Goal: Task Accomplishment & Management: Use online tool/utility

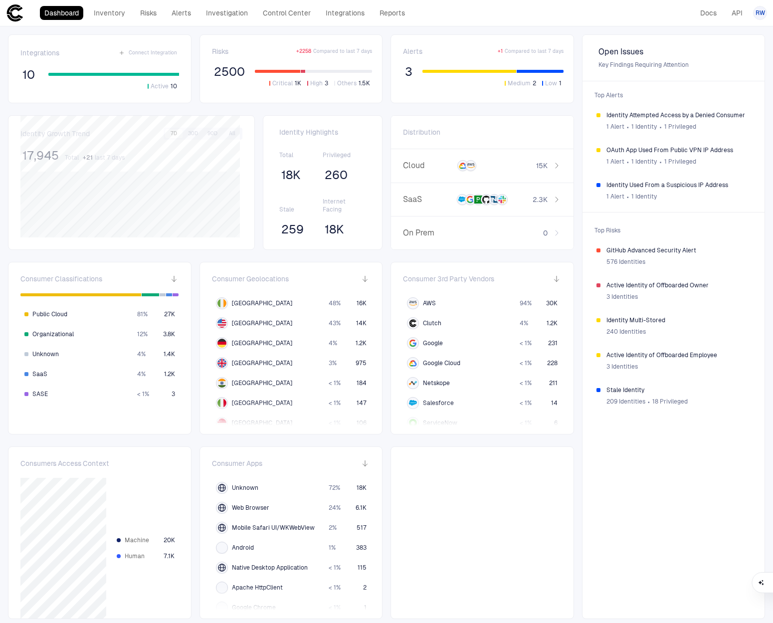
click at [261, 64] on div "2500 Critical 1K High 3 Others 1.5K" at bounding box center [292, 76] width 161 height 24
click at [242, 74] on span "2500" at bounding box center [229, 71] width 31 height 15
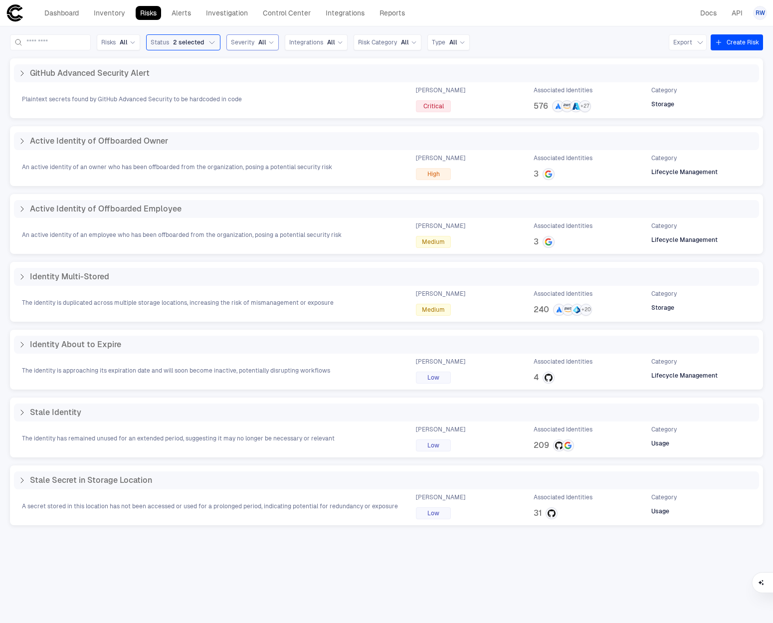
click at [274, 43] on icon at bounding box center [271, 42] width 6 height 6
click at [275, 131] on div "Critical" at bounding box center [256, 136] width 42 height 12
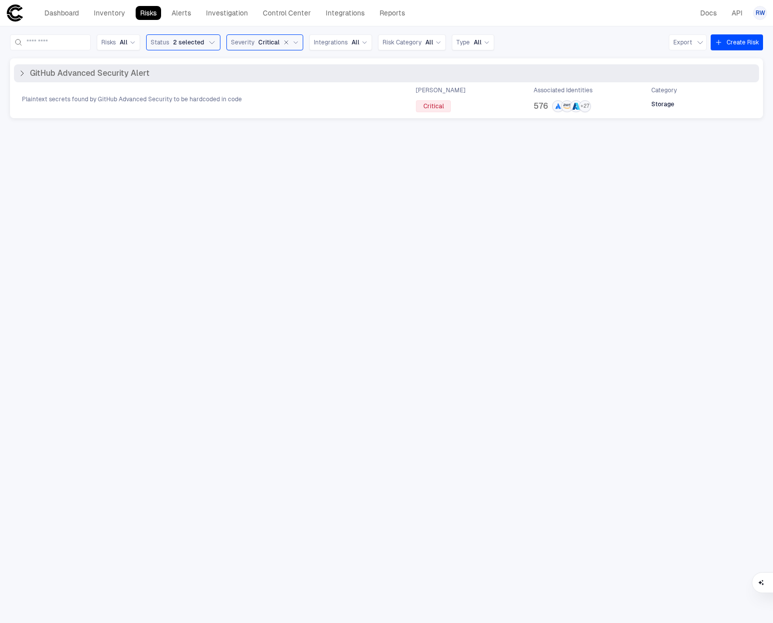
click at [541, 106] on span "576" at bounding box center [541, 106] width 14 height 10
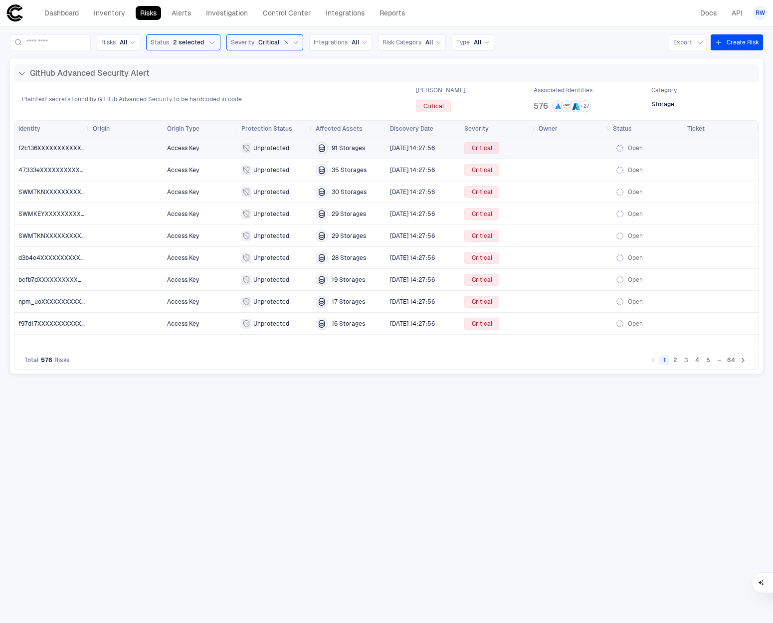
click at [47, 152] on span "f2c136XXXXXXXXXXXXXXXXXXXXXXXXXX" at bounding box center [51, 148] width 66 height 20
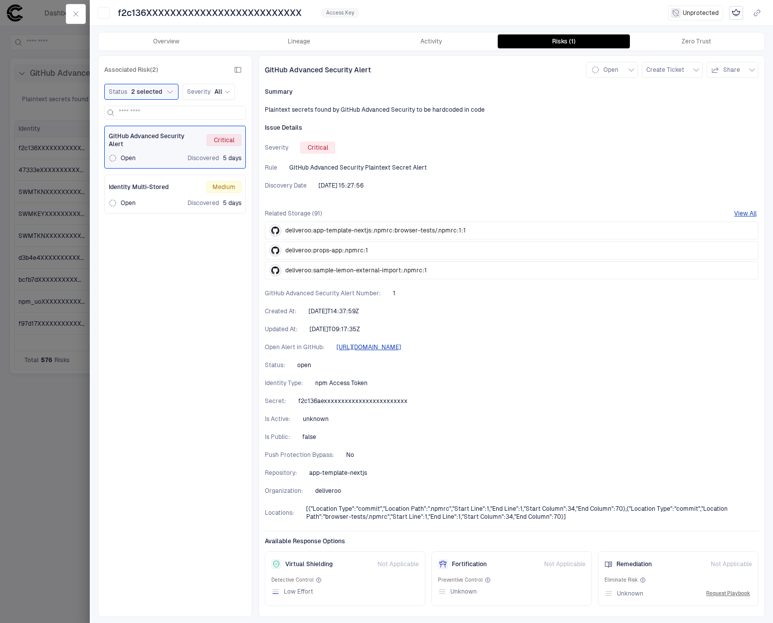
click at [176, 204] on div "Open Discovered 5 days" at bounding box center [175, 203] width 133 height 8
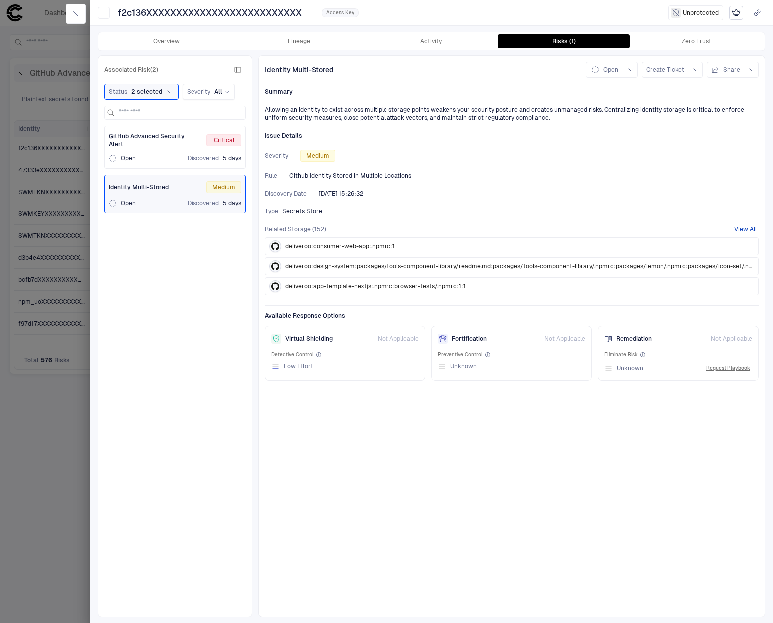
click at [165, 148] on div "GitHub Advanced Security Alert Critical Open Discovered 5 days" at bounding box center [175, 147] width 133 height 30
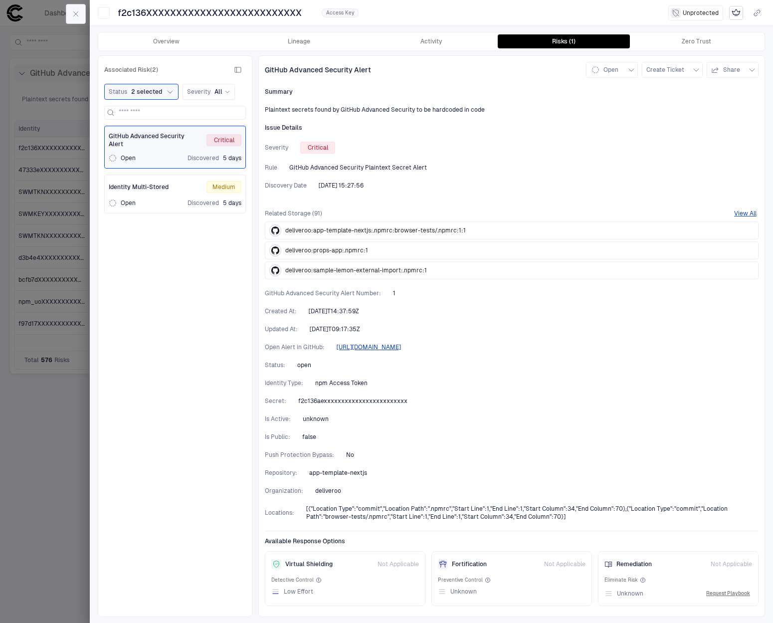
click at [68, 14] on button "button" at bounding box center [76, 14] width 20 height 20
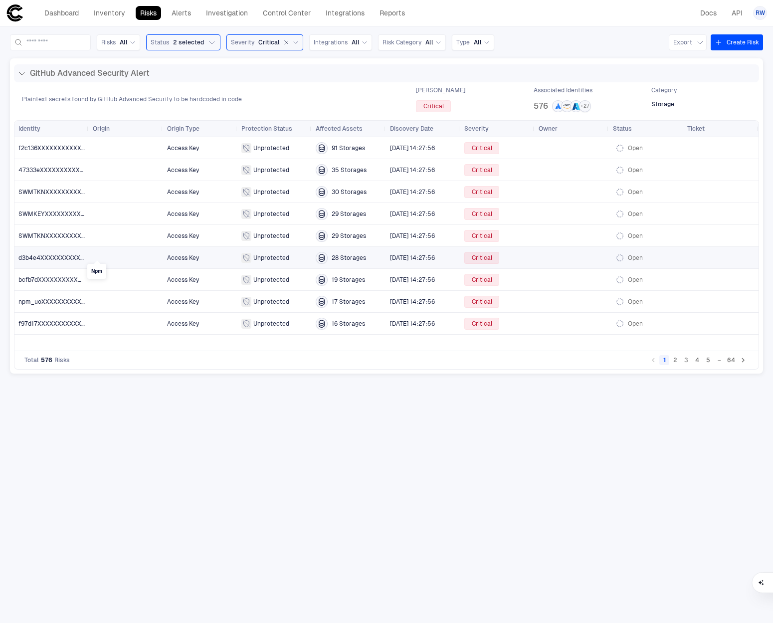
click at [97, 258] on div at bounding box center [97, 258] width 8 height 8
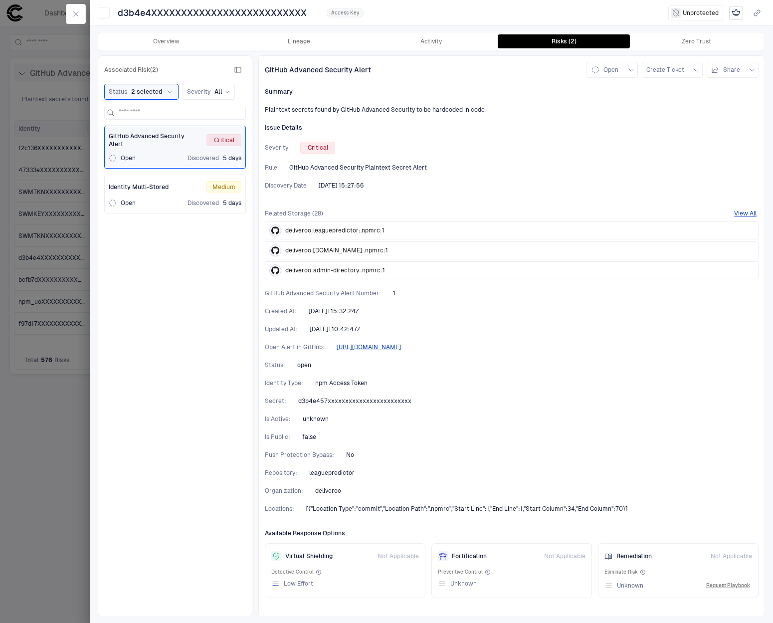
click at [305, 49] on div "Overview Lineage Activity Risks (2) Zero Trust" at bounding box center [431, 41] width 666 height 18
click at [310, 44] on button "Lineage" at bounding box center [299, 41] width 133 height 14
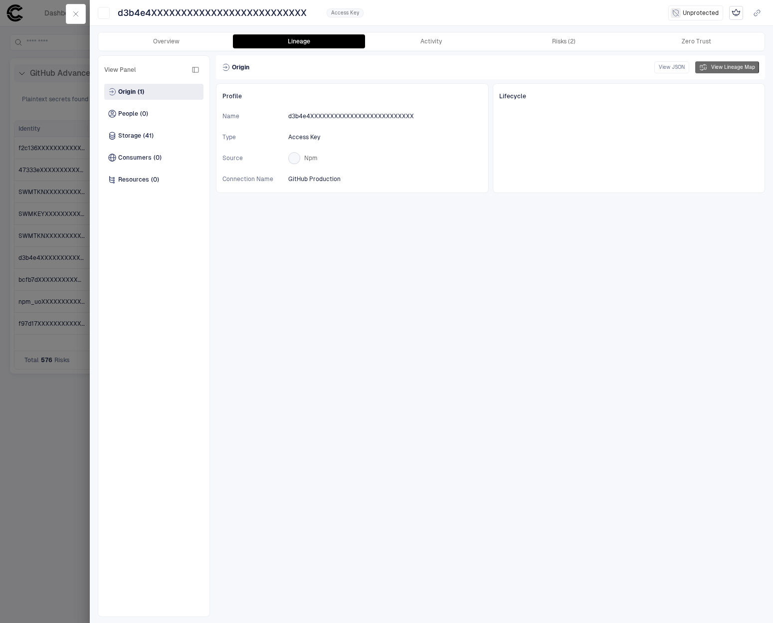
click at [717, 67] on button "View Lineage Map" at bounding box center [727, 67] width 64 height 12
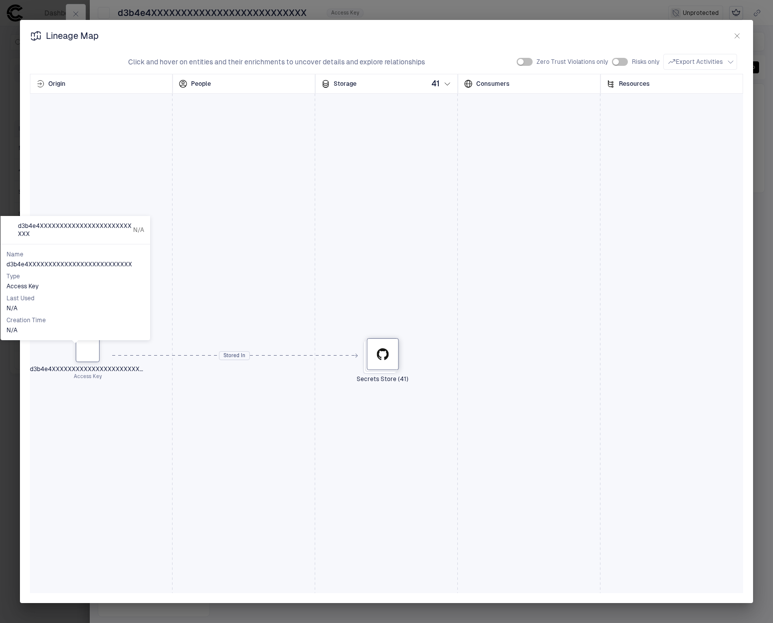
click at [91, 350] on div at bounding box center [88, 350] width 16 height 16
click at [737, 35] on icon "button" at bounding box center [737, 36] width 8 height 8
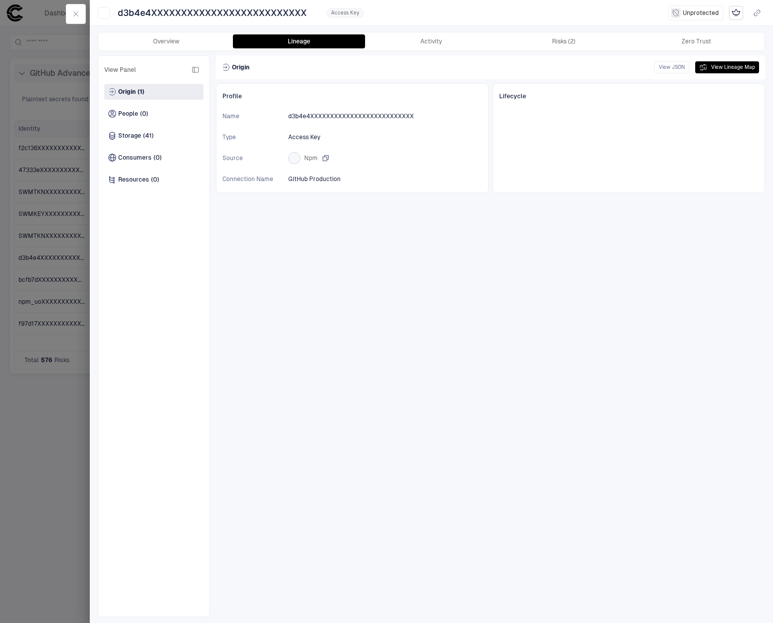
click at [310, 158] on span "Npm" at bounding box center [310, 158] width 13 height 8
click at [76, 15] on icon "button" at bounding box center [76, 14] width 8 height 8
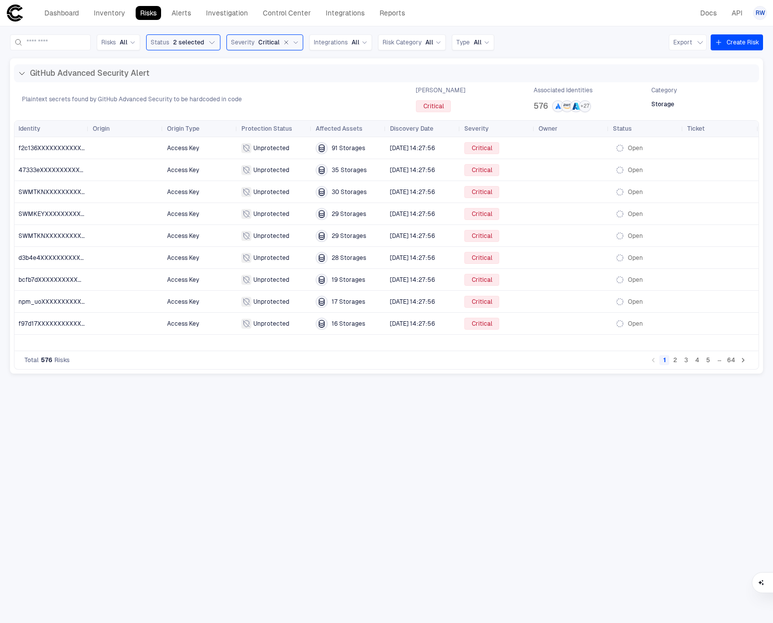
click at [150, 15] on link "Risks" at bounding box center [148, 13] width 25 height 14
click at [155, 16] on link "Risks" at bounding box center [148, 13] width 25 height 14
click at [148, 14] on link "Risks" at bounding box center [148, 13] width 25 height 14
click at [68, 15] on link "Dashboard" at bounding box center [61, 13] width 43 height 14
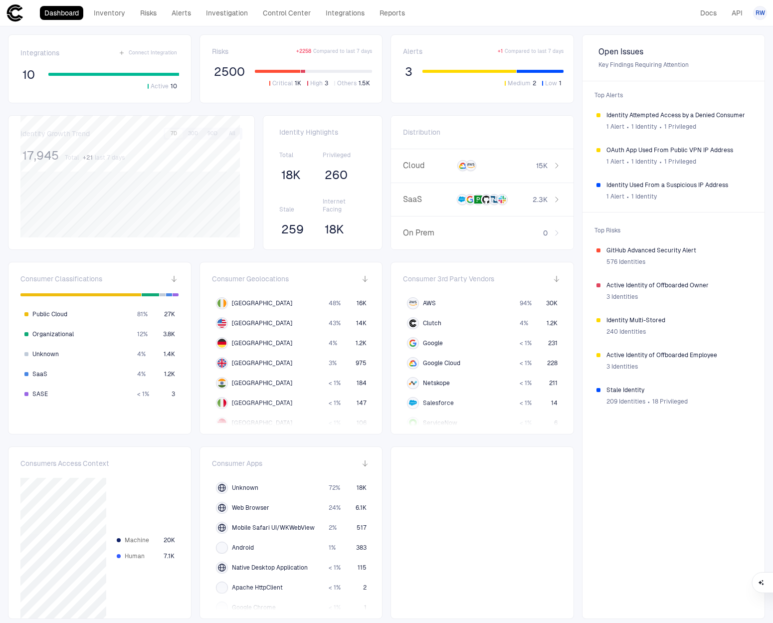
click at [229, 76] on span "2500" at bounding box center [229, 71] width 31 height 15
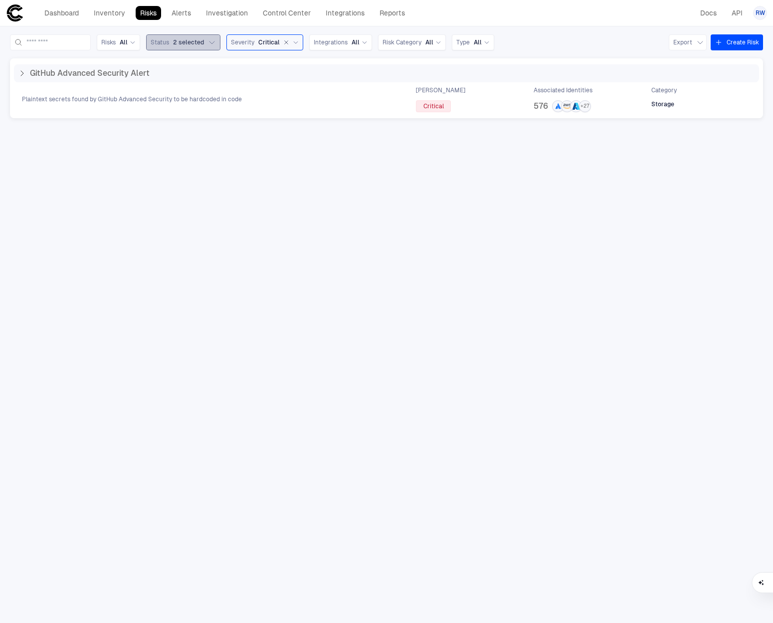
click at [216, 39] on icon "button" at bounding box center [212, 42] width 8 height 8
click at [314, 122] on div "GitHub Advanced Security Alert Plaintext secrets found by GitHub Advanced Secur…" at bounding box center [386, 332] width 753 height 549
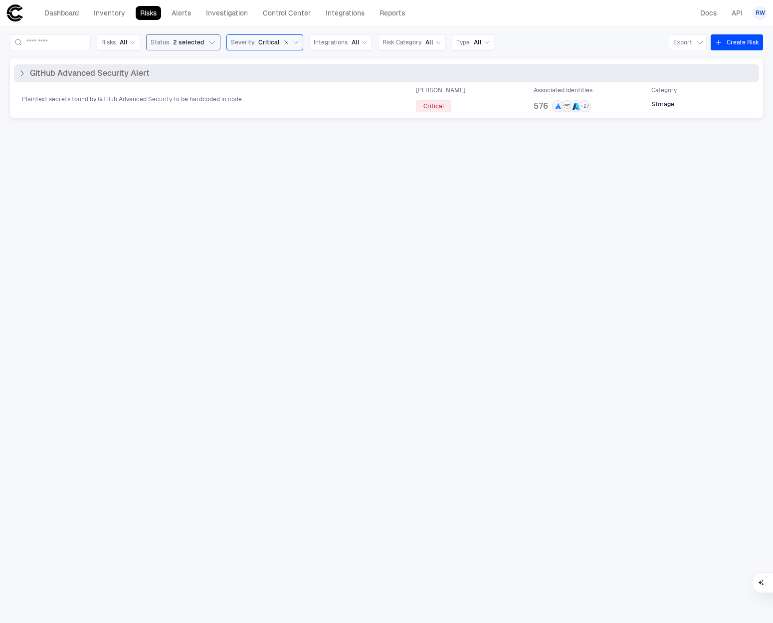
click at [203, 103] on div "Plaintext secrets found by GitHub Advanced Security to be hardcoded in code Max…" at bounding box center [386, 99] width 745 height 26
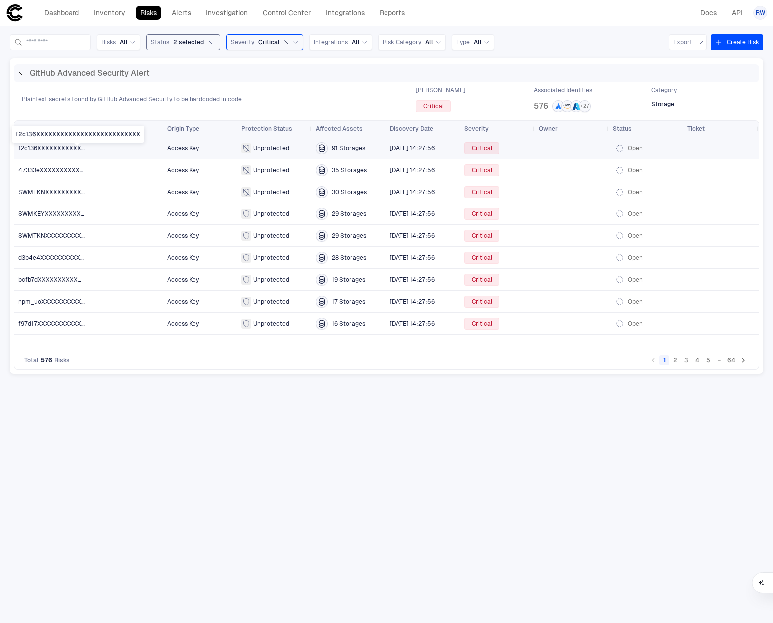
click at [71, 150] on span "f2c136XXXXXXXXXXXXXXXXXXXXXXXXXX" at bounding box center [79, 148] width 123 height 7
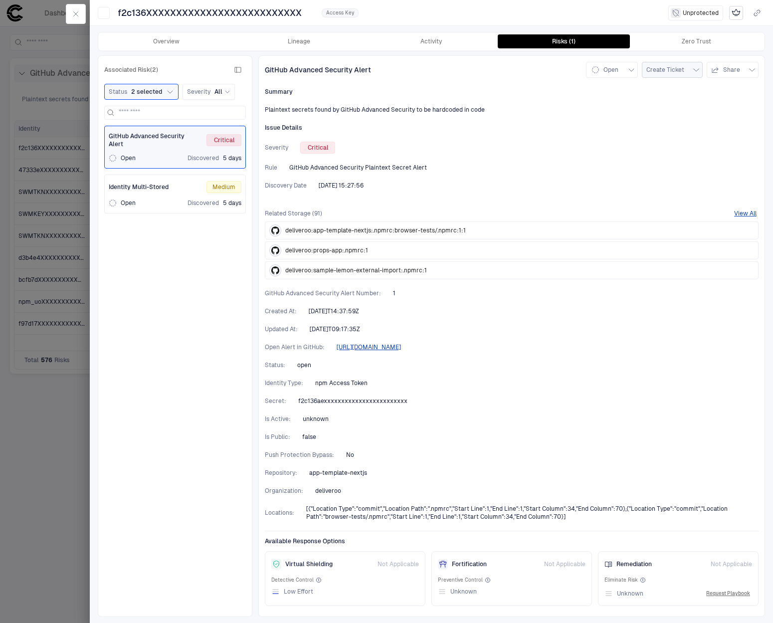
click at [693, 67] on icon "button" at bounding box center [696, 70] width 8 height 8
click at [686, 92] on li "Jira" at bounding box center [681, 92] width 67 height 16
click at [673, 71] on span "Create Ticket" at bounding box center [665, 70] width 38 height 8
click at [675, 96] on li "Jira" at bounding box center [681, 92] width 67 height 16
click at [666, 73] on span "Create Ticket" at bounding box center [665, 70] width 38 height 8
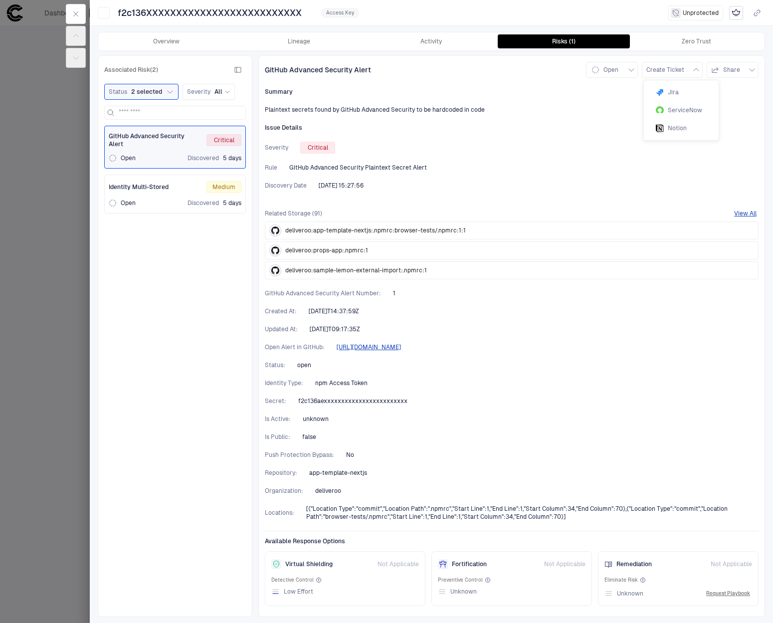
click at [762, 85] on div at bounding box center [386, 311] width 773 height 623
click at [740, 72] on button "Share" at bounding box center [733, 70] width 52 height 16
click at [642, 140] on div at bounding box center [386, 311] width 773 height 623
click at [77, 12] on icon "button" at bounding box center [76, 14] width 8 height 8
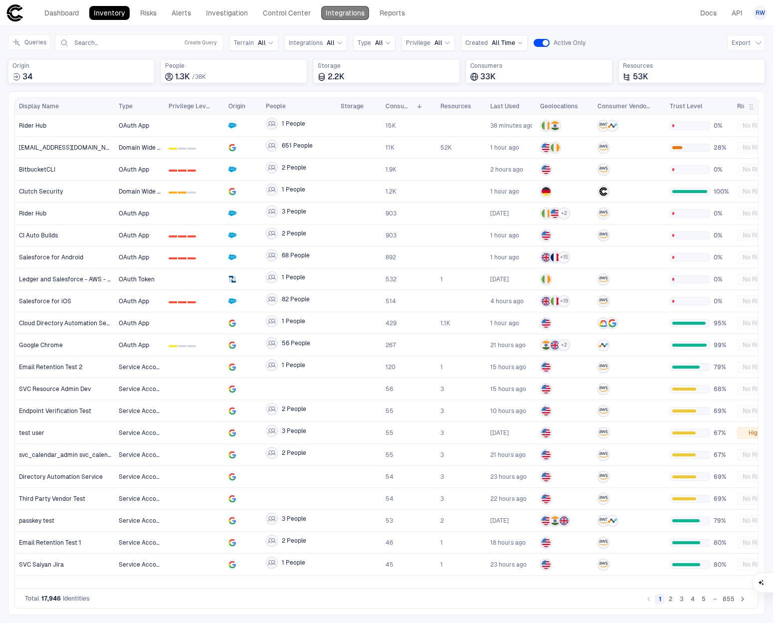
click at [349, 15] on link "Integrations" at bounding box center [345, 13] width 48 height 14
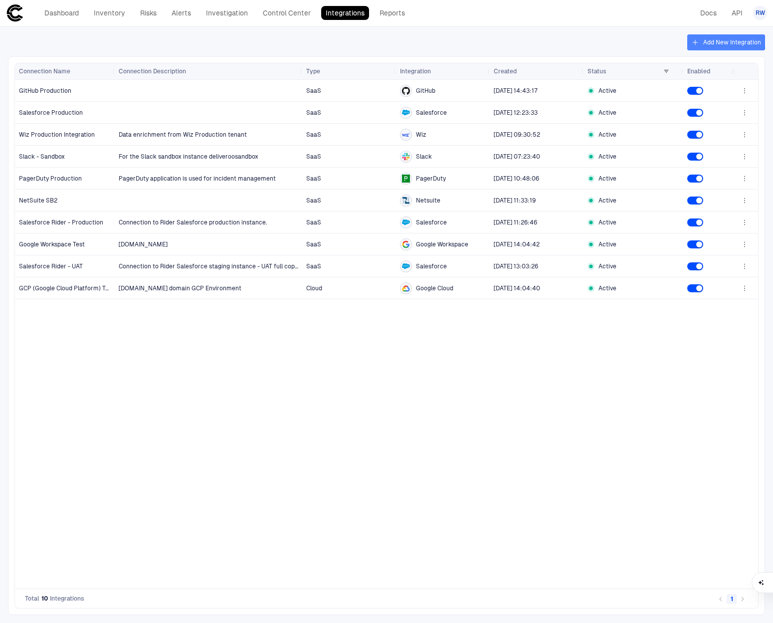
click at [700, 42] on button "Add New Integration" at bounding box center [726, 42] width 78 height 16
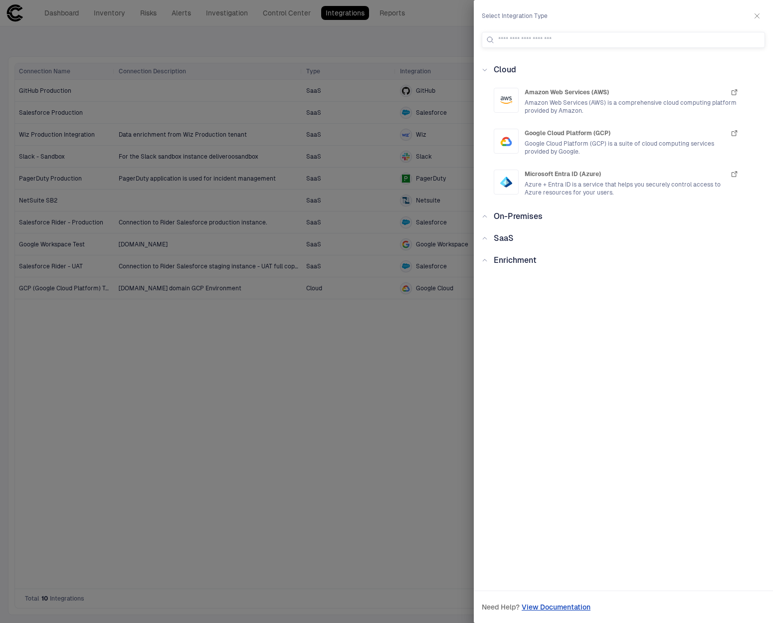
click at [505, 255] on span "Enrichment" at bounding box center [515, 259] width 43 height 9
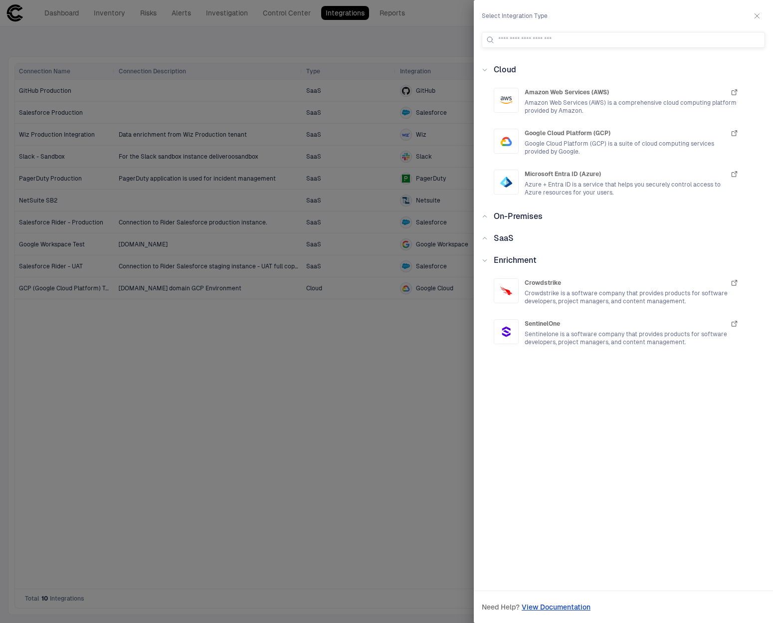
click at [514, 257] on span "Enrichment" at bounding box center [515, 259] width 43 height 9
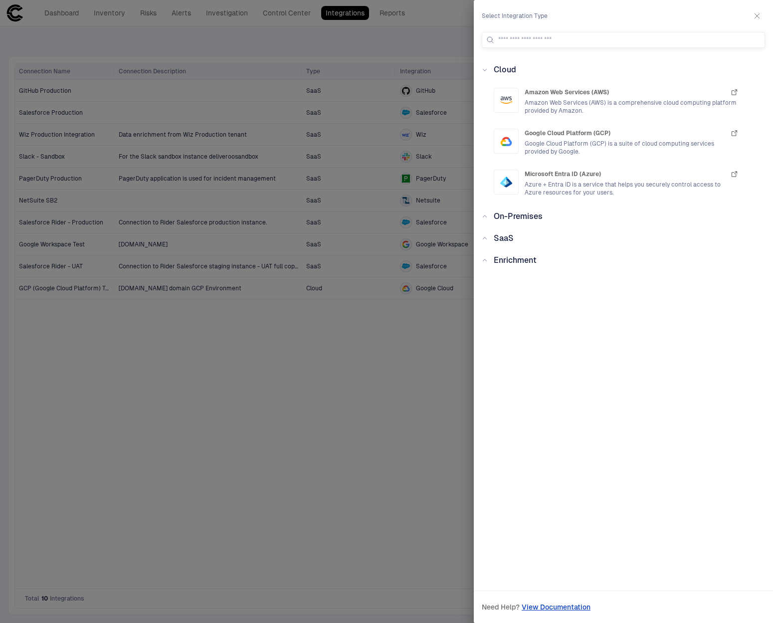
click at [514, 240] on div "SaaS" at bounding box center [626, 238] width 277 height 12
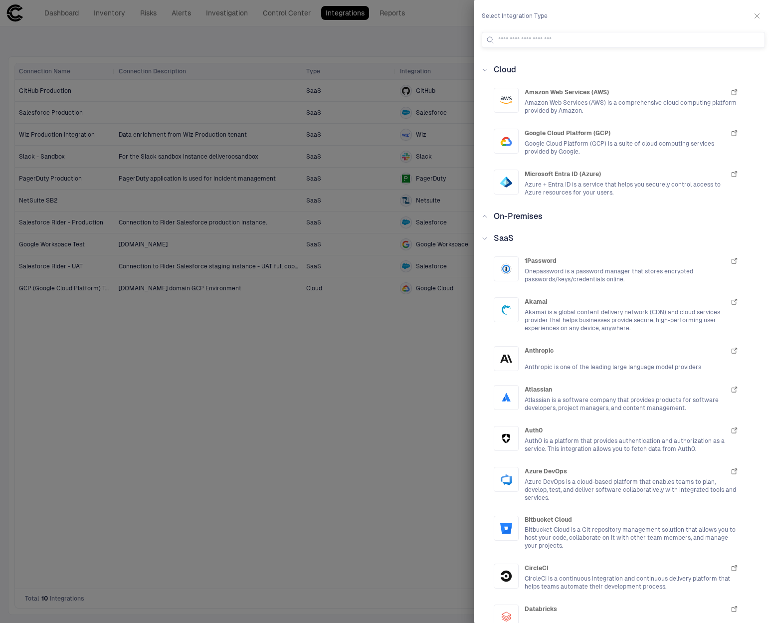
click at [521, 220] on span "On-Premises" at bounding box center [518, 215] width 49 height 9
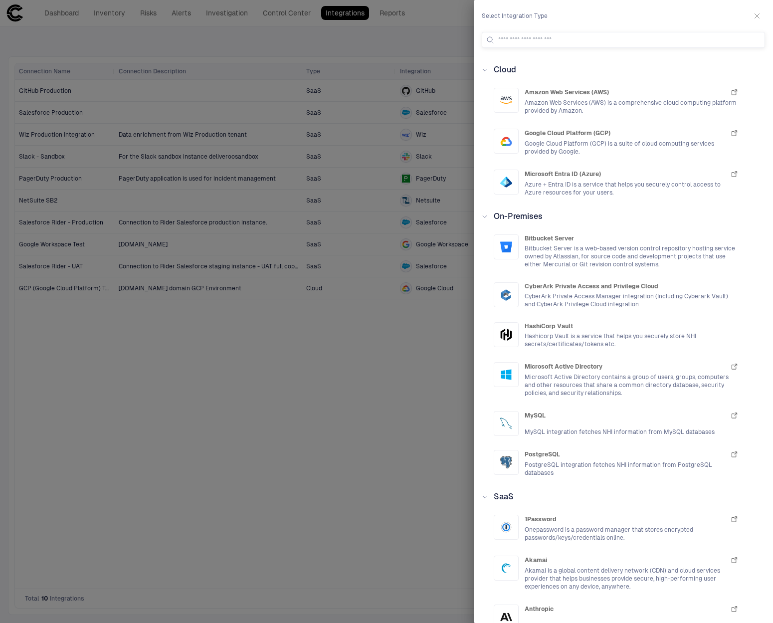
click at [513, 218] on span "On-Premises" at bounding box center [518, 215] width 49 height 9
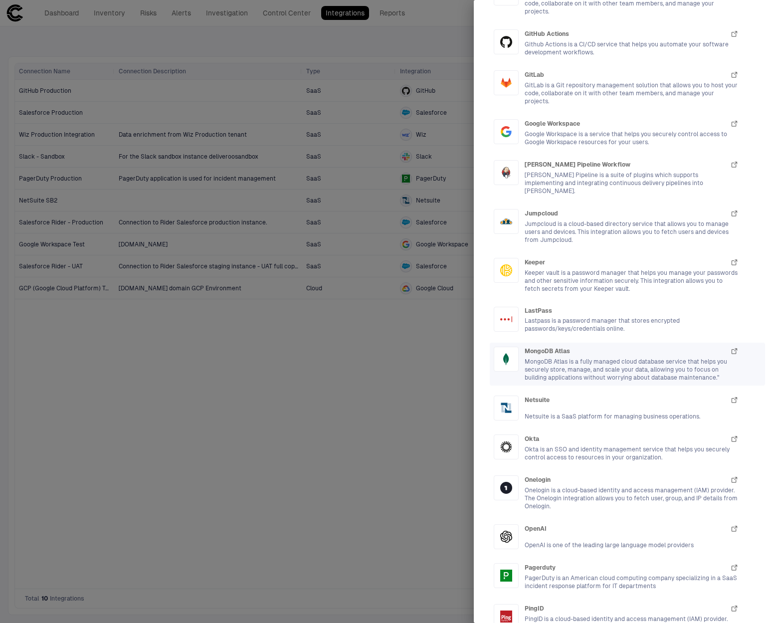
scroll to position [643, 0]
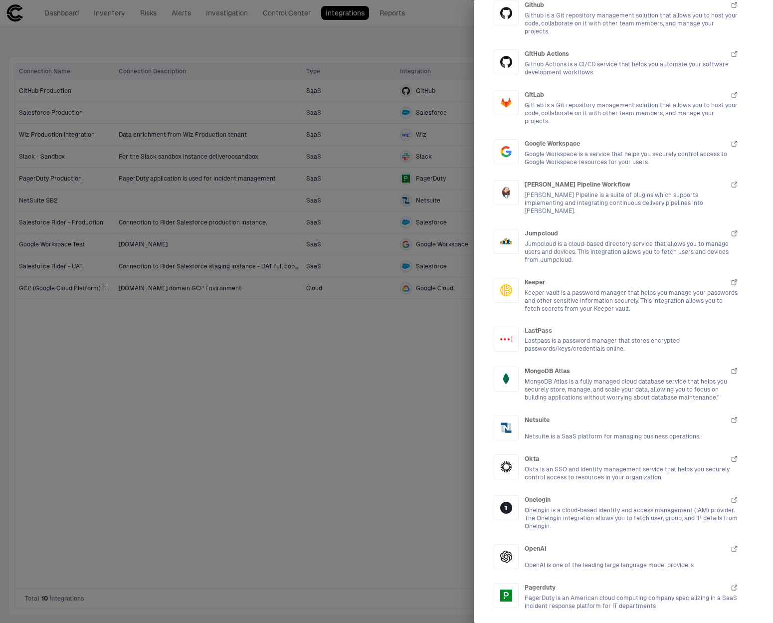
click at [405, 394] on div at bounding box center [386, 311] width 773 height 623
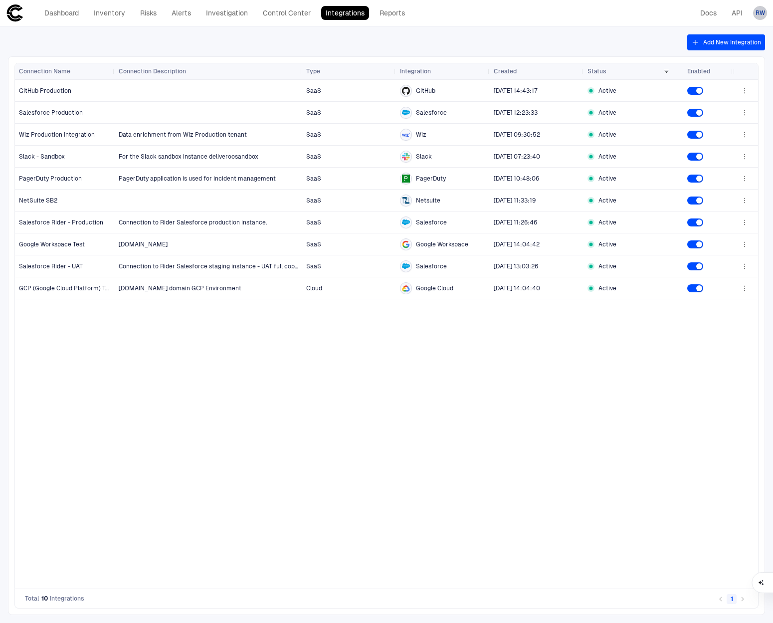
click at [758, 9] on span "RW" at bounding box center [760, 13] width 9 height 8
click at [721, 62] on span "Admin Settings" at bounding box center [711, 64] width 42 height 8
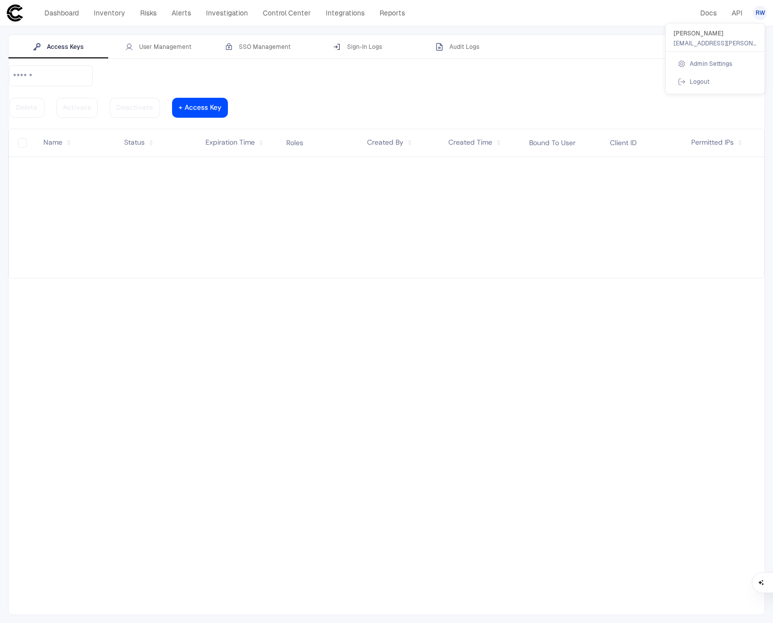
click at [158, 69] on div at bounding box center [386, 311] width 773 height 623
click at [221, 105] on div at bounding box center [200, 107] width 43 height 5
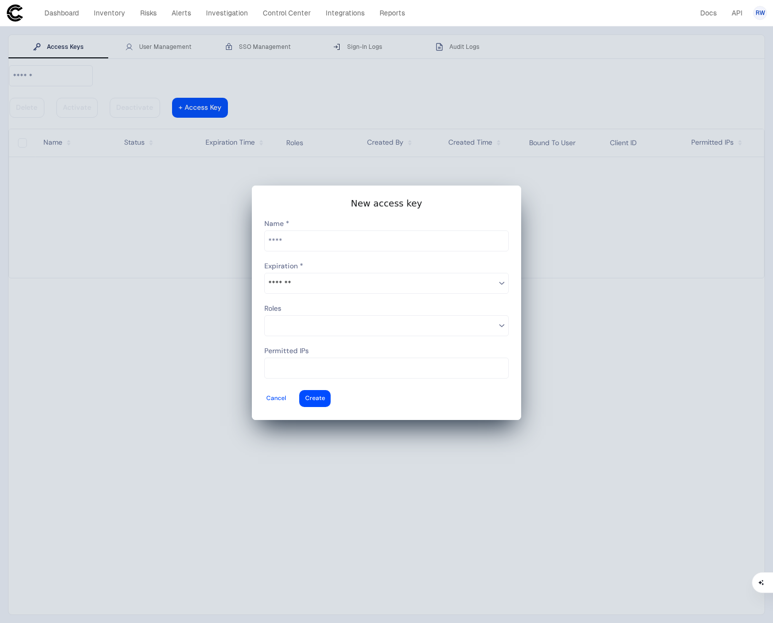
click at [389, 322] on input at bounding box center [381, 325] width 227 height 13
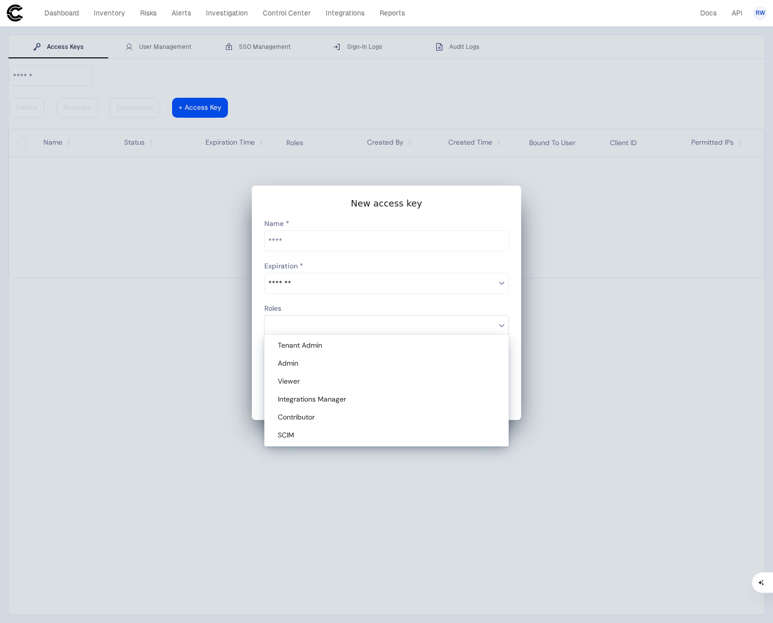
click at [0, 0] on div at bounding box center [0, 0] width 0 height 0
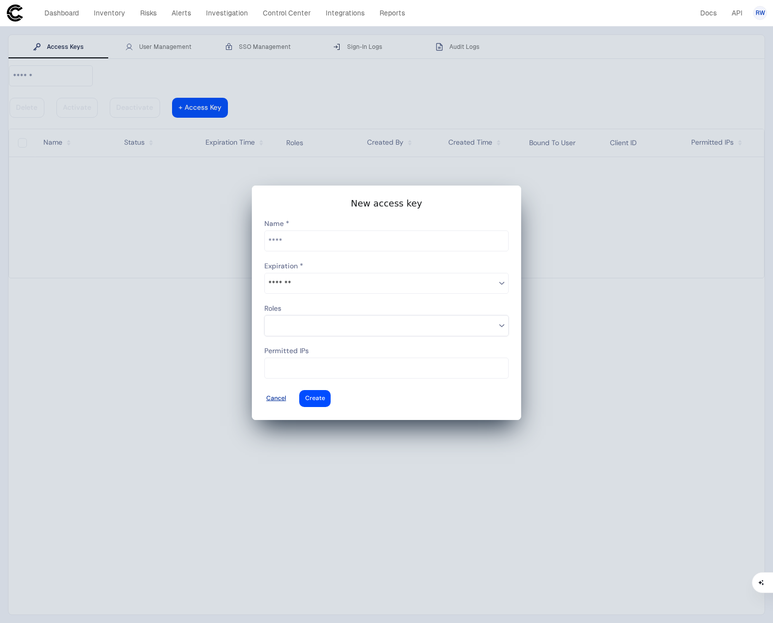
click at [286, 396] on div at bounding box center [276, 398] width 20 height 4
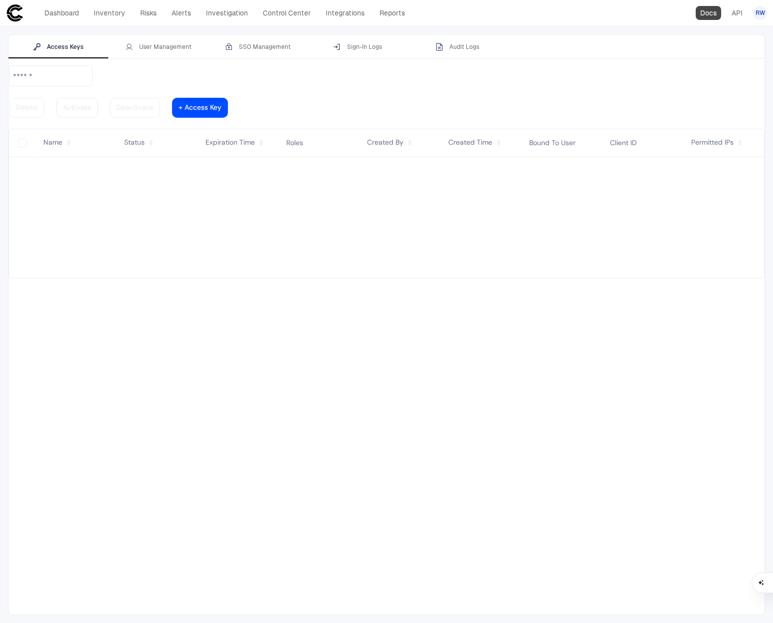
click at [702, 9] on link "Docs" at bounding box center [708, 13] width 25 height 14
drag, startPoint x: 366, startPoint y: 8, endPoint x: 345, endPoint y: 7, distance: 21.4
click at [366, 8] on link "Integrations" at bounding box center [345, 13] width 48 height 14
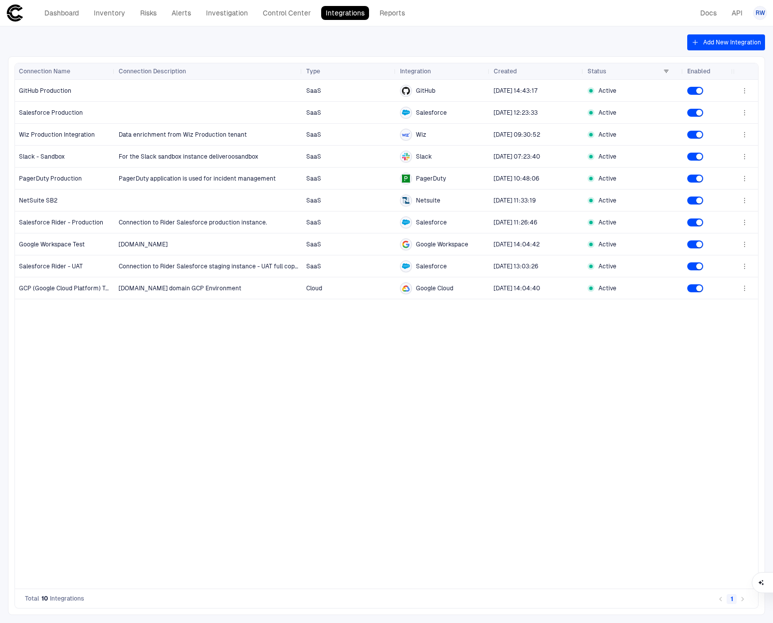
click at [320, 9] on div "Dashboard Inventory Risks Alerts Investigation Control Center Integrations Repo…" at bounding box center [225, 13] width 370 height 14
click at [292, 12] on link "Control Center" at bounding box center [286, 13] width 57 height 14
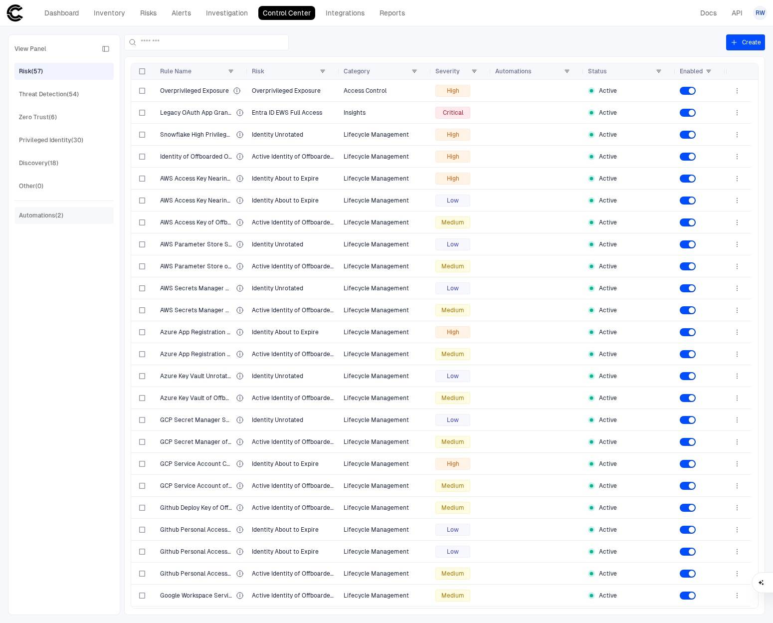
click at [37, 214] on div "Automations (2)" at bounding box center [41, 215] width 44 height 9
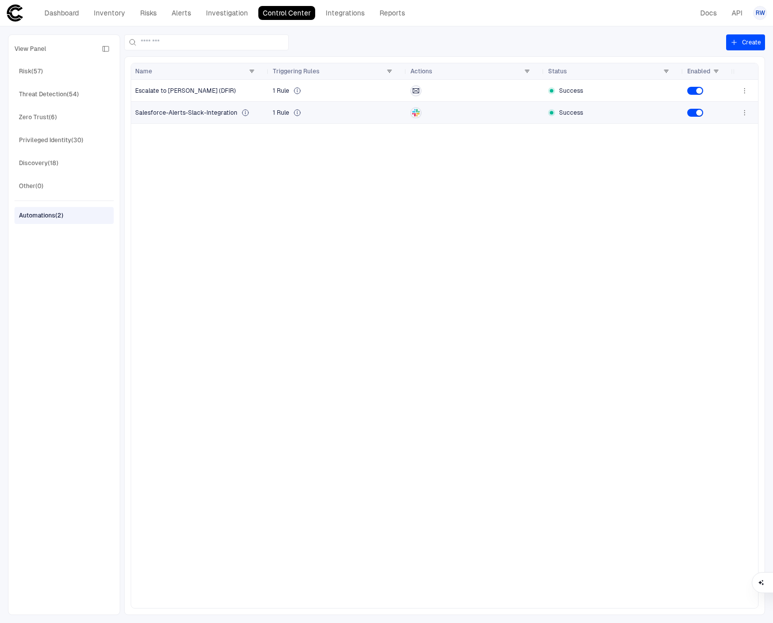
click at [215, 112] on span "Salesforce-Alerts-Slack-Integration" at bounding box center [186, 113] width 102 height 8
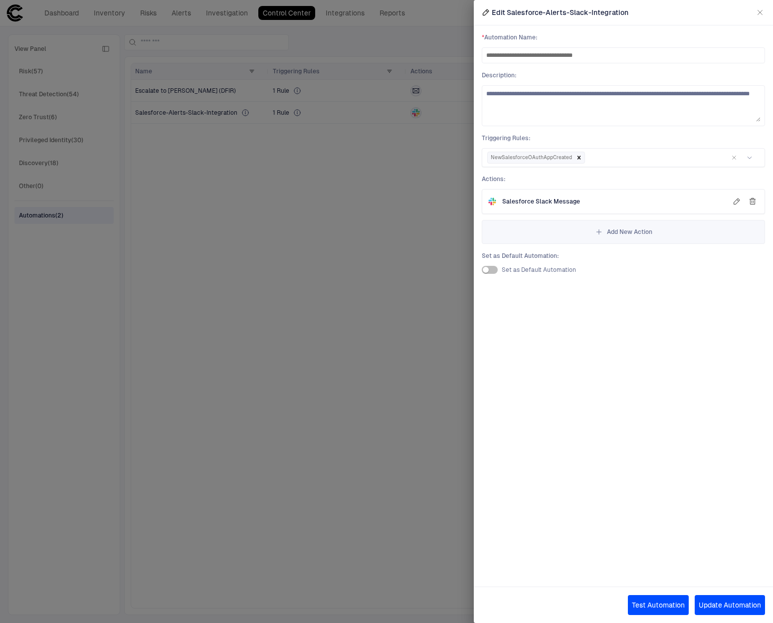
click at [754, 9] on div "Edit Salesforce-Alerts-Slack-Integration" at bounding box center [623, 12] width 299 height 25
click at [758, 10] on icon "button" at bounding box center [760, 12] width 4 height 4
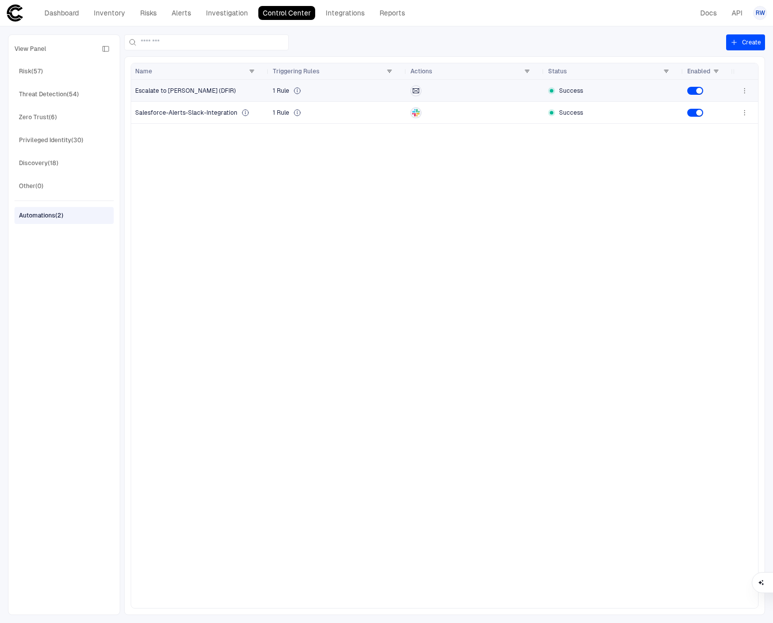
click at [297, 91] on icon at bounding box center [297, 91] width 6 height 6
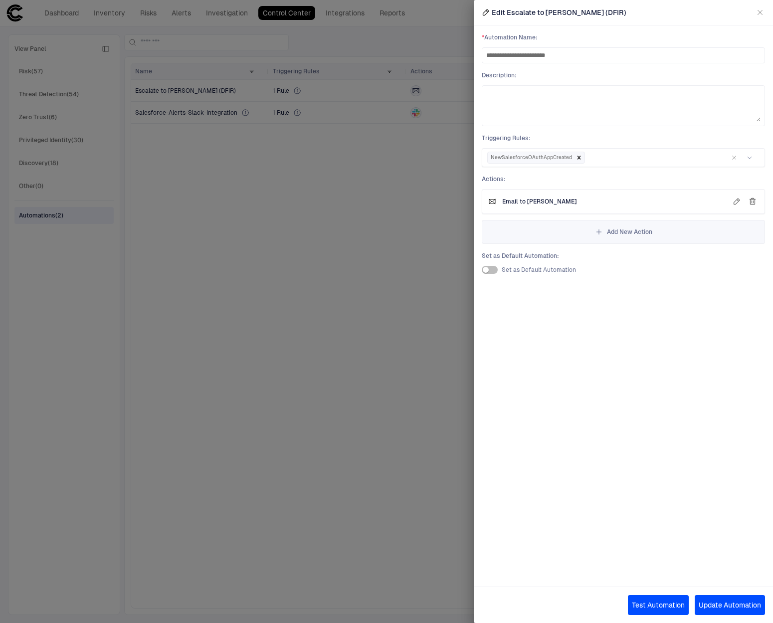
click at [763, 14] on icon "button" at bounding box center [760, 12] width 8 height 8
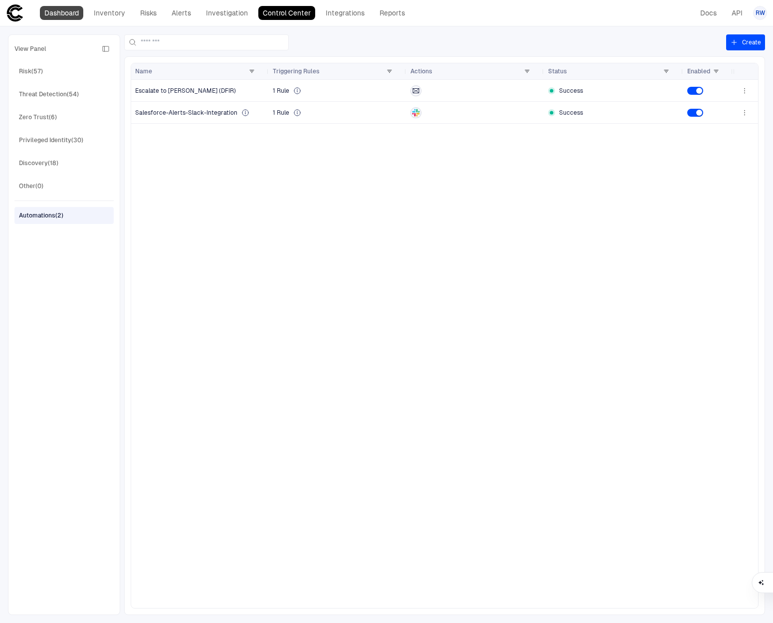
click at [64, 17] on link "Dashboard" at bounding box center [61, 13] width 43 height 14
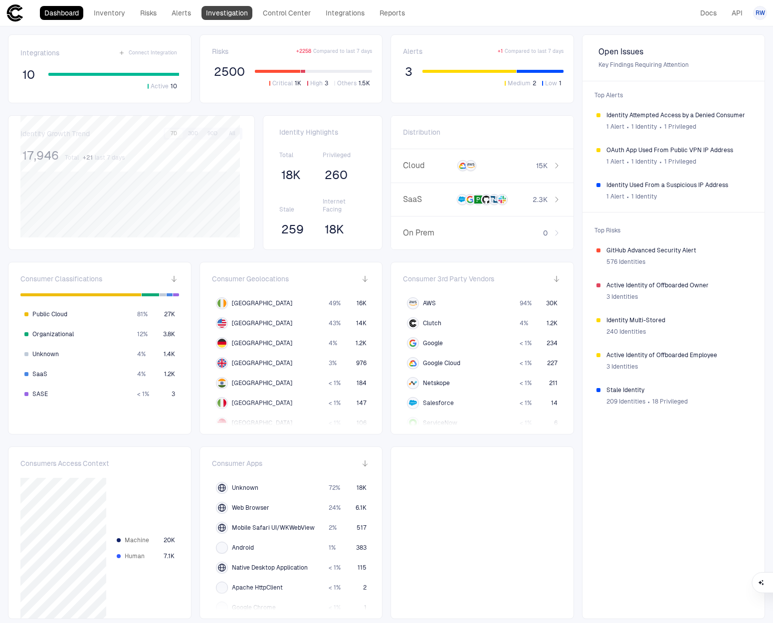
click at [221, 17] on link "Investigation" at bounding box center [226, 13] width 51 height 14
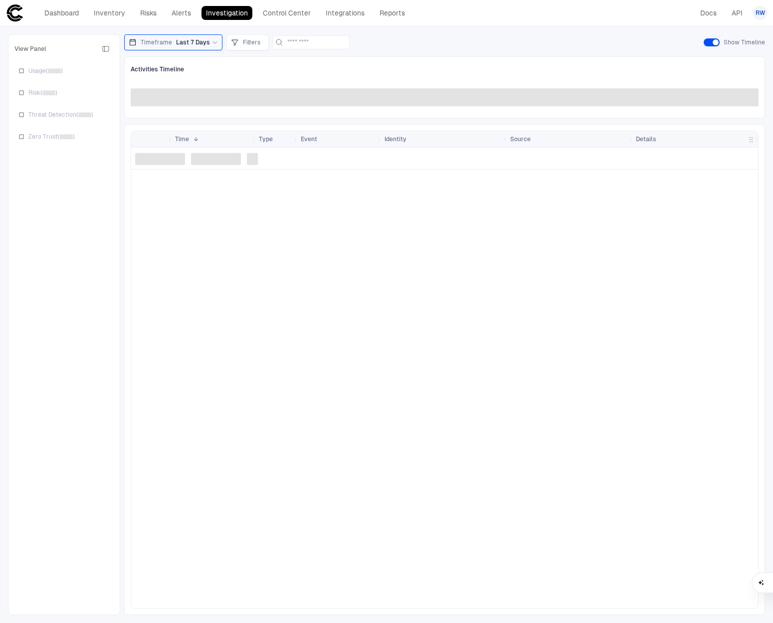
click at [338, 20] on div "Dashboard Inventory Risks Alerts Investigation Control Center Integrations Repo…" at bounding box center [207, 13] width 403 height 18
click at [340, 17] on link "Integrations" at bounding box center [345, 13] width 48 height 14
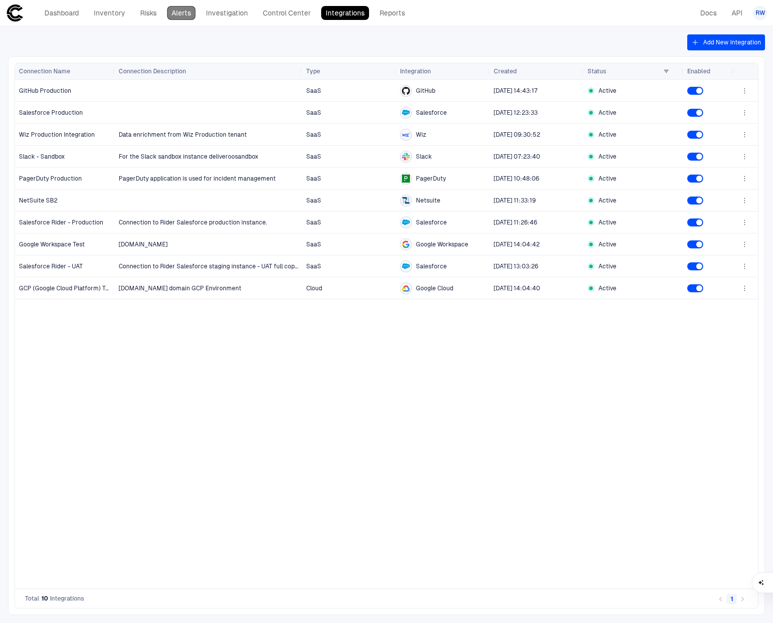
click at [178, 15] on link "Alerts" at bounding box center [181, 13] width 28 height 14
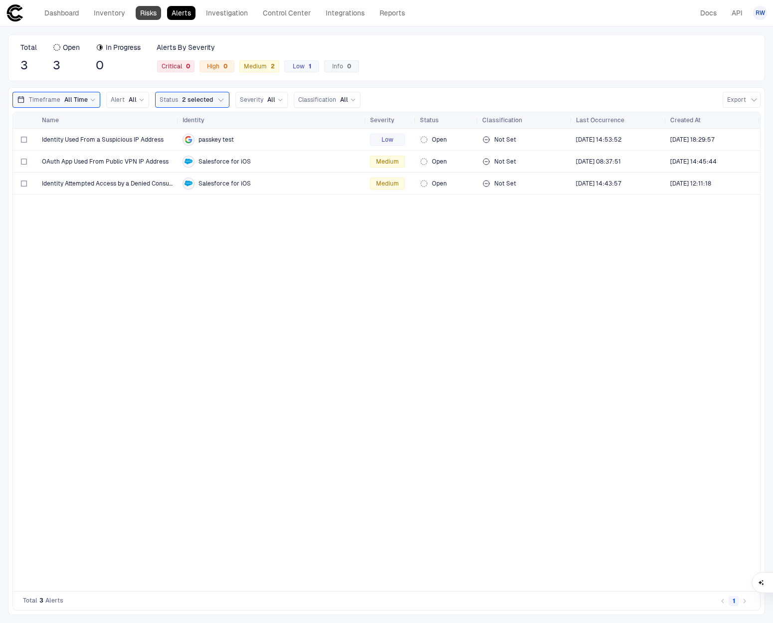
click at [151, 15] on link "Risks" at bounding box center [148, 13] width 25 height 14
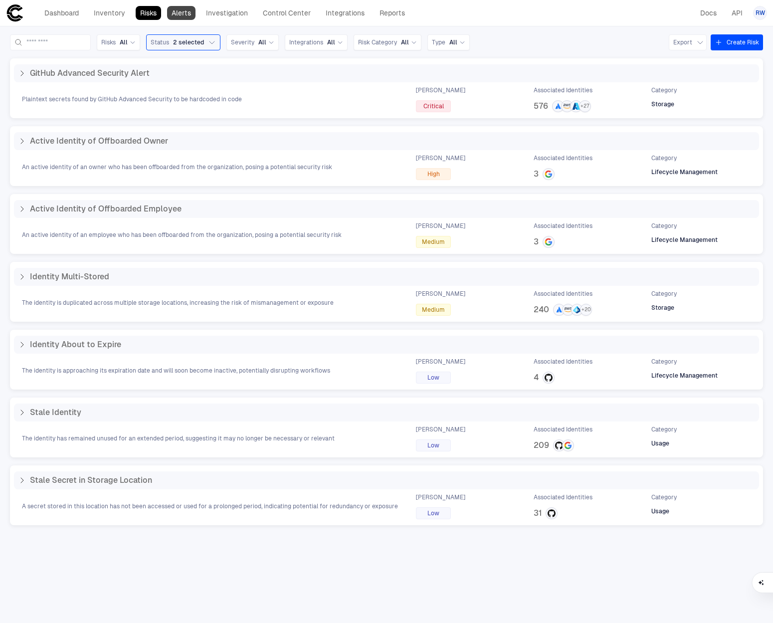
click at [179, 15] on link "Alerts" at bounding box center [181, 13] width 28 height 14
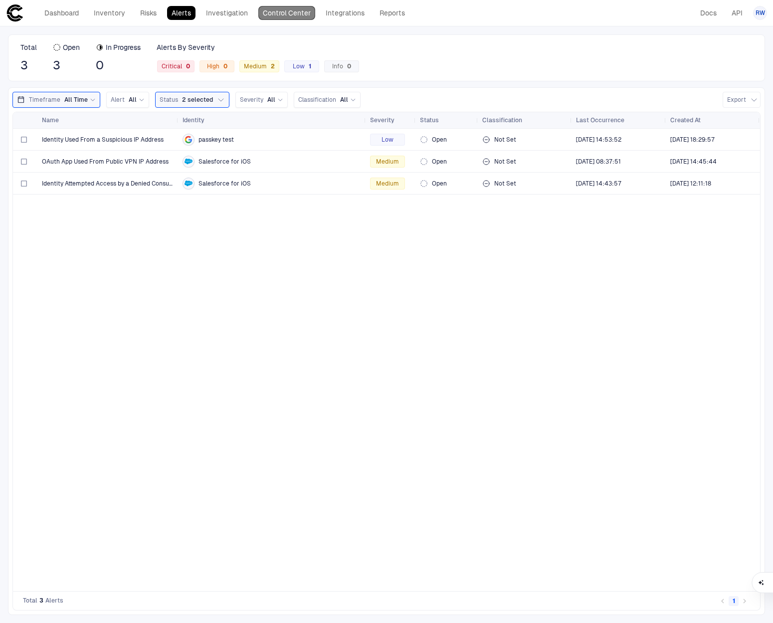
click at [286, 15] on link "Control Center" at bounding box center [286, 13] width 57 height 14
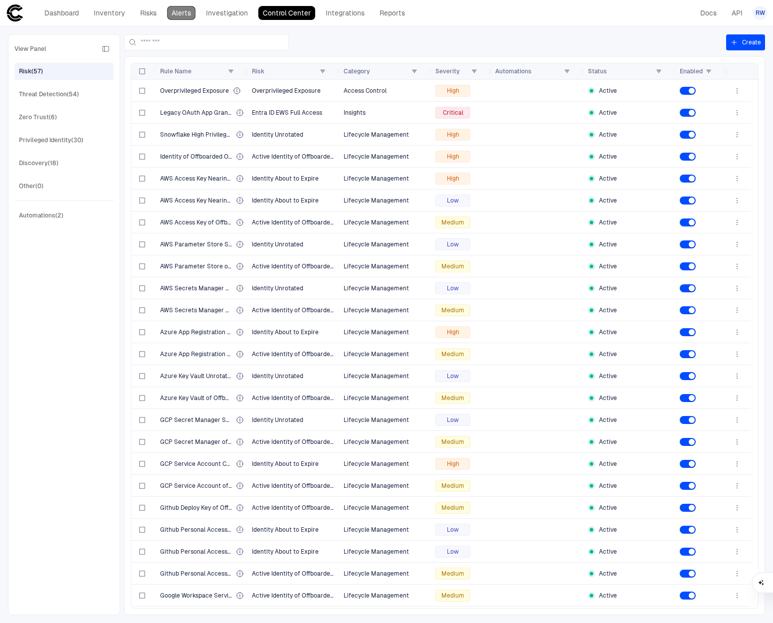
click at [182, 13] on link "Alerts" at bounding box center [181, 13] width 28 height 14
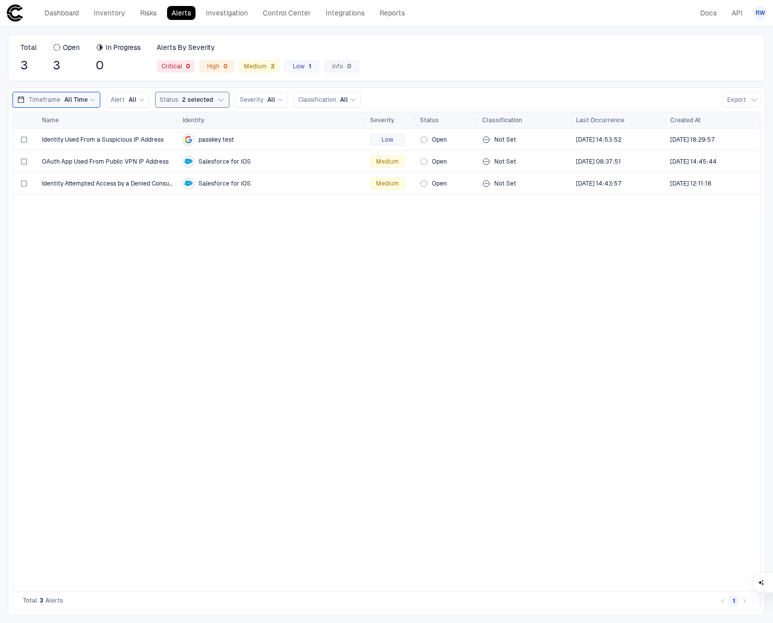
click at [193, 102] on span "2 selected" at bounding box center [197, 100] width 31 height 8
click at [105, 239] on div "Identity Used From a Suspicious IP Address passkey test Low Open Not Set [DATE]…" at bounding box center [386, 360] width 747 height 462
click at [285, 12] on link "Control Center" at bounding box center [286, 13] width 57 height 14
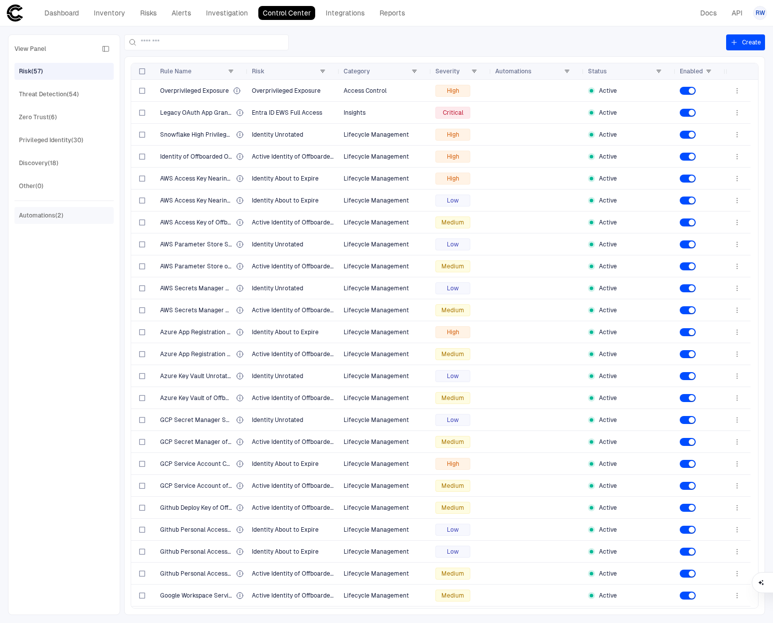
click at [57, 215] on div "Automations (2)" at bounding box center [41, 215] width 44 height 9
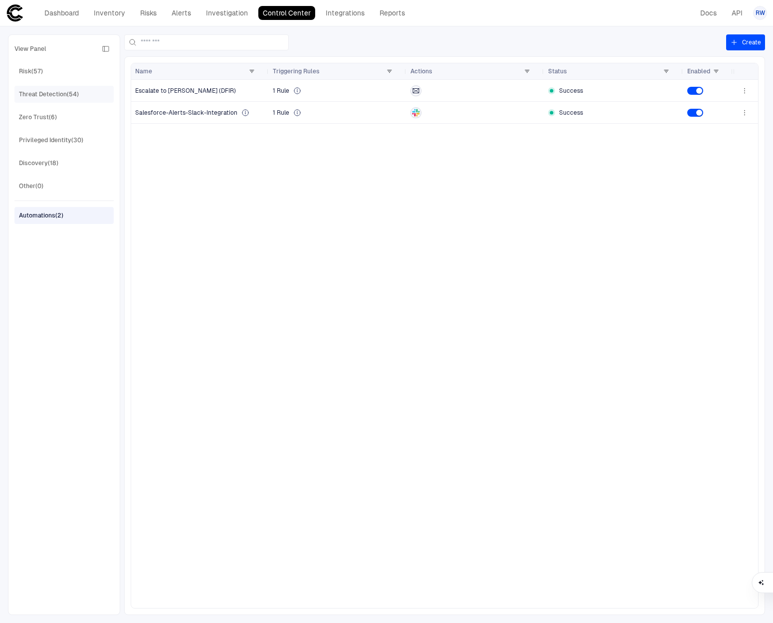
click at [48, 95] on div "Threat Detection (54)" at bounding box center [49, 94] width 60 height 9
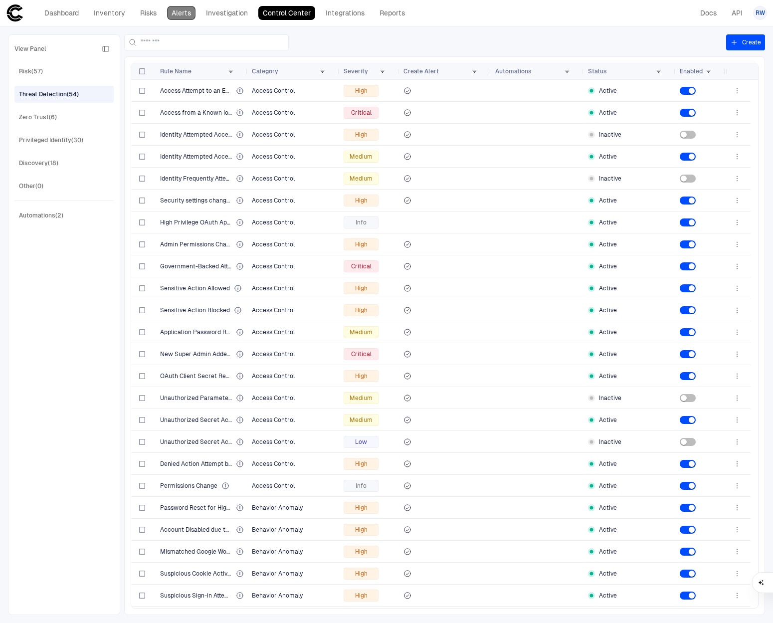
click at [179, 15] on link "Alerts" at bounding box center [181, 13] width 28 height 14
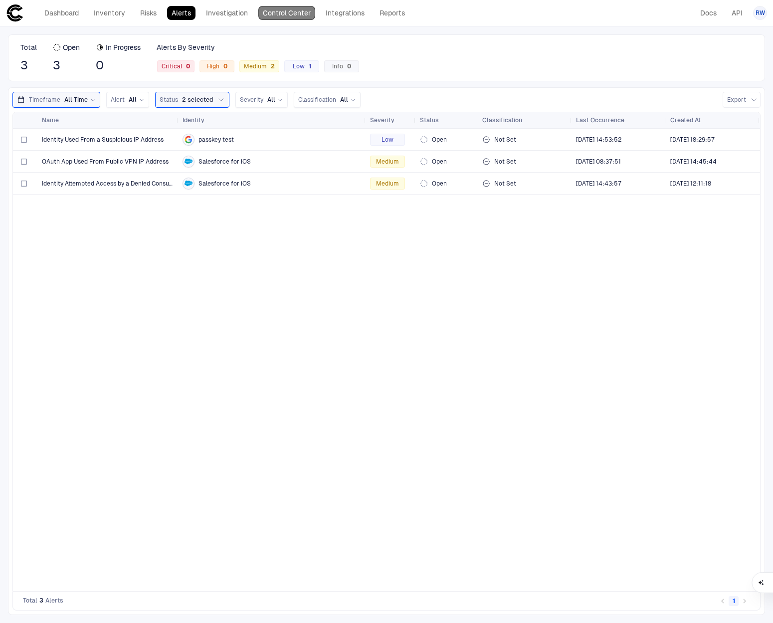
click at [280, 15] on link "Control Center" at bounding box center [286, 13] width 57 height 14
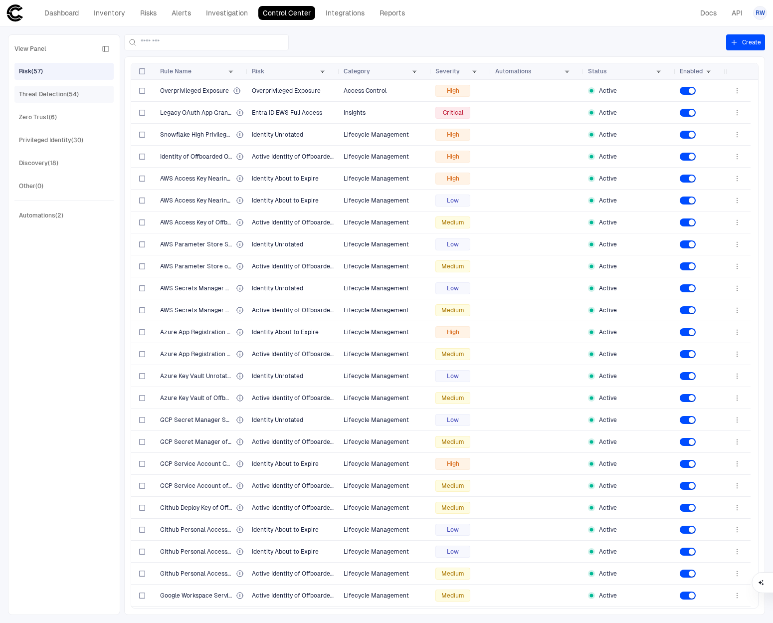
click at [54, 92] on div "Threat Detection (54)" at bounding box center [49, 94] width 60 height 9
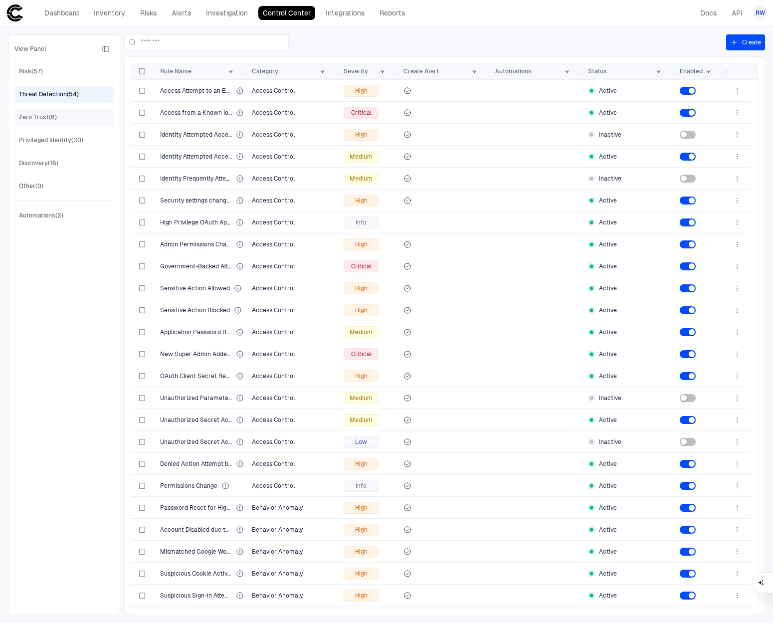
click at [57, 113] on div "Zero Trust (6)" at bounding box center [65, 117] width 92 height 16
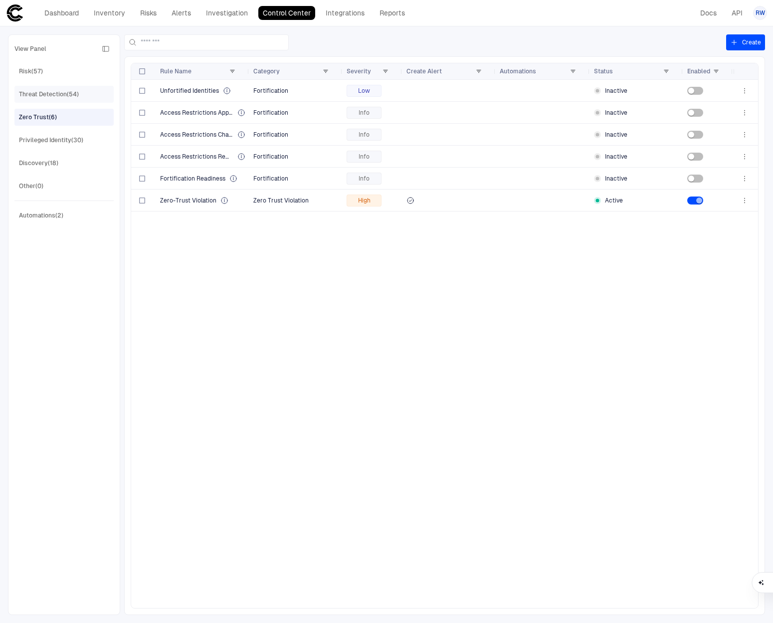
click at [58, 98] on div "Threat Detection (54)" at bounding box center [49, 94] width 60 height 9
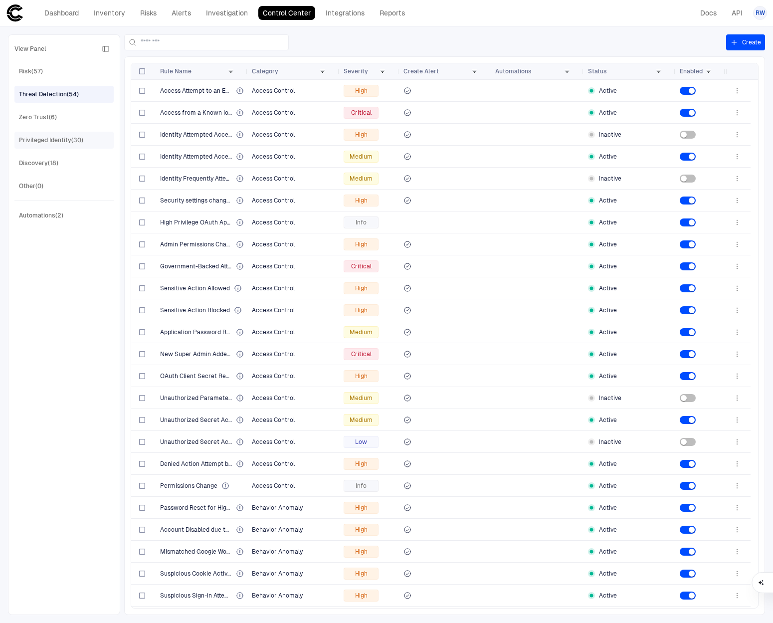
click at [52, 145] on span "Privileged Identity (30)" at bounding box center [51, 140] width 64 height 13
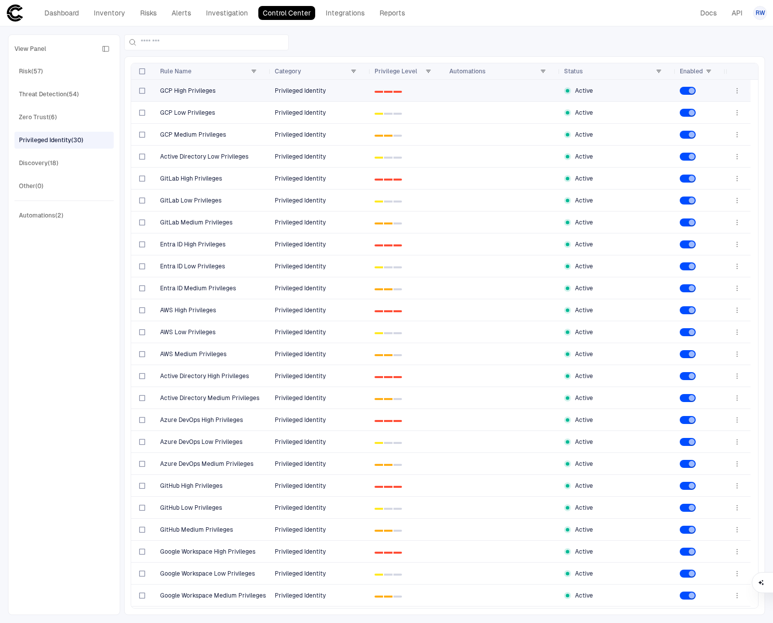
click at [211, 87] on span "GCP High Privileges" at bounding box center [187, 91] width 55 height 8
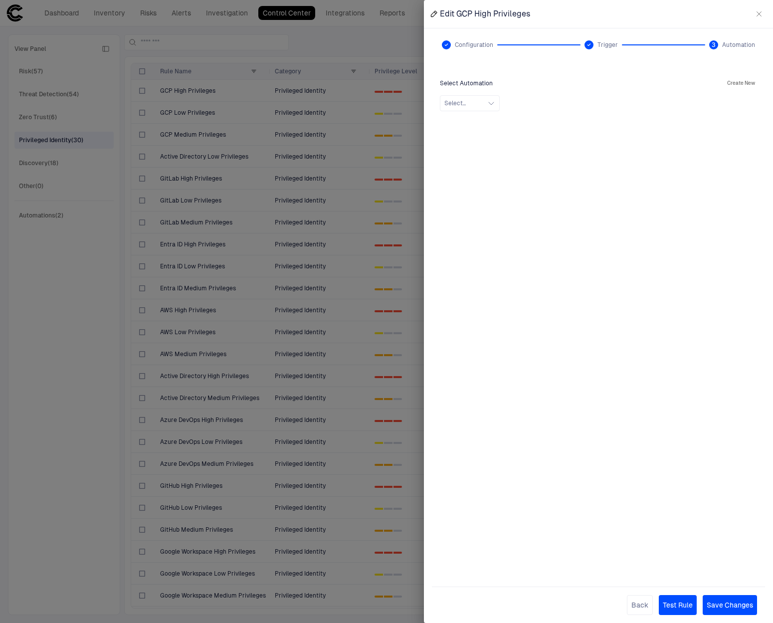
click at [486, 113] on div "Select Automation Create New Select..." at bounding box center [598, 319] width 333 height 501
click at [486, 106] on button "Select..." at bounding box center [470, 103] width 60 height 16
click at [763, 13] on button "button" at bounding box center [759, 14] width 16 height 16
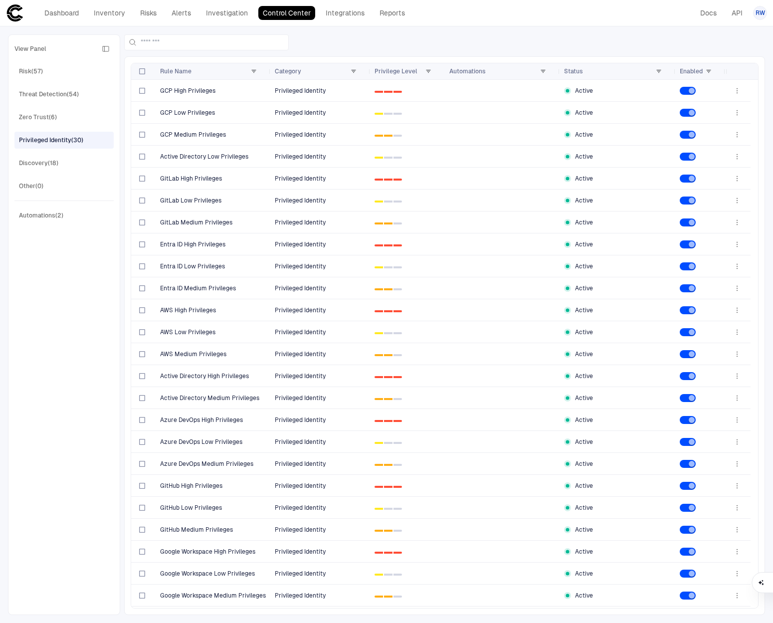
click at [65, 172] on div "View Panel Risk (57) Threat Detection (54) Zero Trust (6) Privileged Identity (…" at bounding box center [63, 325] width 99 height 568
click at [64, 165] on div "Discovery (18)" at bounding box center [65, 163] width 92 height 16
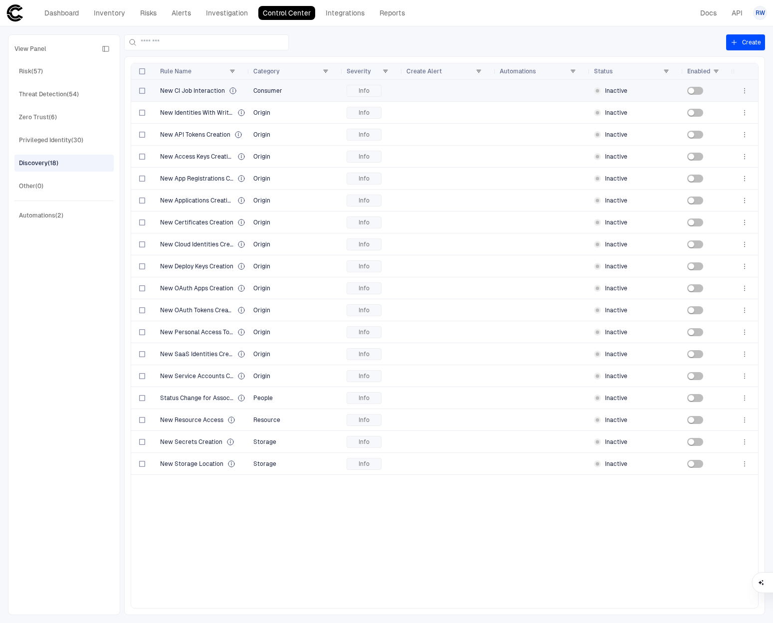
click at [221, 92] on span "New CI Job Interaction" at bounding box center [192, 91] width 65 height 8
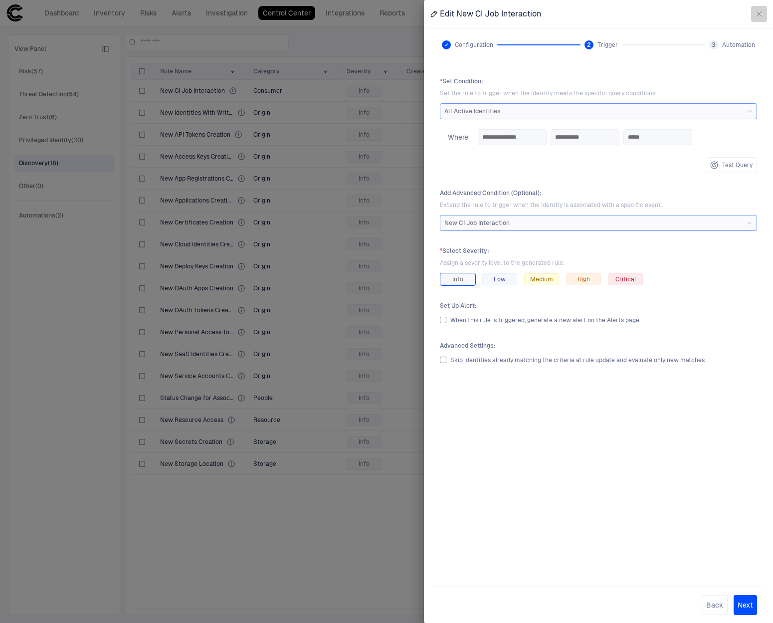
click at [759, 19] on button "button" at bounding box center [759, 14] width 16 height 16
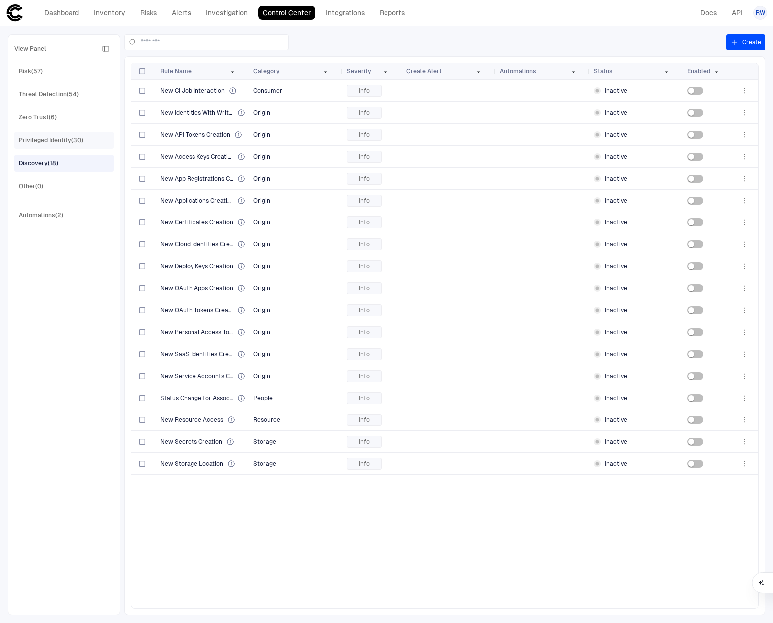
click at [49, 142] on div "Privileged Identity (30)" at bounding box center [51, 140] width 64 height 9
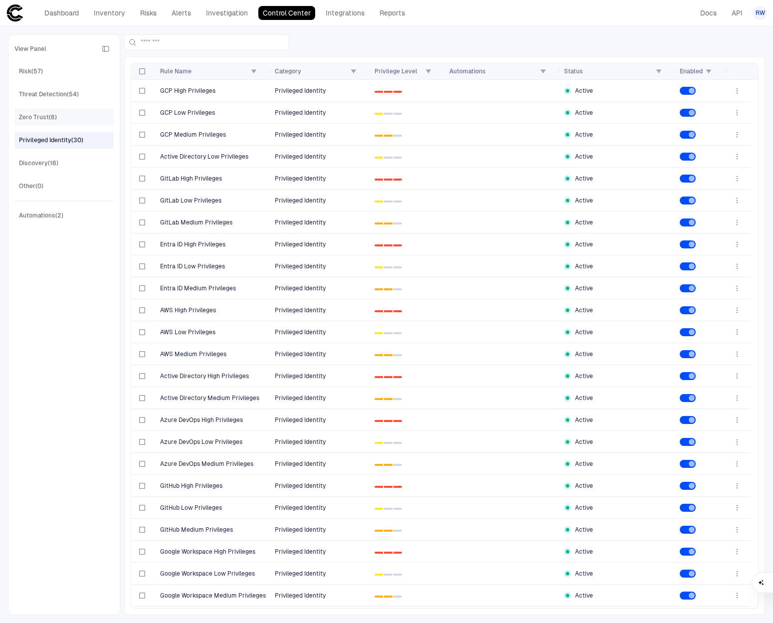
click at [44, 114] on div "Zero Trust (6)" at bounding box center [38, 117] width 38 height 9
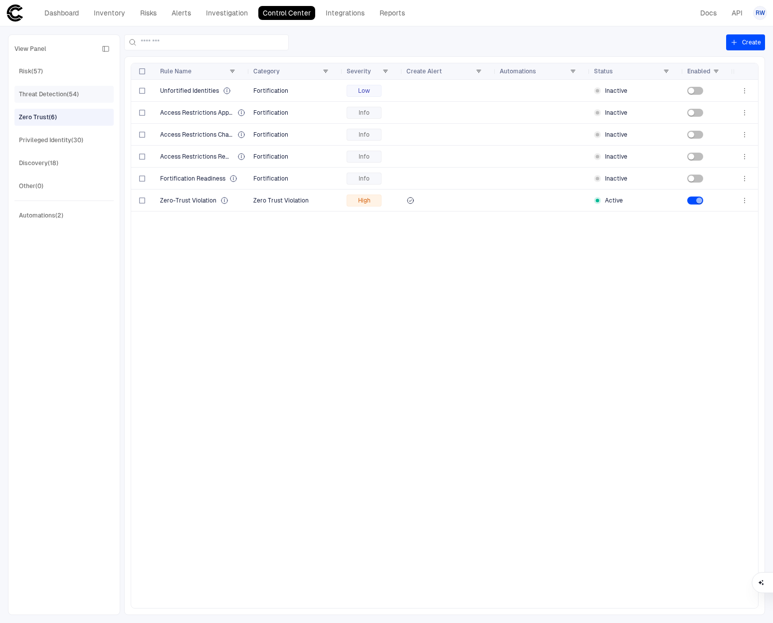
click at [45, 95] on div "Threat Detection (54)" at bounding box center [49, 94] width 60 height 9
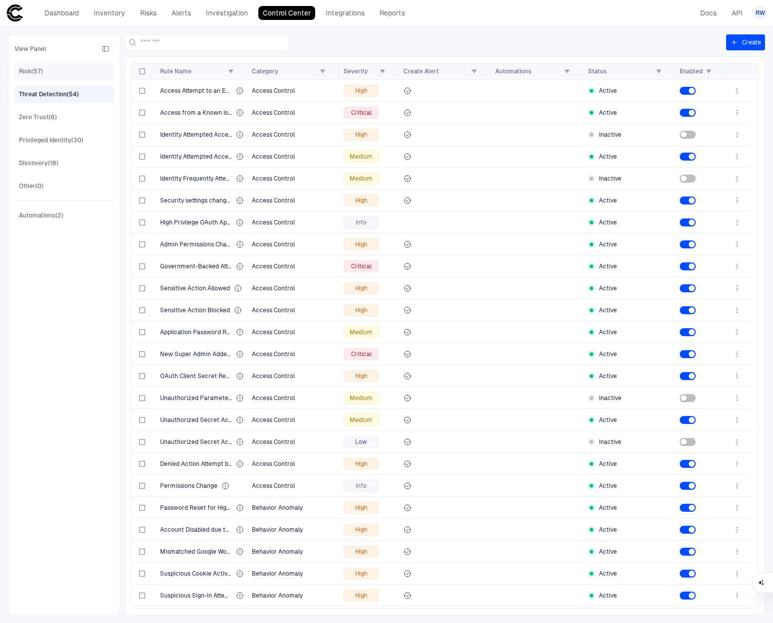
click at [42, 78] on div "Risk (57)" at bounding box center [65, 71] width 92 height 16
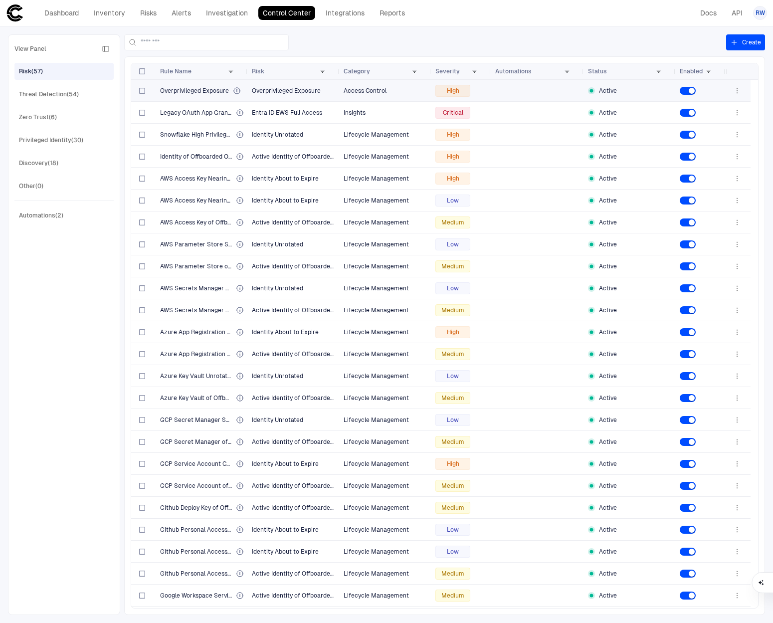
click at [181, 92] on span "Overprivileged Exposure" at bounding box center [194, 91] width 69 height 8
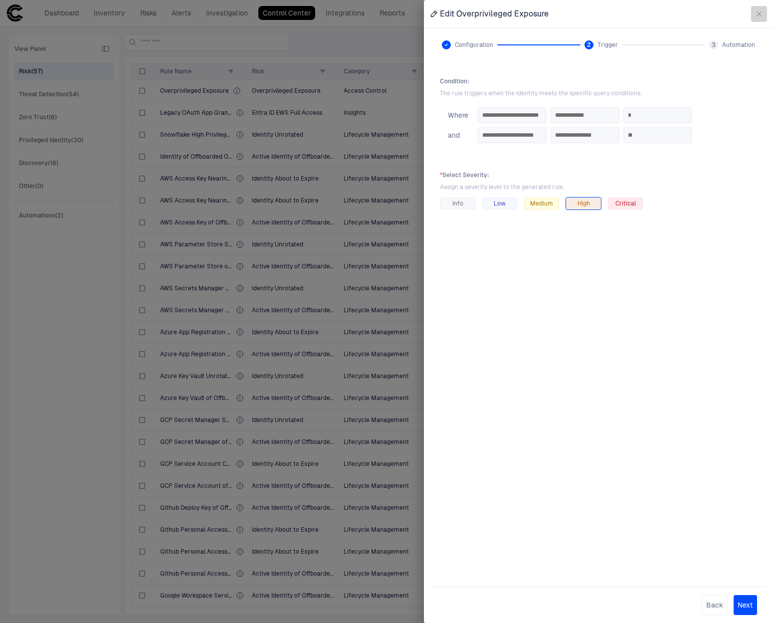
click at [760, 12] on icon "button" at bounding box center [759, 14] width 8 height 8
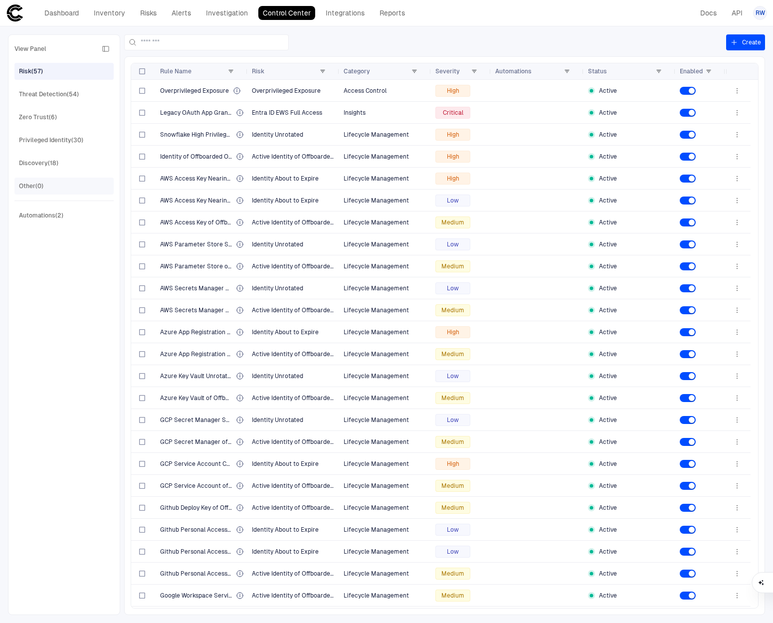
click at [40, 188] on div "Other (0)" at bounding box center [31, 186] width 24 height 9
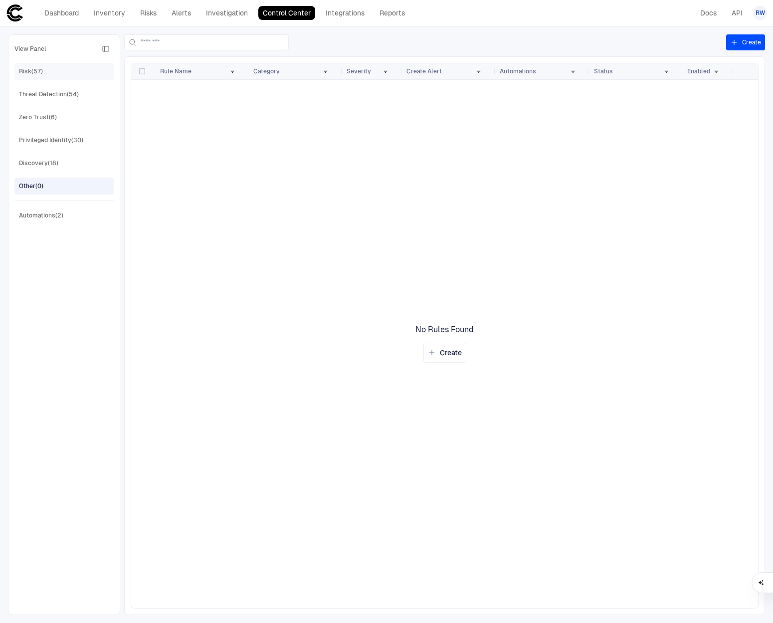
click at [38, 77] on span "Risk (57)" at bounding box center [31, 71] width 24 height 13
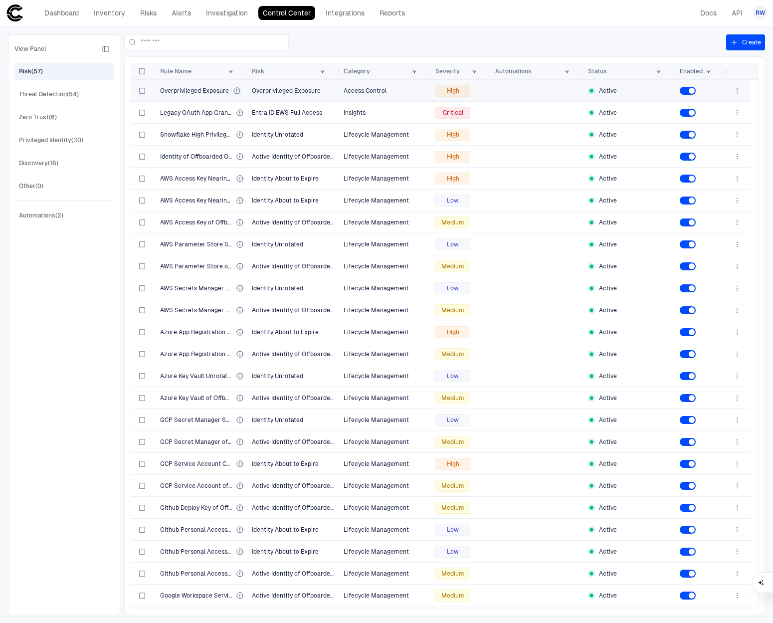
click at [195, 95] on div "Overprivileged Exposure" at bounding box center [202, 90] width 84 height 20
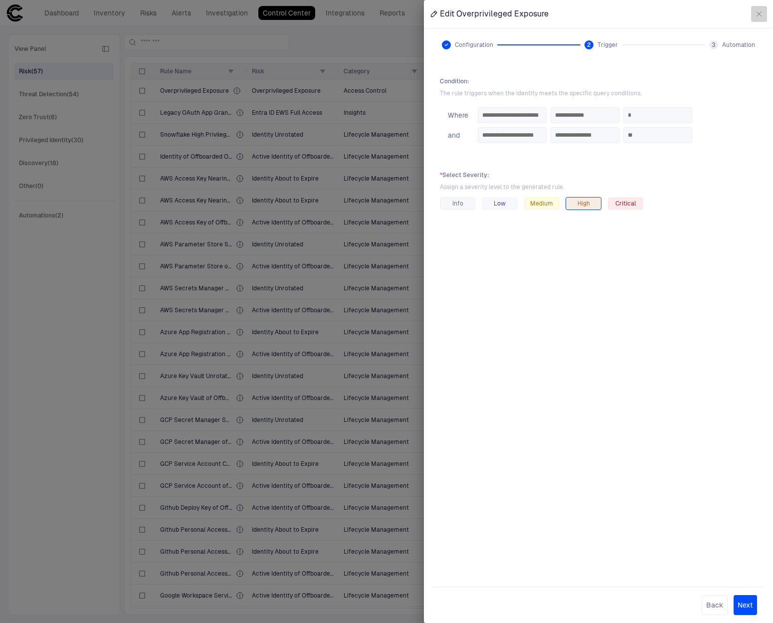
click at [753, 14] on button "button" at bounding box center [759, 14] width 16 height 16
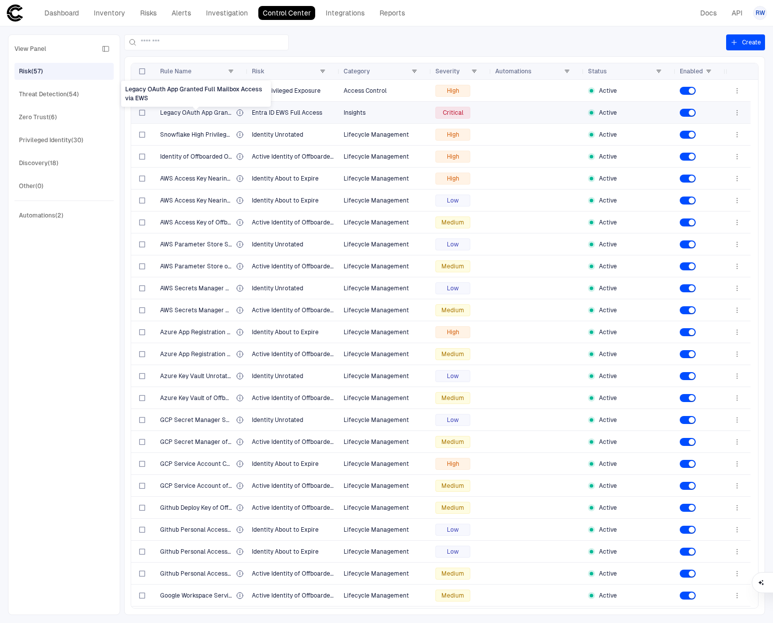
click at [202, 110] on span "Legacy OAuth App Granted Full Mailbox Access via EWS" at bounding box center [196, 113] width 72 height 8
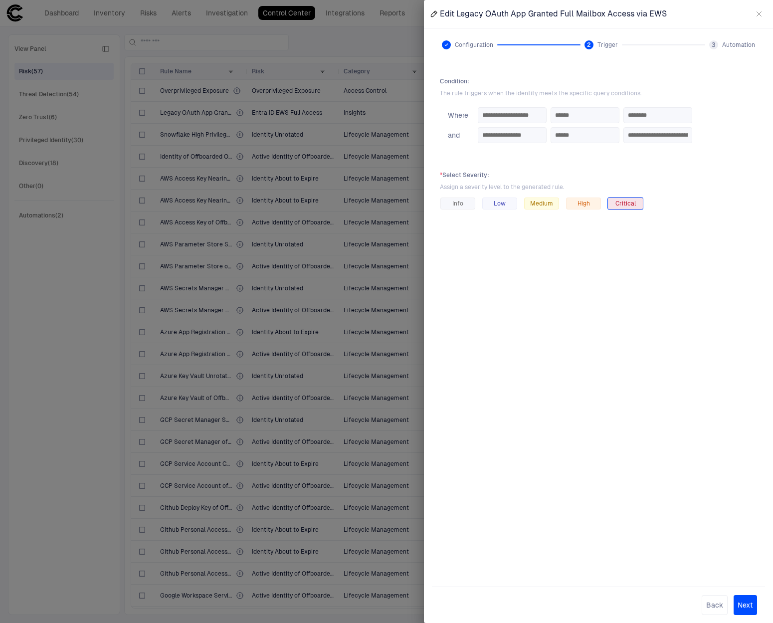
click at [758, 13] on icon "button" at bounding box center [759, 14] width 4 height 4
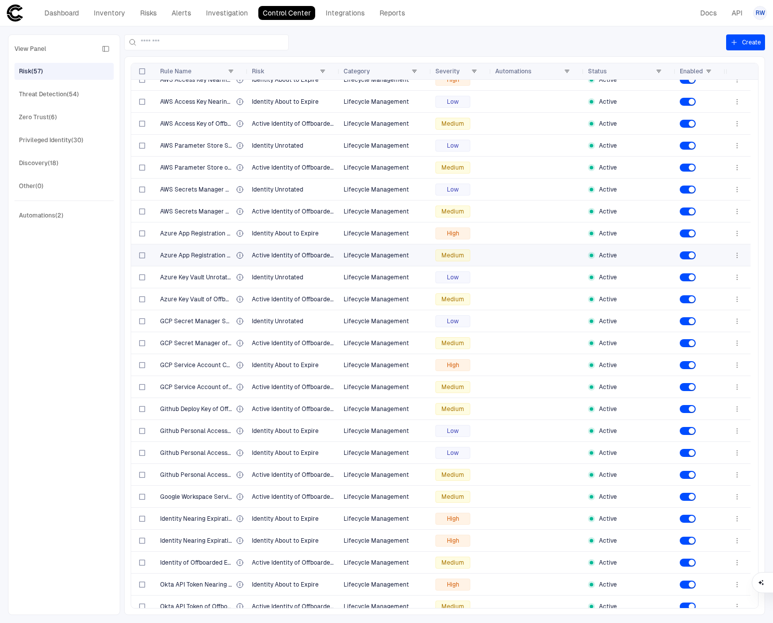
scroll to position [103, 0]
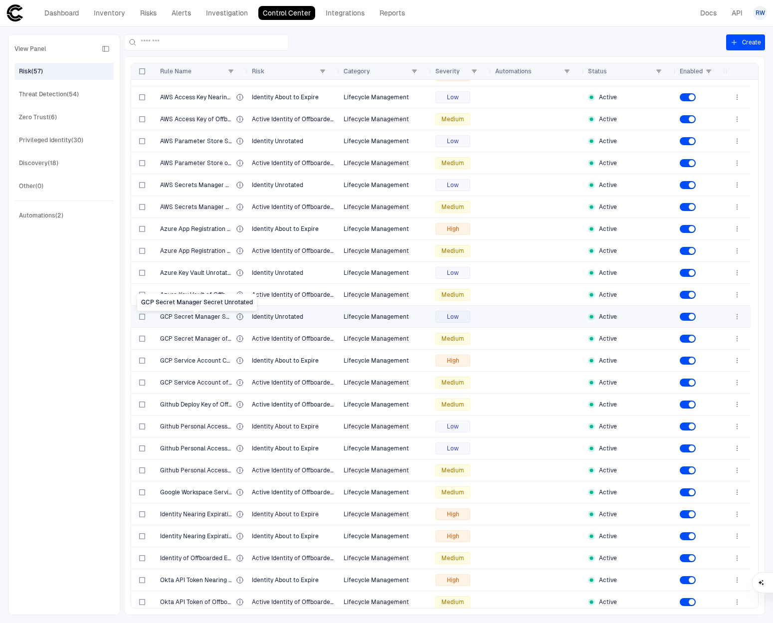
click at [192, 319] on span "GCP Secret Manager Secret Unrotated" at bounding box center [196, 317] width 72 height 8
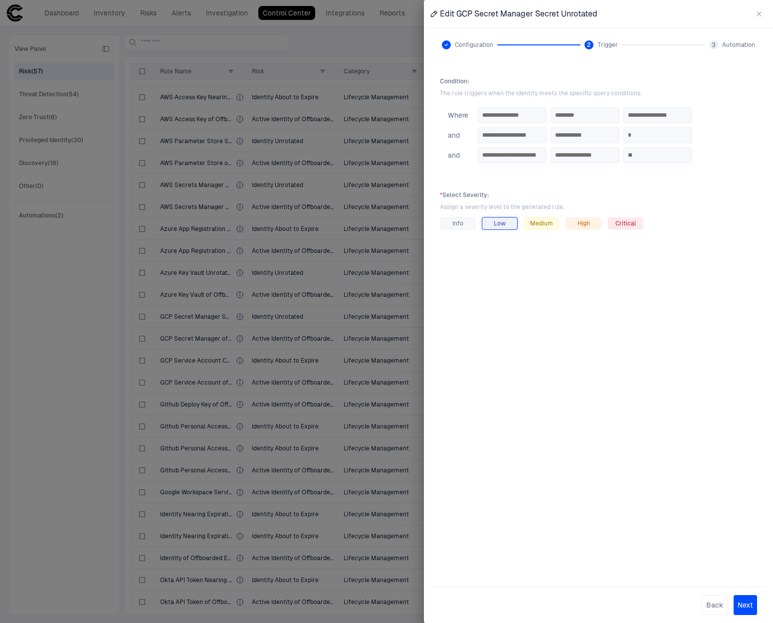
click at [757, 17] on icon "button" at bounding box center [759, 14] width 8 height 8
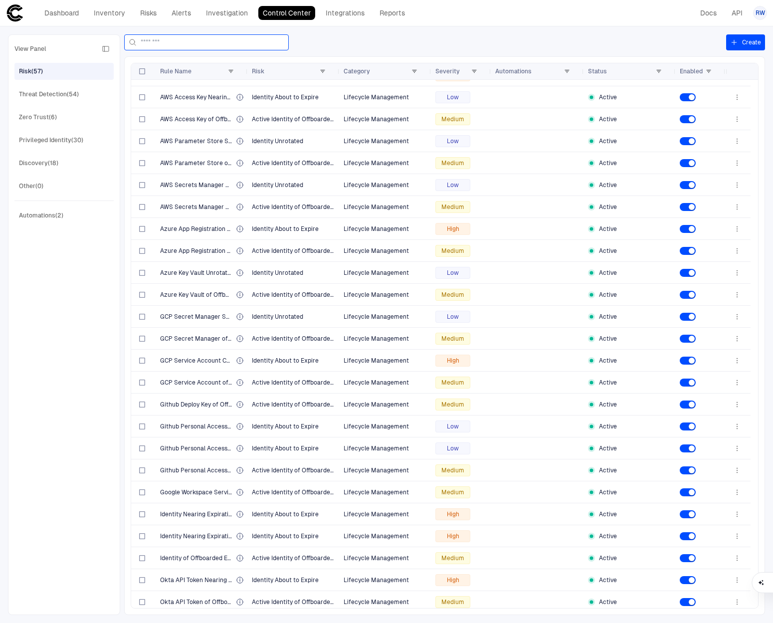
click at [208, 43] on input at bounding box center [213, 42] width 144 height 15
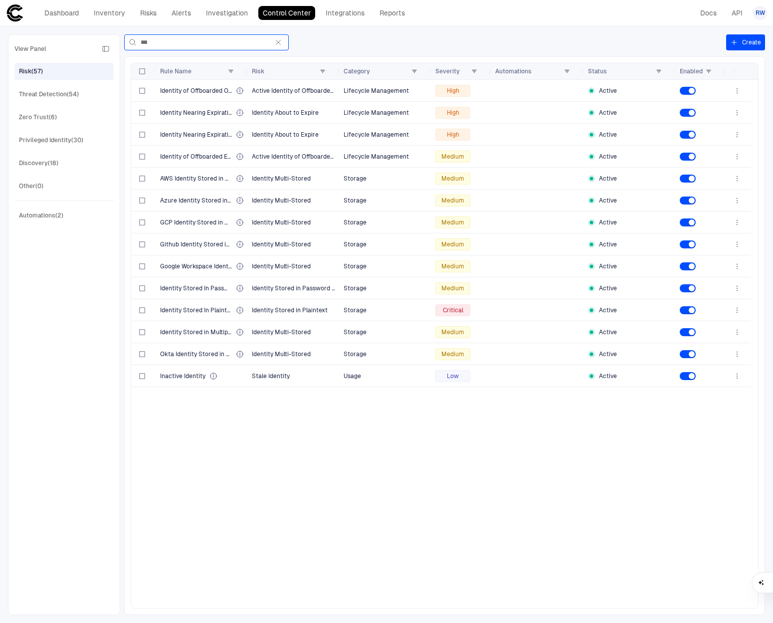
scroll to position [0, 0]
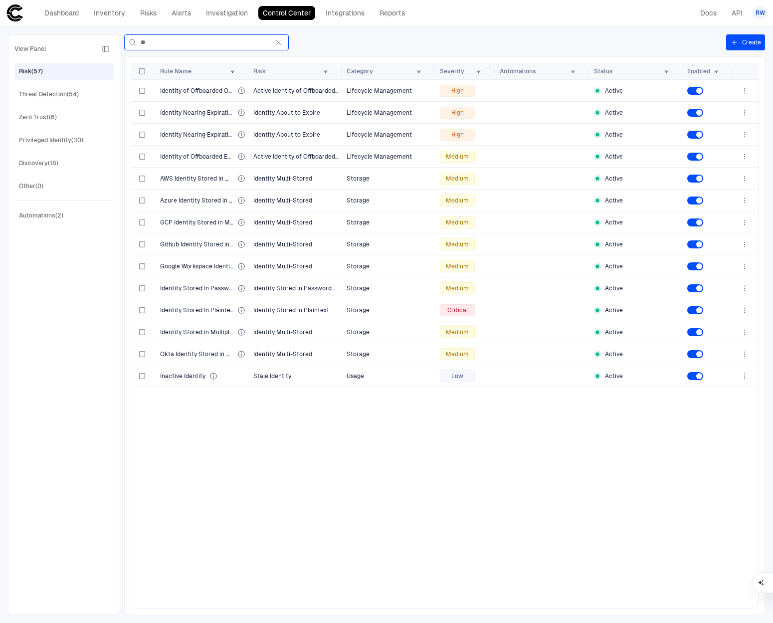
type input "*"
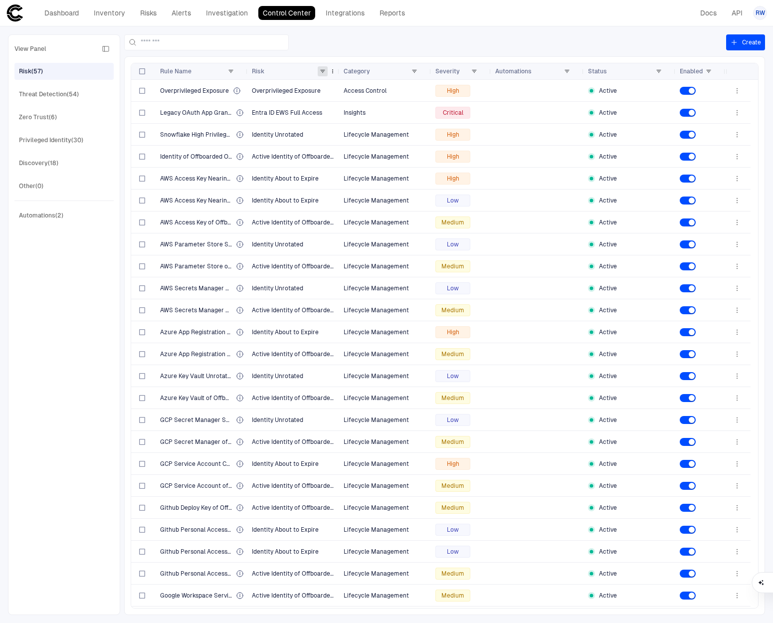
click at [323, 71] on span at bounding box center [323, 71] width 6 height 6
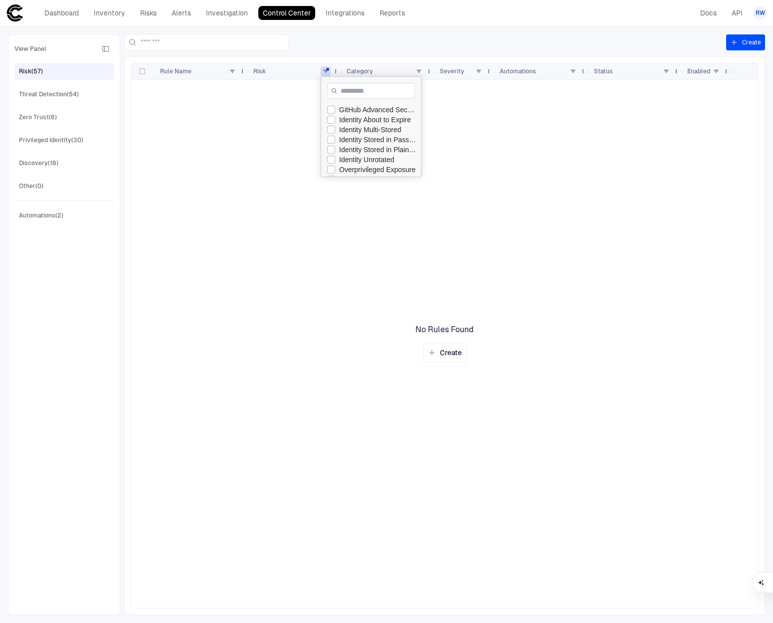
scroll to position [40, 0]
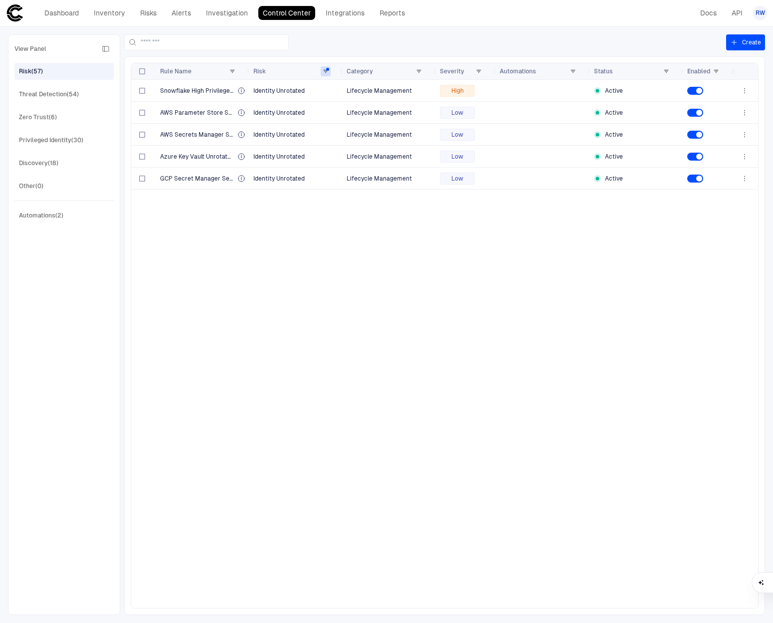
click at [435, 222] on div "Snowflake High Privilege Service Account Unrotated Password Identity Unrotated …" at bounding box center [432, 344] width 602 height 528
click at [194, 92] on span "Snowflake High Privilege Service Account Unrotated Password" at bounding box center [196, 91] width 73 height 8
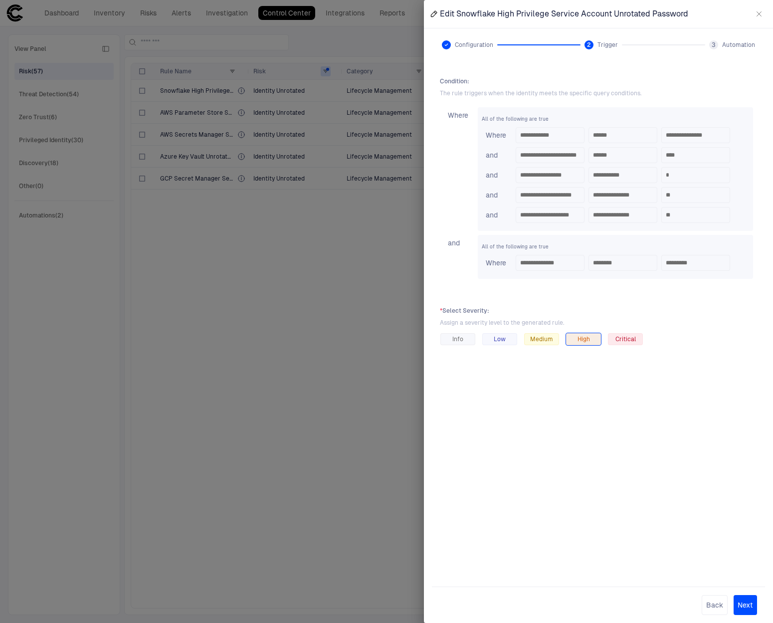
click at [766, 12] on button "button" at bounding box center [759, 14] width 16 height 16
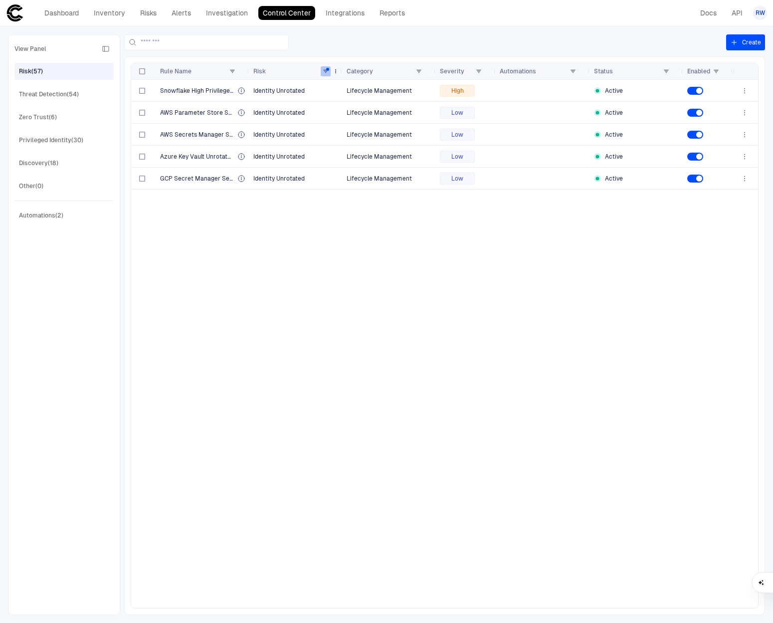
click at [325, 70] on span at bounding box center [326, 71] width 6 height 6
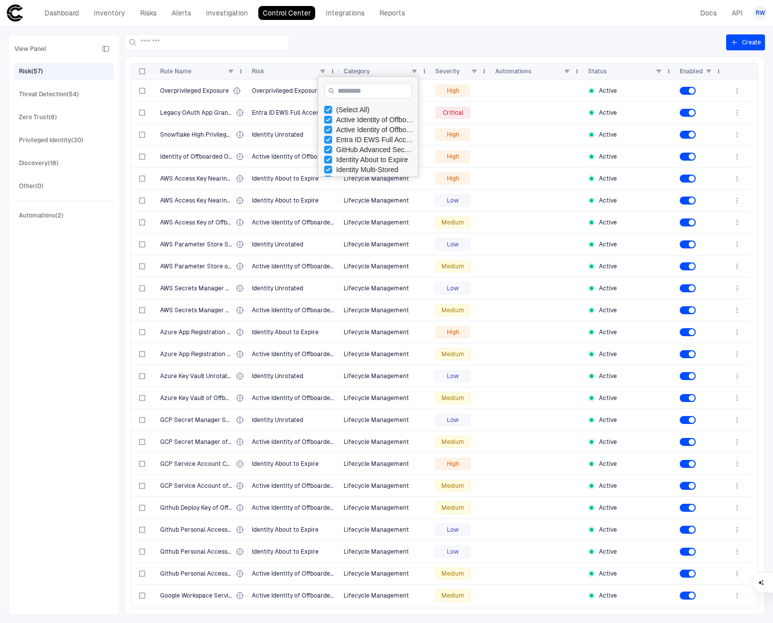
click at [390, 43] on div at bounding box center [425, 42] width 602 height 16
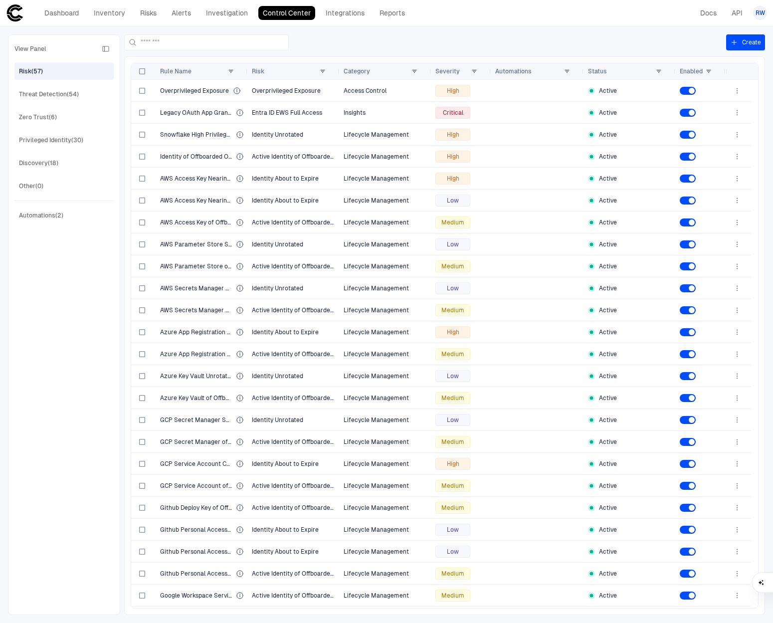
click at [102, 48] on icon "button" at bounding box center [106, 49] width 8 height 8
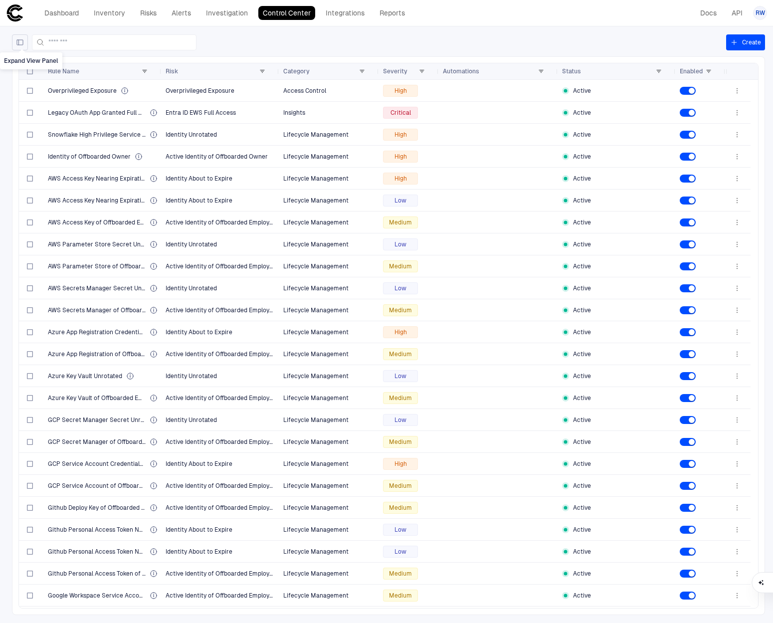
click at [20, 42] on icon "Expand View Panel" at bounding box center [20, 42] width 8 height 8
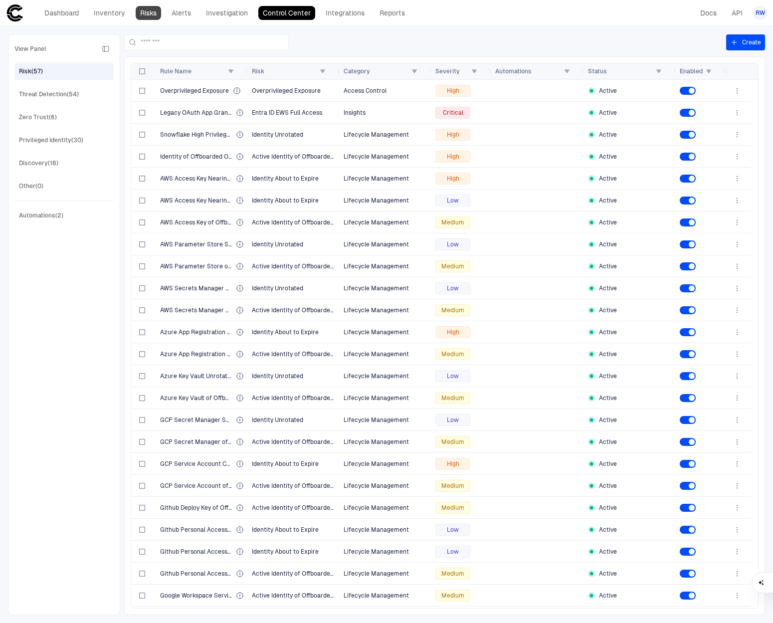
click at [151, 18] on link "Risks" at bounding box center [148, 13] width 25 height 14
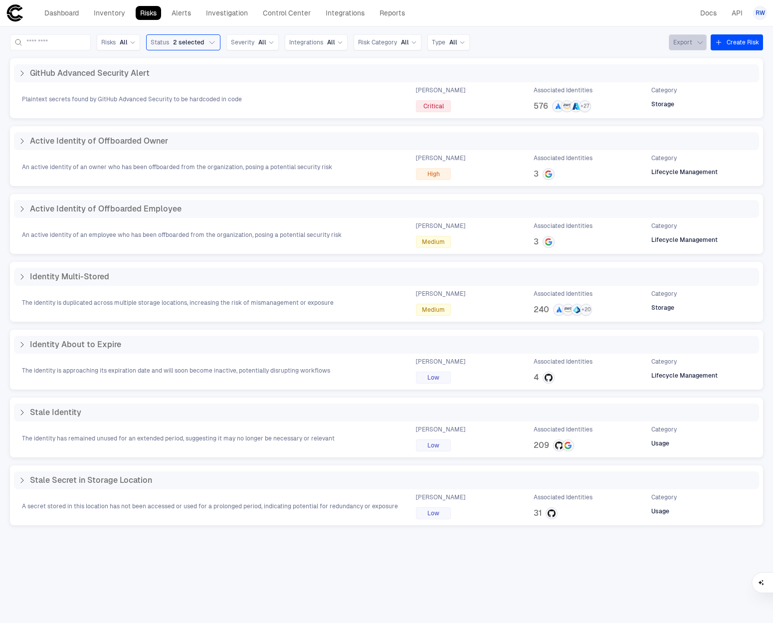
click at [699, 46] on icon "button" at bounding box center [700, 42] width 8 height 8
click at [625, 41] on div at bounding box center [386, 311] width 773 height 623
click at [280, 18] on link "Control Center" at bounding box center [286, 13] width 57 height 14
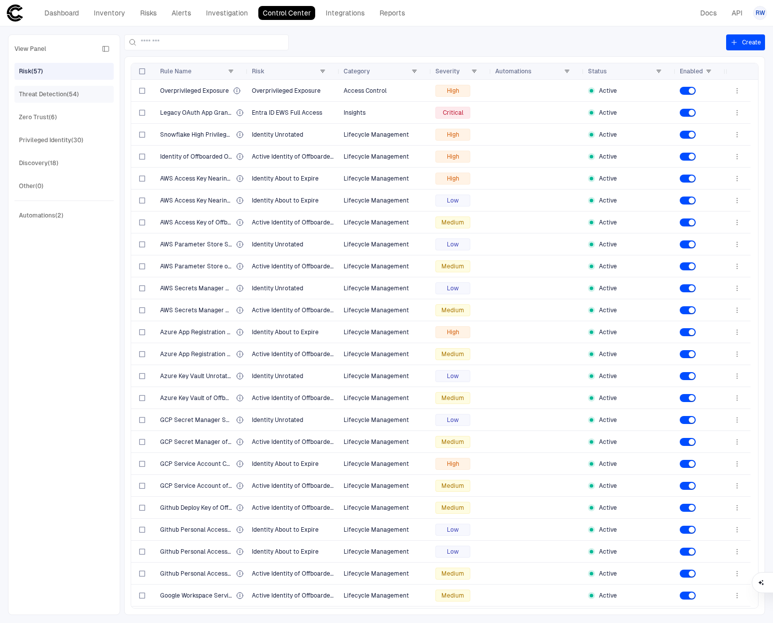
click at [65, 95] on div "Threat Detection (54)" at bounding box center [49, 94] width 60 height 9
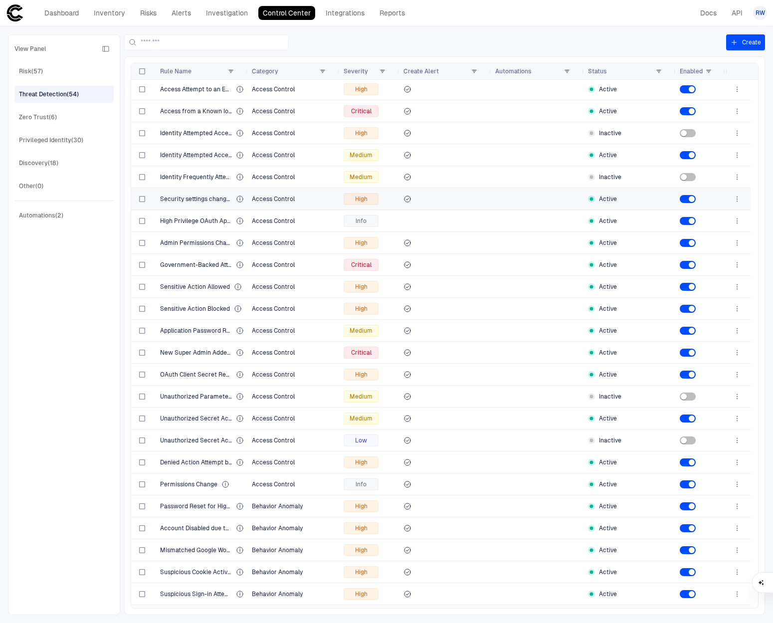
scroll to position [2, 0]
click at [56, 68] on div "Risk (57)" at bounding box center [65, 71] width 92 height 16
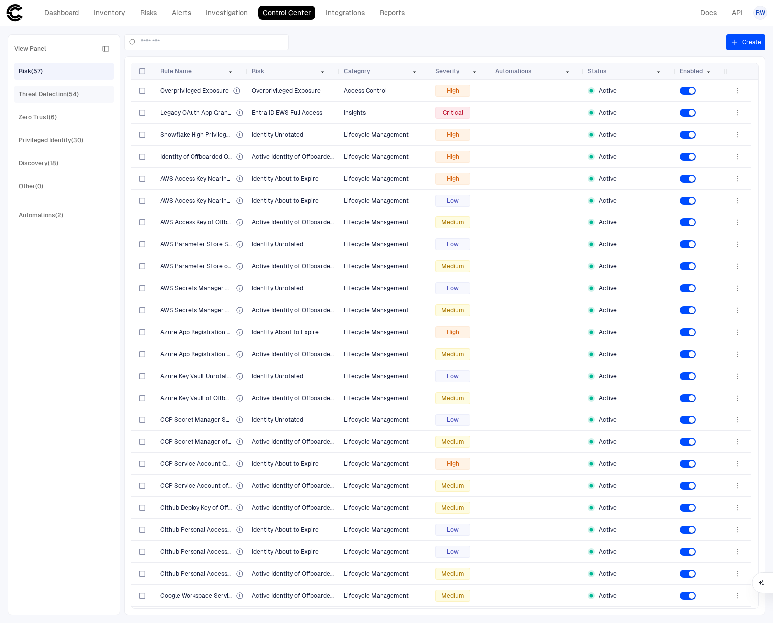
click at [52, 98] on div "Threat Detection (54)" at bounding box center [49, 94] width 60 height 9
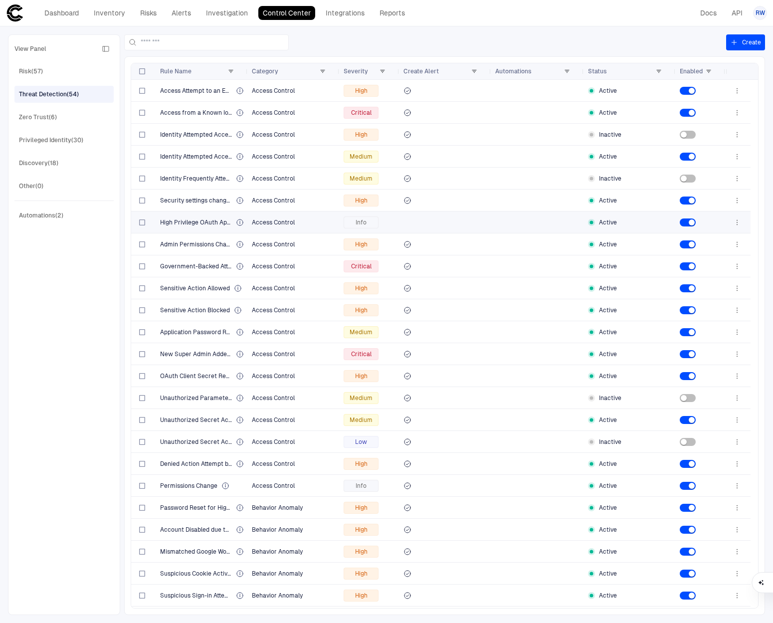
scroll to position [657, 0]
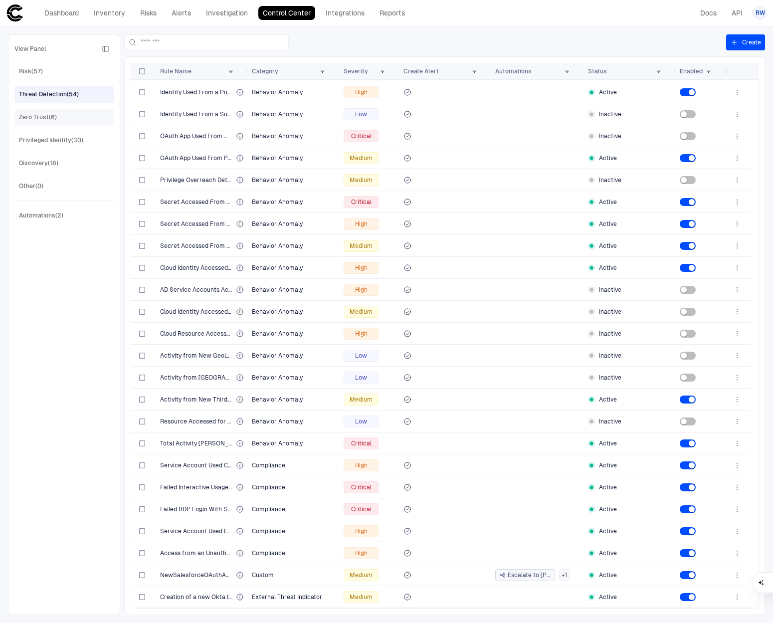
click at [56, 118] on div "Zero Trust (6)" at bounding box center [38, 117] width 38 height 9
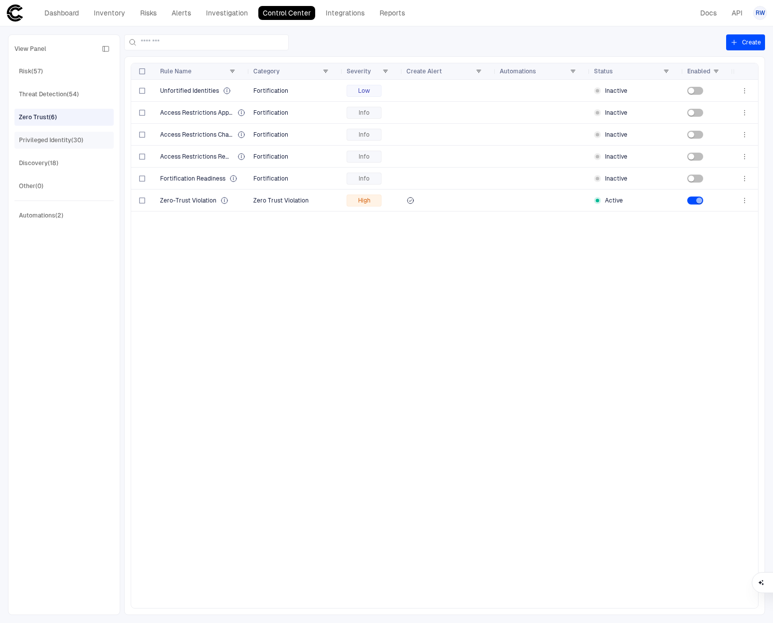
click at [62, 141] on div "Privileged Identity (30)" at bounding box center [51, 140] width 64 height 9
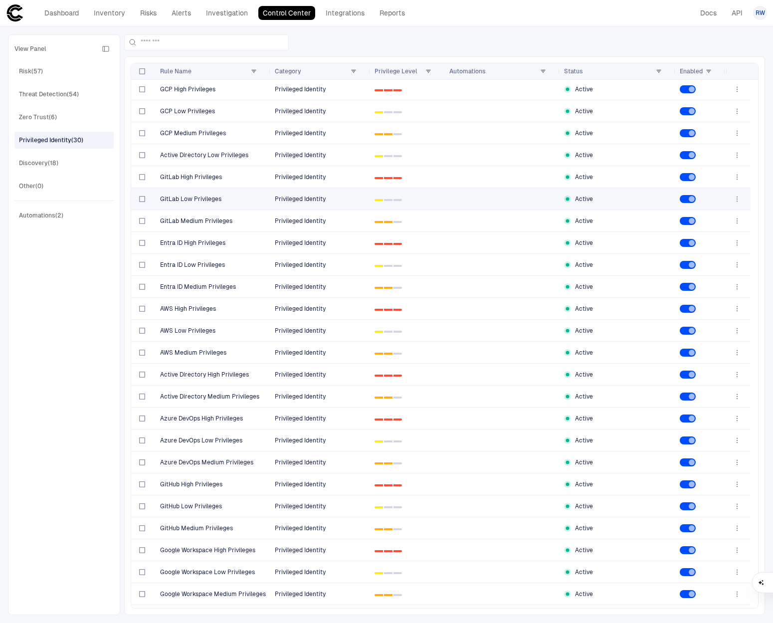
scroll to position [0, 0]
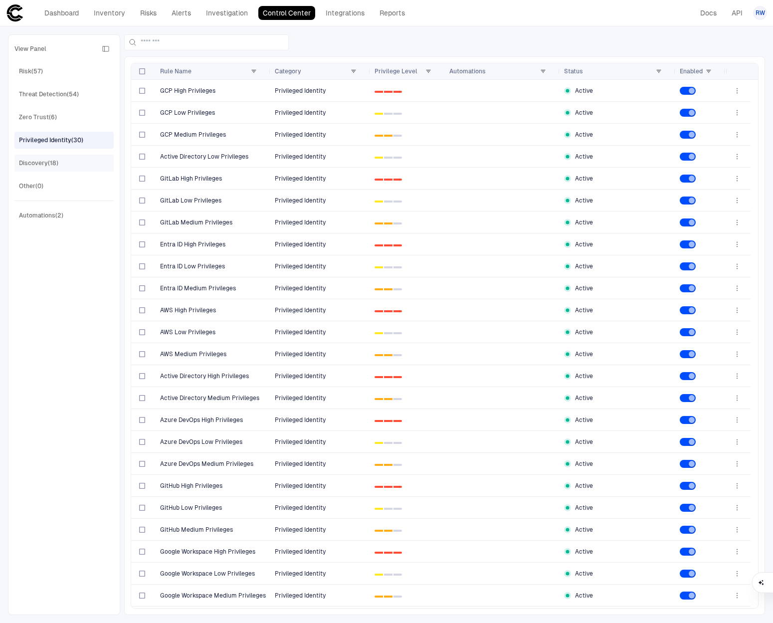
click at [64, 160] on div "Discovery (18)" at bounding box center [65, 163] width 92 height 16
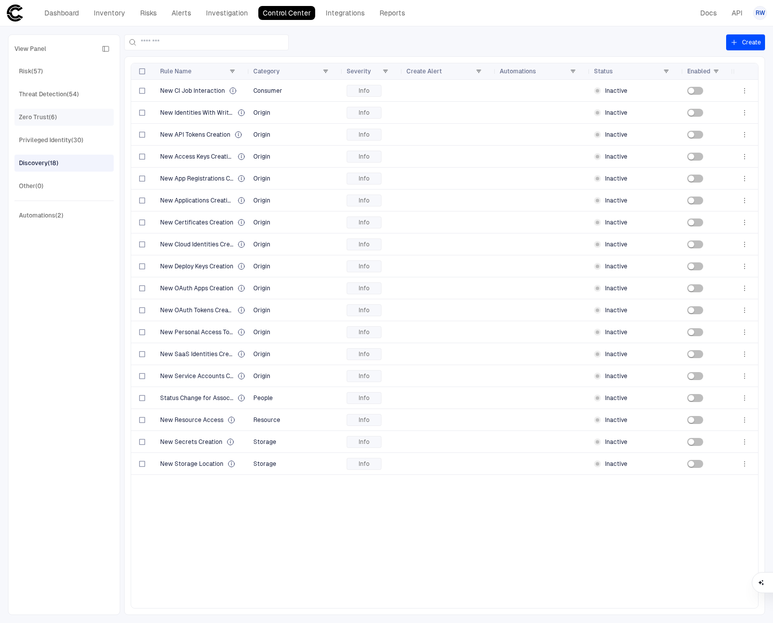
click at [56, 113] on div "Zero Trust (6)" at bounding box center [38, 117] width 38 height 9
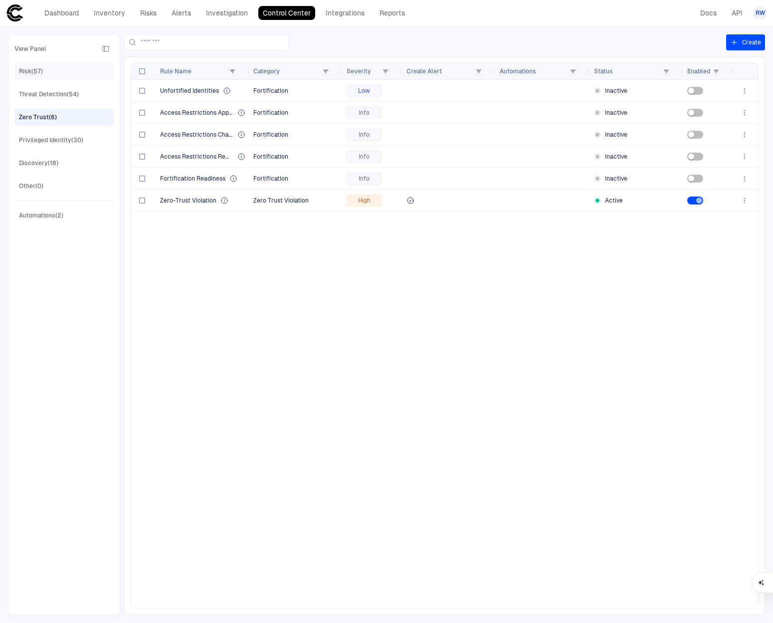
click at [44, 71] on div "Risk (57)" at bounding box center [65, 71] width 92 height 16
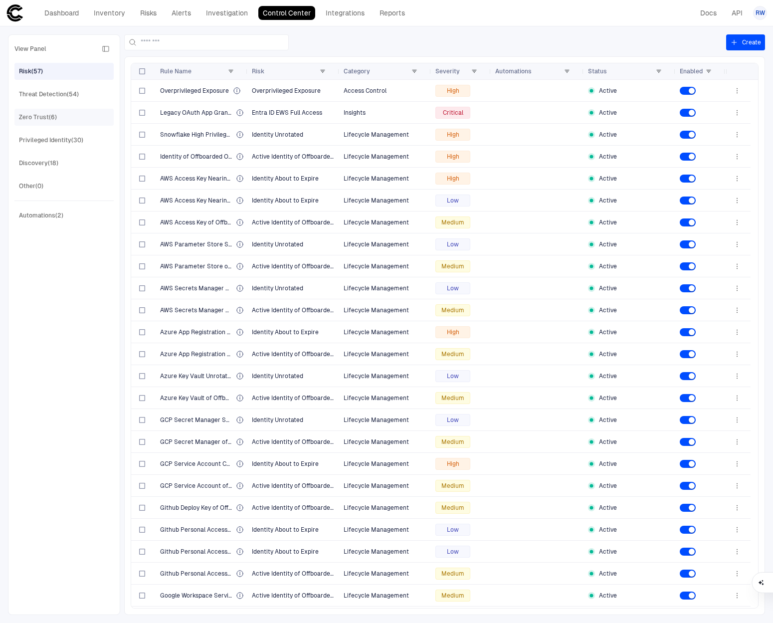
click at [49, 115] on div "Zero Trust (6)" at bounding box center [38, 117] width 38 height 9
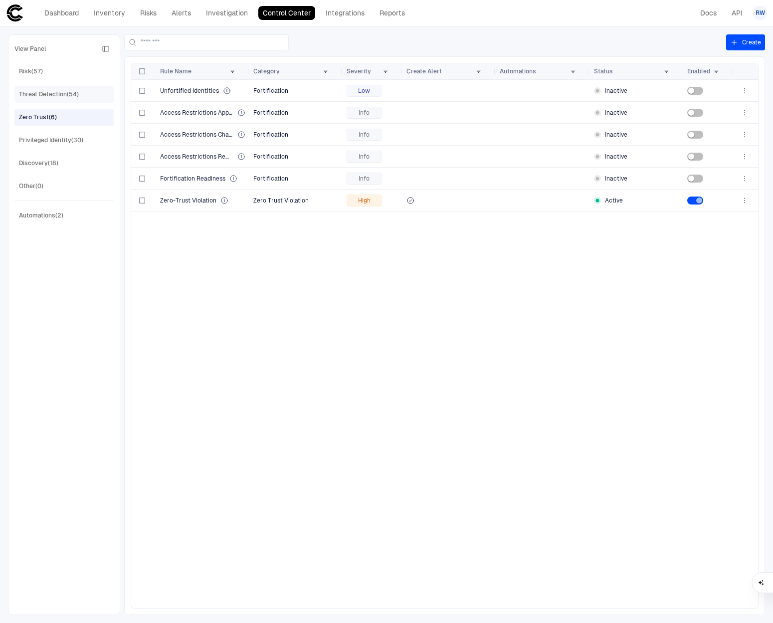
click at [62, 100] on span "Threat Detection (54)" at bounding box center [49, 94] width 60 height 13
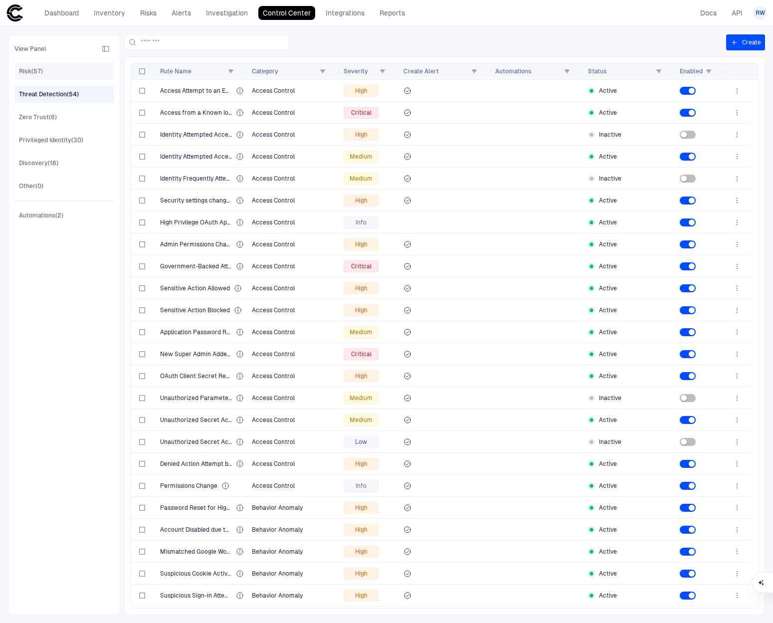
click at [31, 73] on div "Risk (57)" at bounding box center [31, 71] width 24 height 9
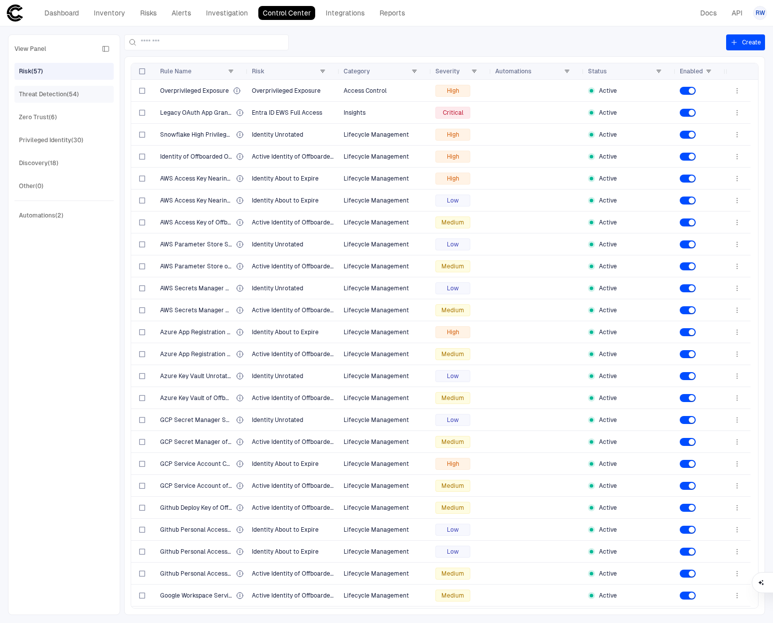
click at [56, 95] on div "Threat Detection (54)" at bounding box center [49, 94] width 60 height 9
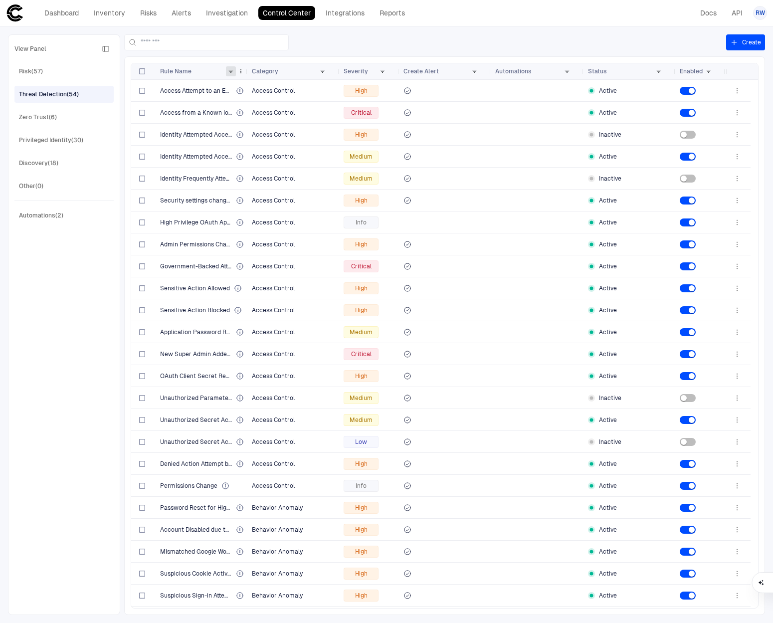
click at [228, 69] on span at bounding box center [231, 71] width 6 height 6
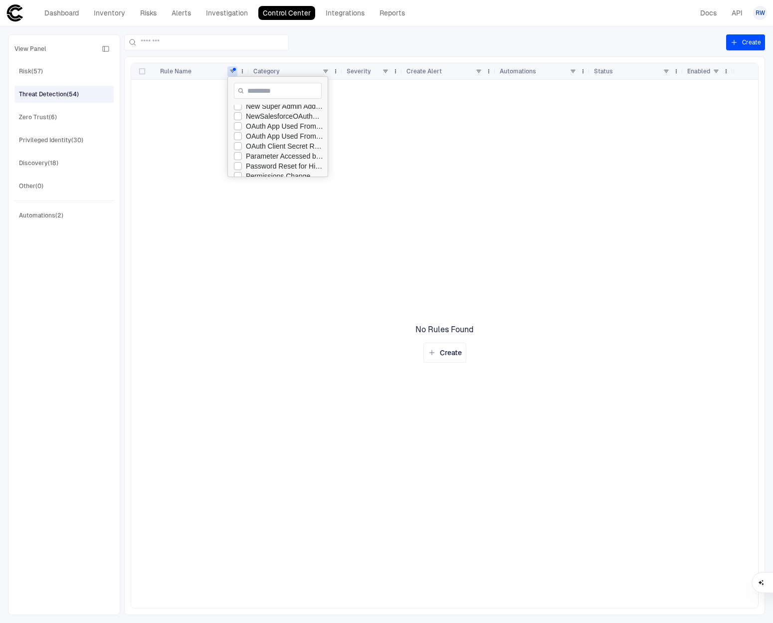
scroll to position [293, 0]
click at [248, 198] on div at bounding box center [432, 344] width 602 height 528
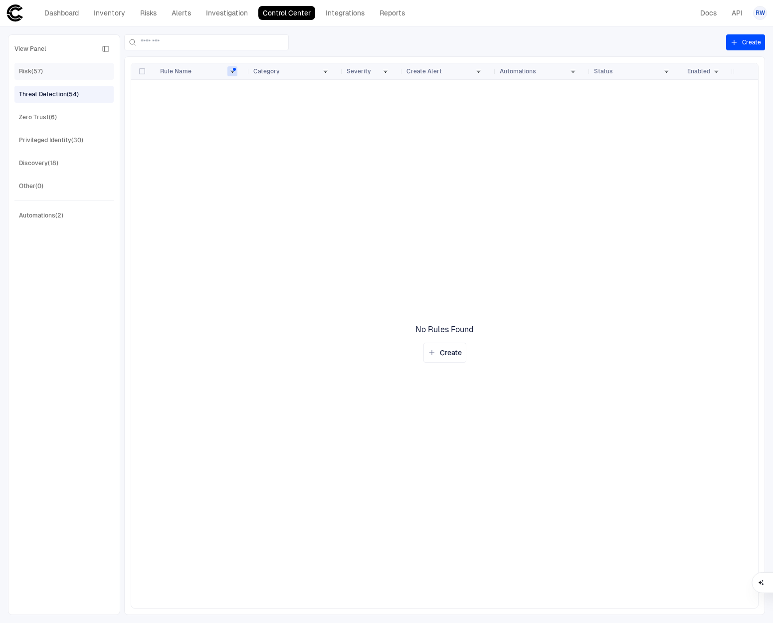
click at [32, 68] on div "Risk (57)" at bounding box center [31, 71] width 24 height 9
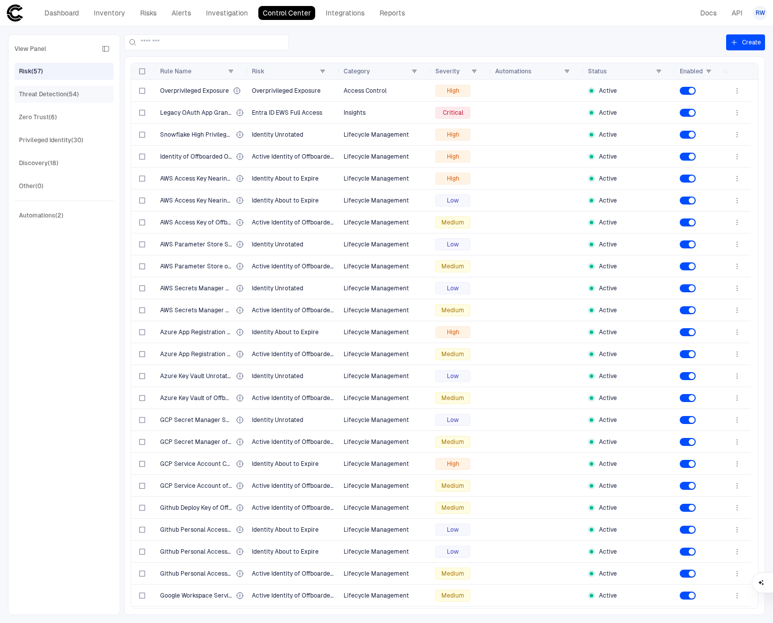
click at [72, 93] on div "Threat Detection (54)" at bounding box center [49, 94] width 60 height 9
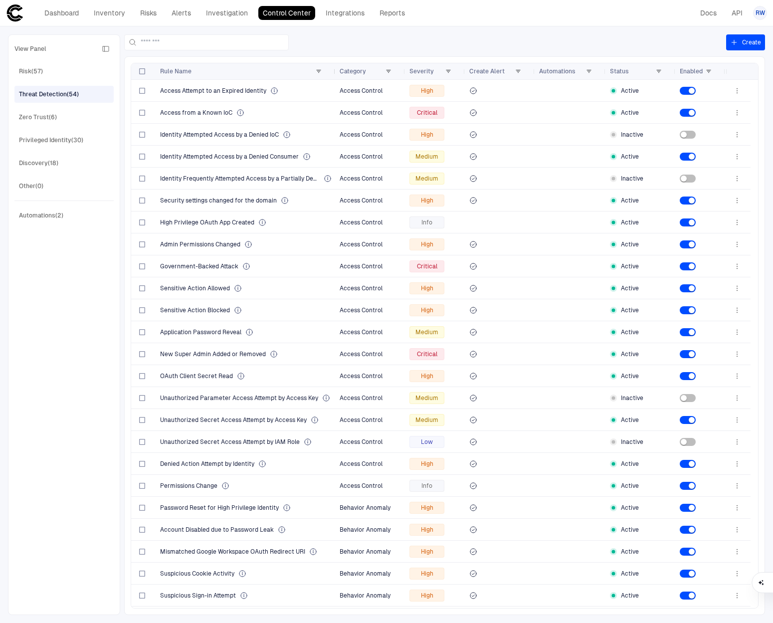
drag, startPoint x: 246, startPoint y: 69, endPoint x: 343, endPoint y: 73, distance: 96.8
click at [337, 73] on div at bounding box center [335, 71] width 4 height 16
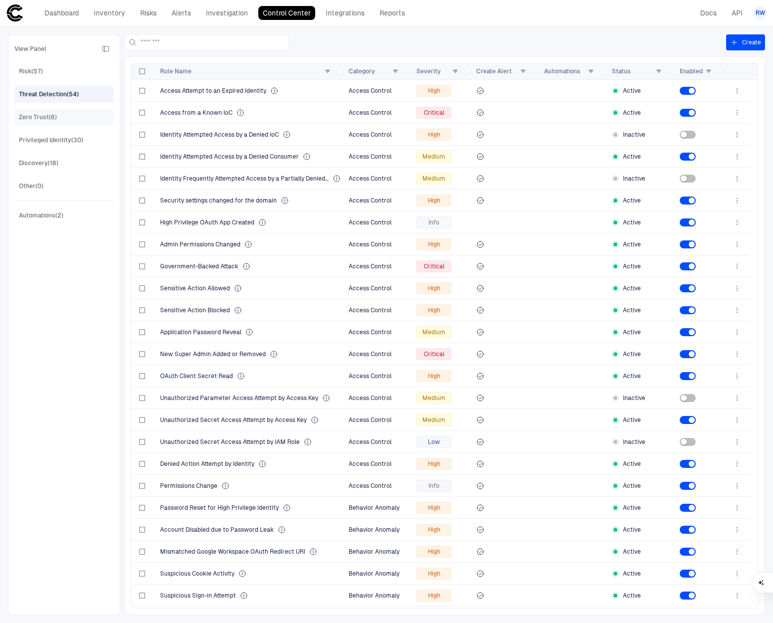
click at [77, 115] on div "Zero Trust (6)" at bounding box center [65, 117] width 92 height 16
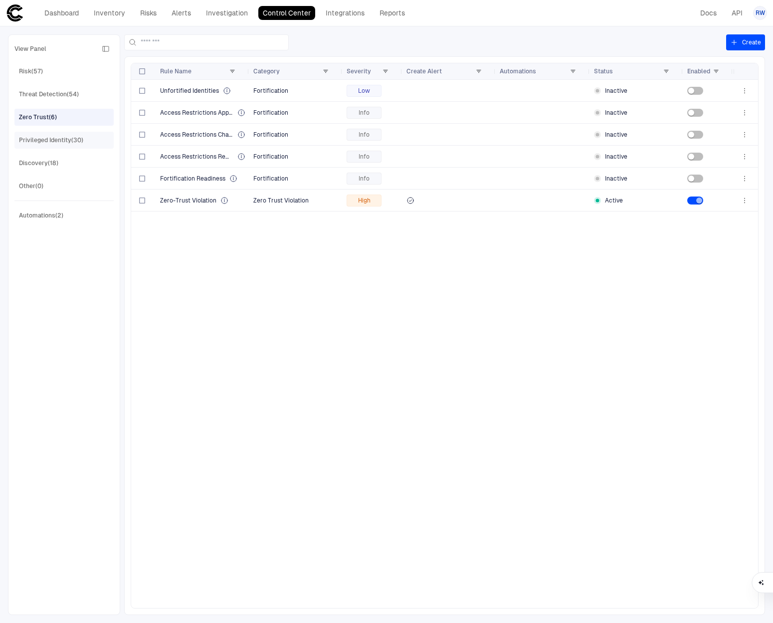
click at [67, 139] on div "Privileged Identity (30)" at bounding box center [51, 140] width 64 height 9
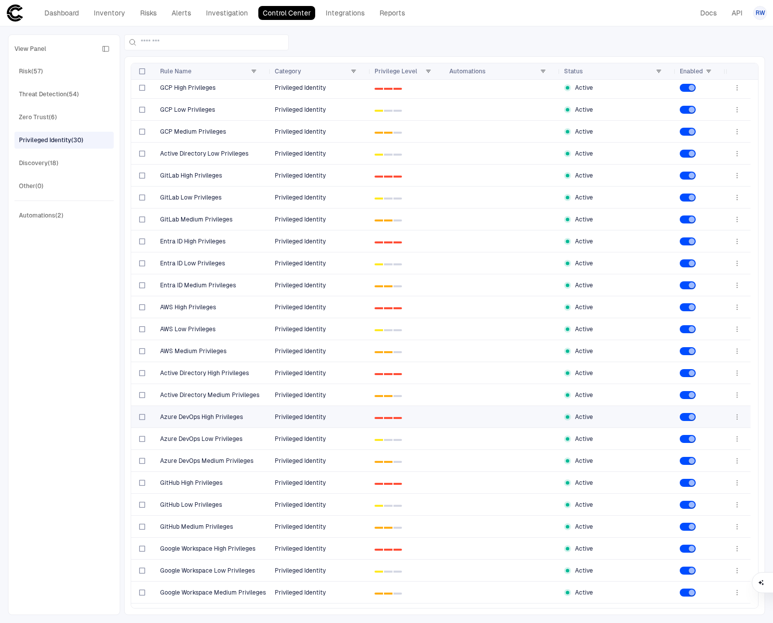
scroll to position [0, 0]
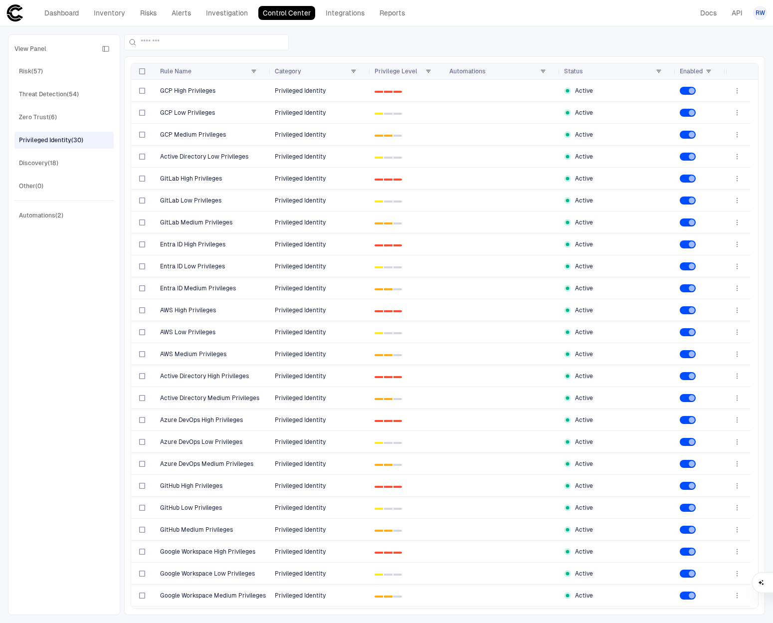
click at [48, 128] on div "View Panel Risk (57) Threat Detection (54) Zero Trust (6) Privileged Identity (…" at bounding box center [63, 325] width 99 height 568
click at [54, 115] on div "Zero Trust (6)" at bounding box center [38, 117] width 38 height 9
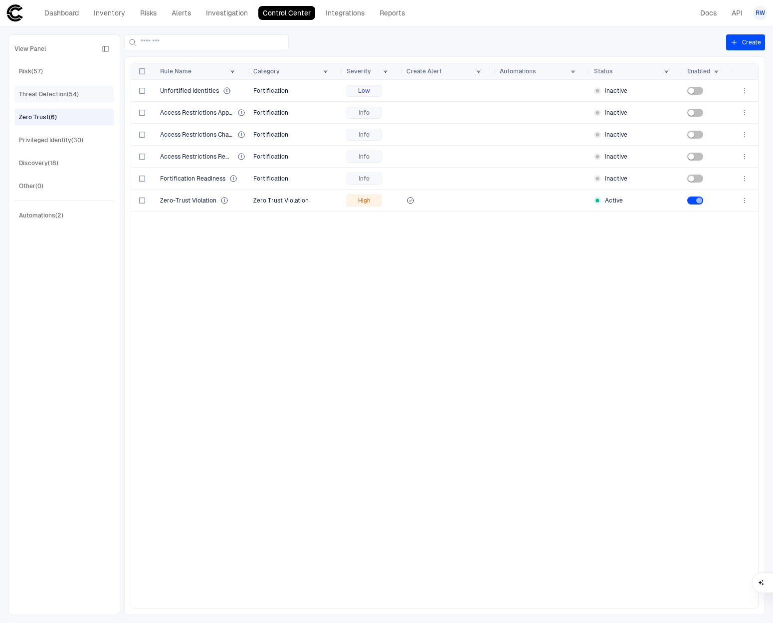
click at [53, 95] on div "Threat Detection (54)" at bounding box center [49, 94] width 60 height 9
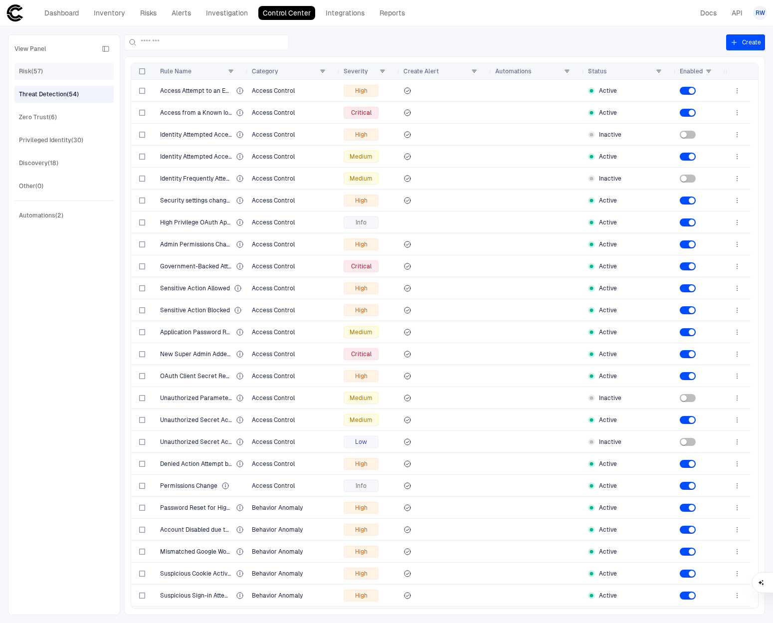
click at [34, 69] on div "Risk (57)" at bounding box center [31, 71] width 24 height 9
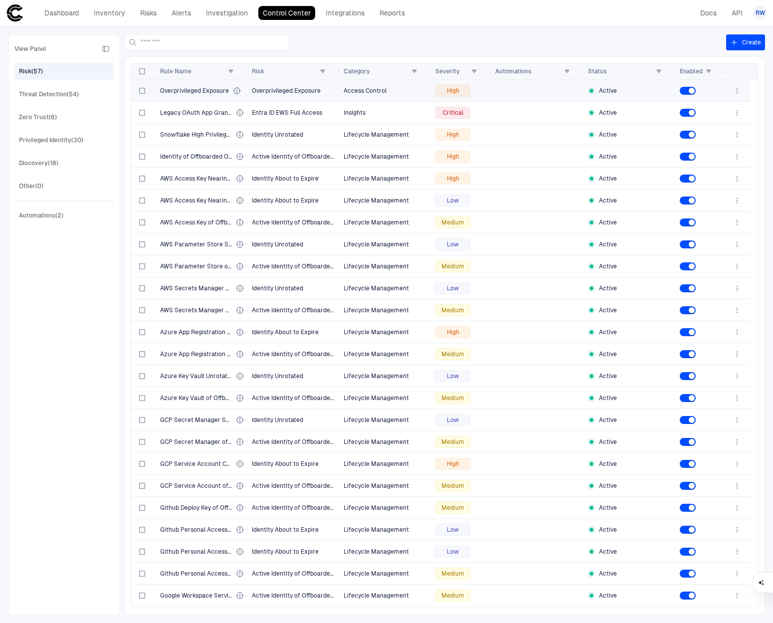
click at [745, 88] on span at bounding box center [737, 91] width 17 height 20
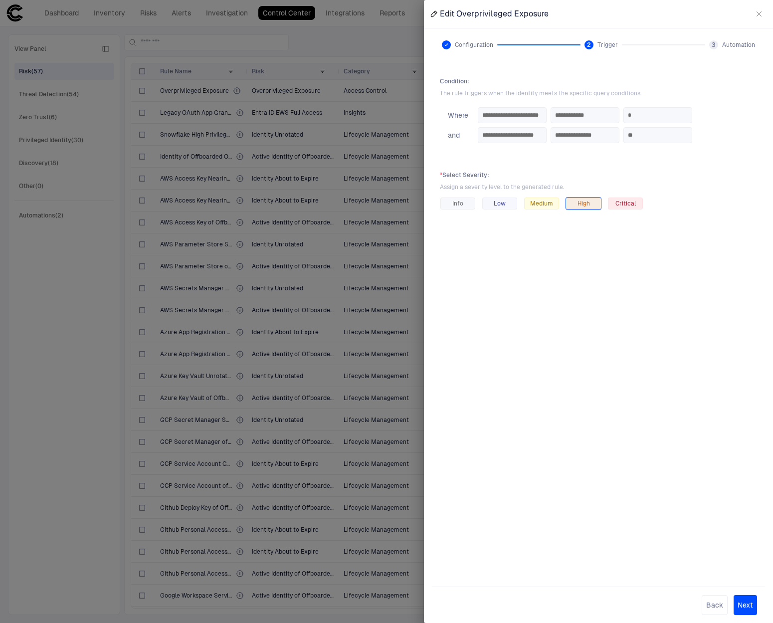
click at [738, 89] on div "**********" at bounding box center [386, 311] width 773 height 623
click at [760, 17] on icon "button" at bounding box center [759, 14] width 8 height 8
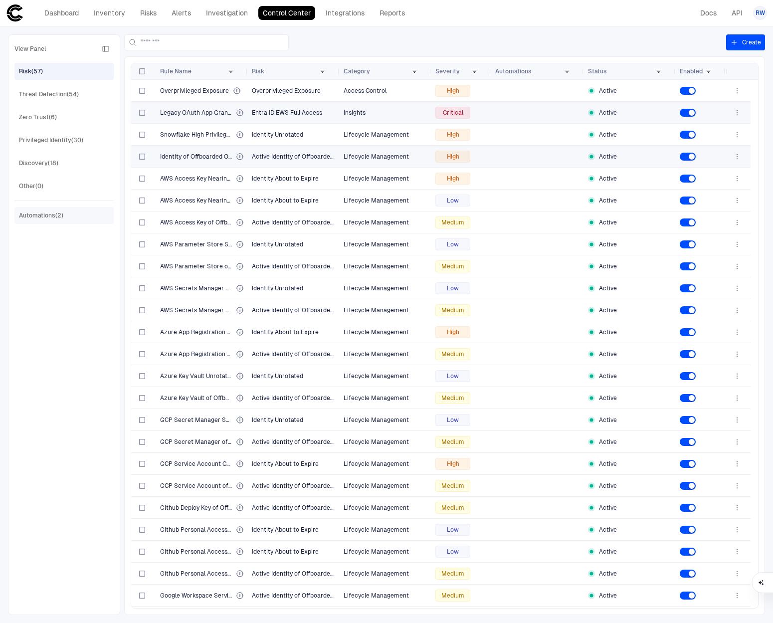
click at [58, 214] on div "Automations (2)" at bounding box center [41, 215] width 44 height 9
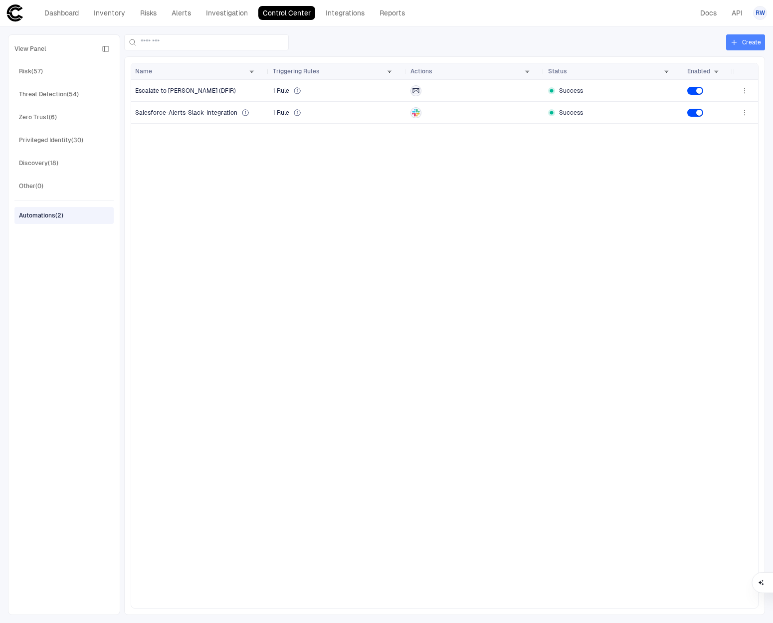
click at [739, 46] on button "Create" at bounding box center [745, 42] width 39 height 16
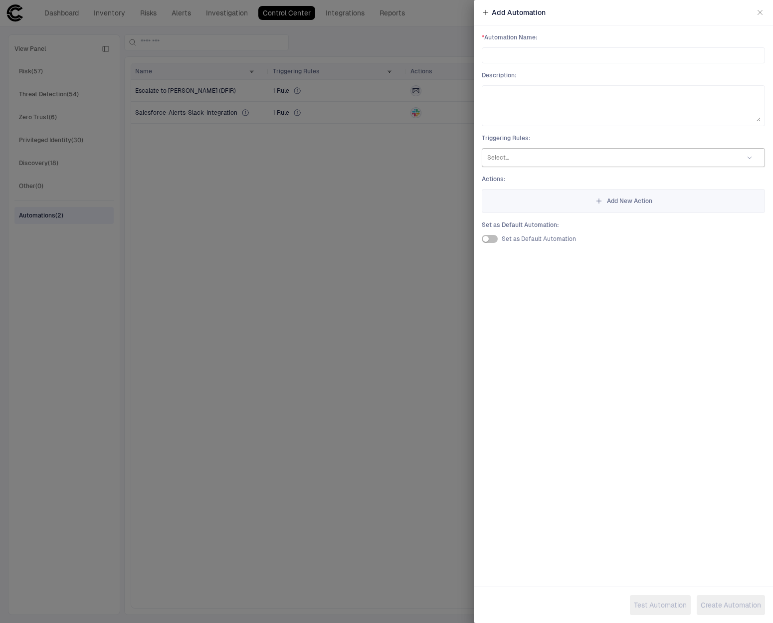
click at [565, 159] on div at bounding box center [610, 158] width 246 height 10
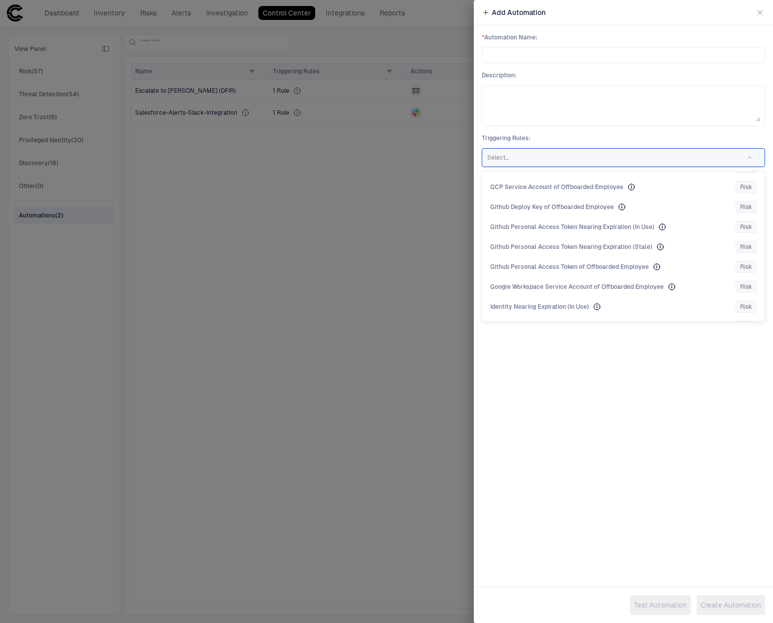
scroll to position [1889, 0]
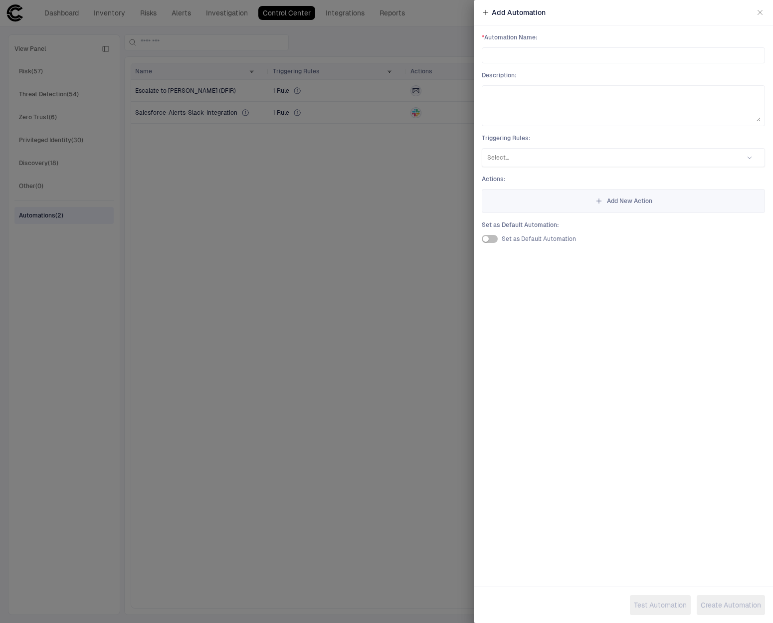
click at [627, 347] on div "Add Automation * Automation Name : Description : Triggering Rules : Select... A…" at bounding box center [623, 311] width 299 height 623
click at [758, 14] on icon "button" at bounding box center [760, 12] width 4 height 4
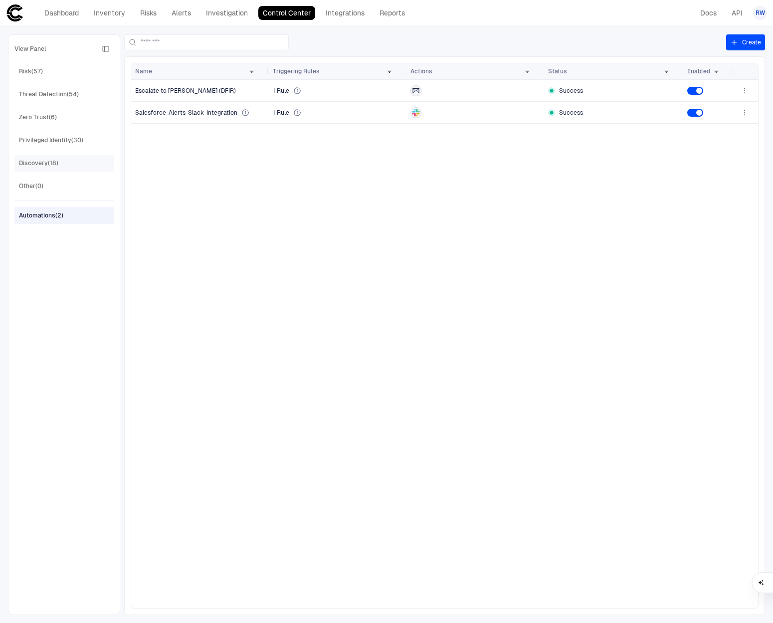
click at [63, 164] on div "Discovery (18)" at bounding box center [65, 163] width 92 height 16
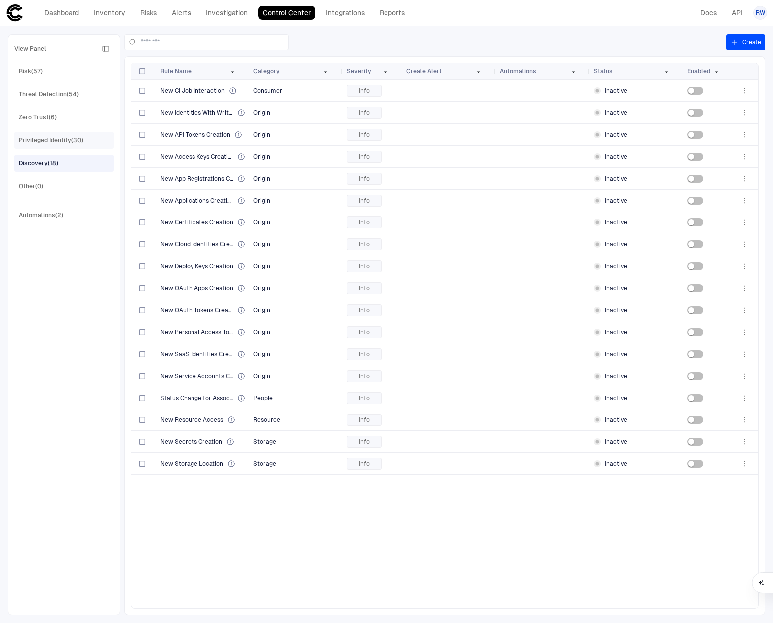
click at [70, 139] on div "Privileged Identity (30)" at bounding box center [51, 140] width 64 height 9
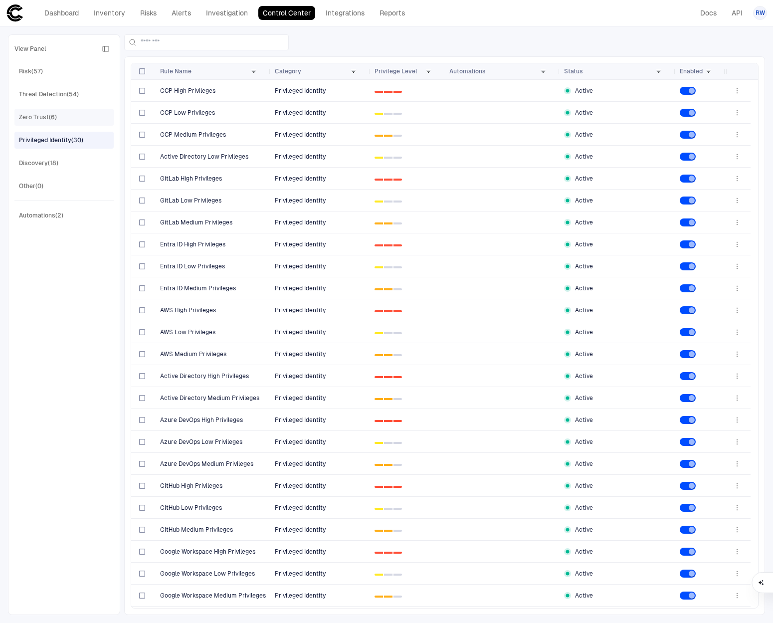
click at [70, 113] on div "Zero Trust (6)" at bounding box center [65, 117] width 92 height 16
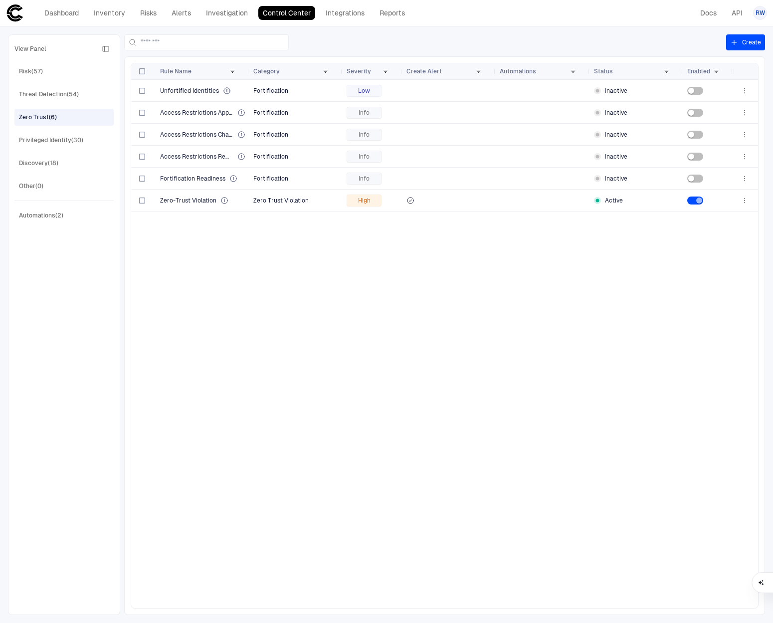
click at [69, 152] on div "View Panel Risk (57) Threat Detection (54) Zero Trust (6) Privileged Identity (…" at bounding box center [63, 325] width 99 height 568
click at [73, 143] on div "Privileged Identity (30)" at bounding box center [51, 140] width 64 height 9
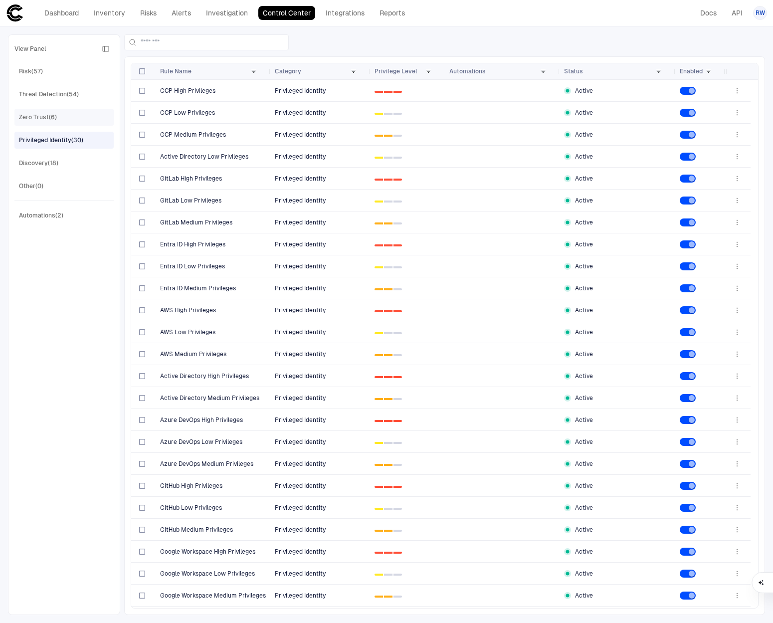
click at [68, 116] on div "Zero Trust (6)" at bounding box center [65, 117] width 92 height 16
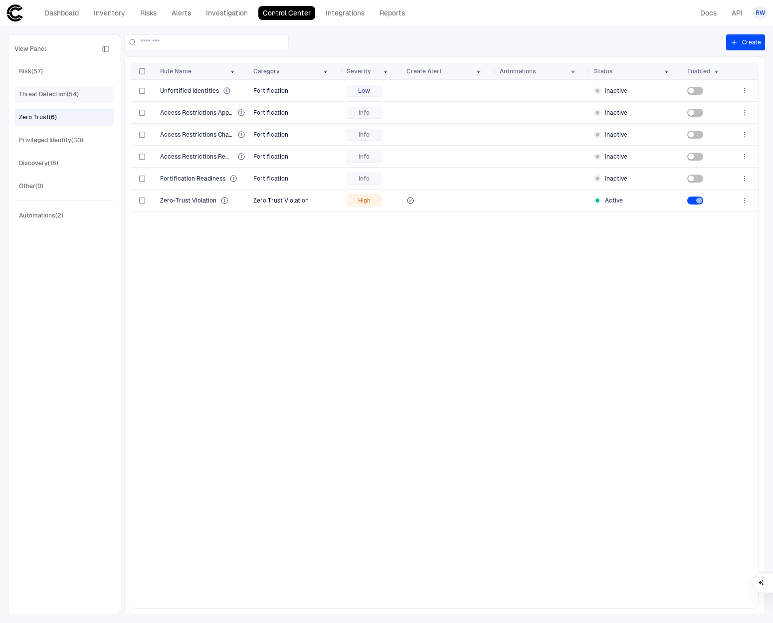
click at [67, 94] on div "Threat Detection (54)" at bounding box center [49, 94] width 60 height 9
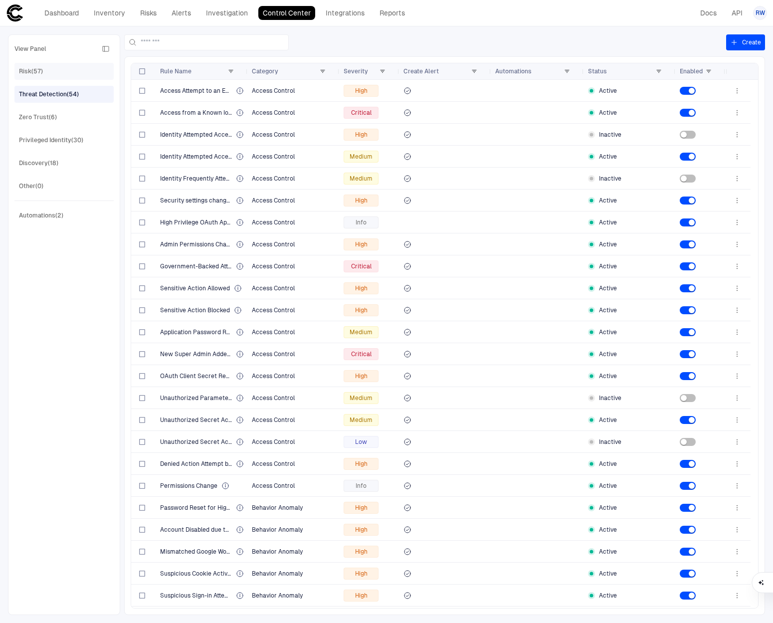
click at [50, 75] on div "Risk (57)" at bounding box center [65, 71] width 92 height 16
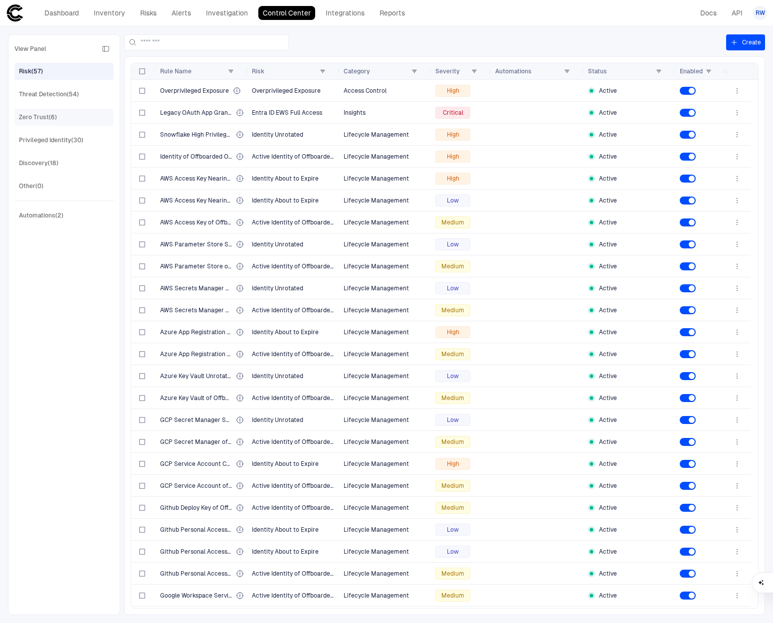
click at [62, 119] on div "Zero Trust (6)" at bounding box center [65, 117] width 92 height 16
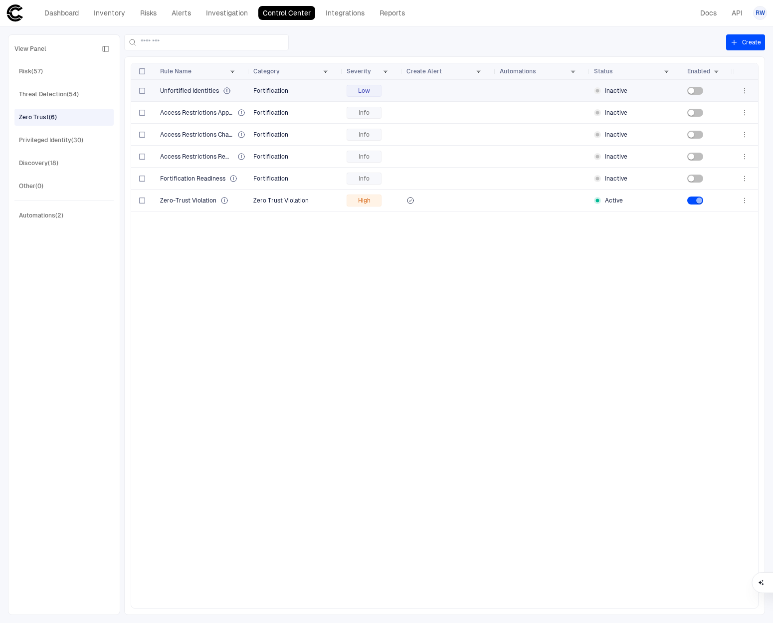
click at [278, 93] on span "Fortification" at bounding box center [270, 90] width 35 height 7
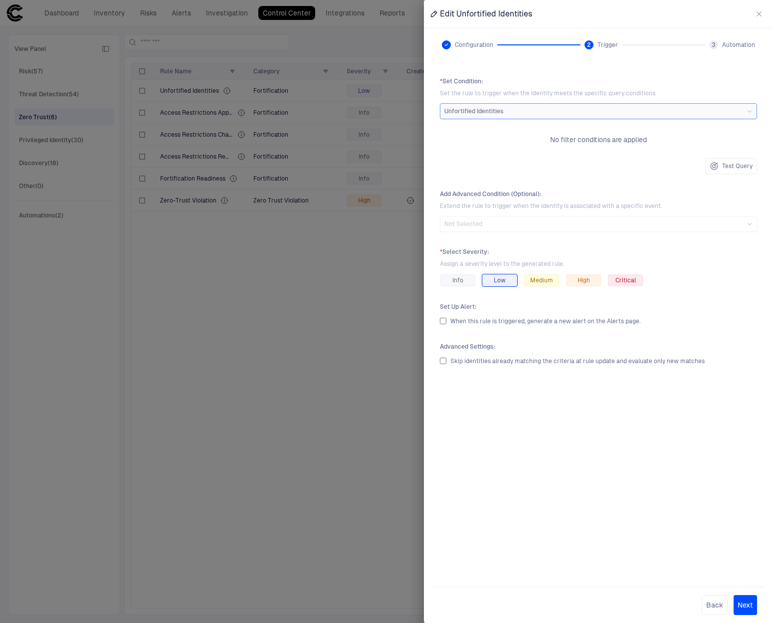
click at [764, 17] on button "button" at bounding box center [759, 14] width 16 height 16
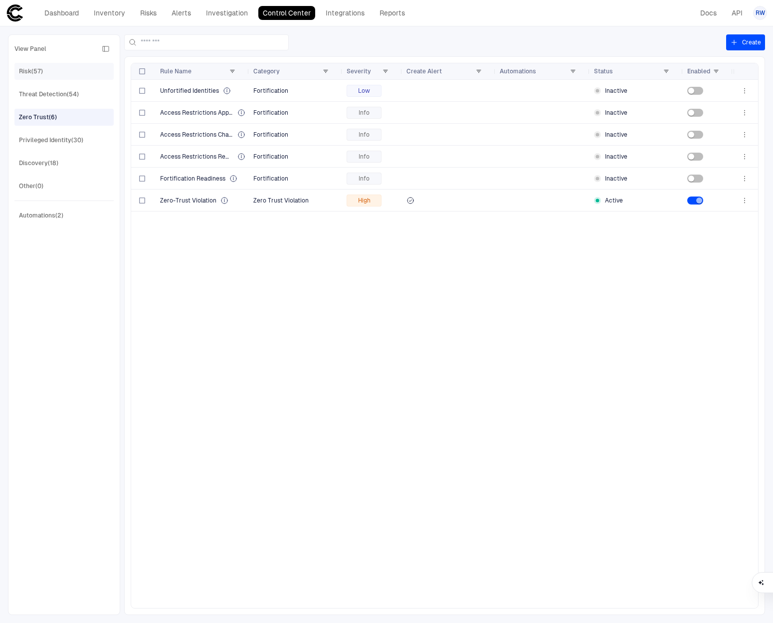
click at [51, 67] on div "Risk (57)" at bounding box center [65, 71] width 92 height 16
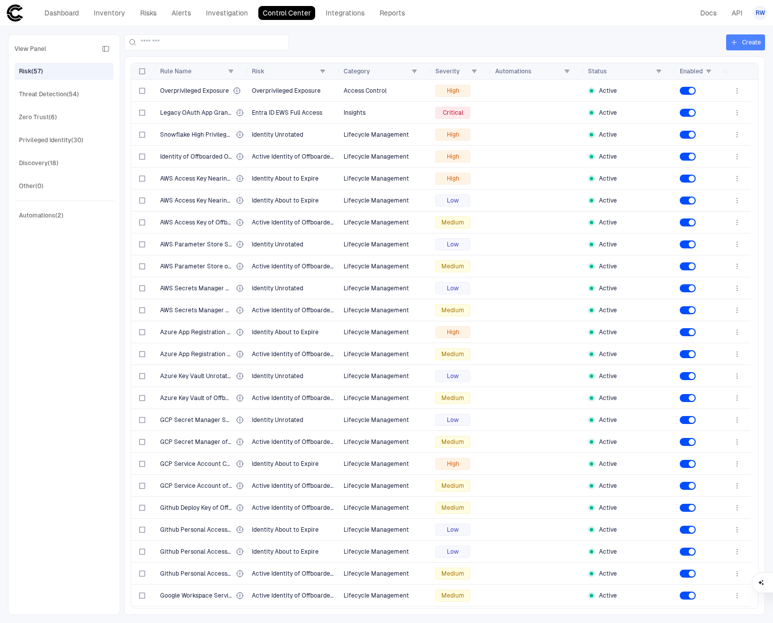
click at [731, 44] on icon "button" at bounding box center [734, 42] width 8 height 8
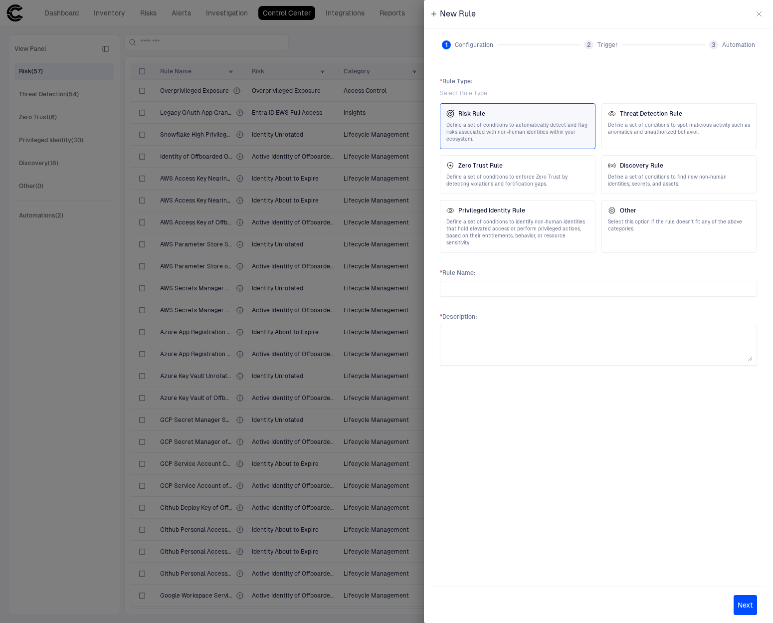
click at [756, 18] on button "button" at bounding box center [759, 14] width 16 height 16
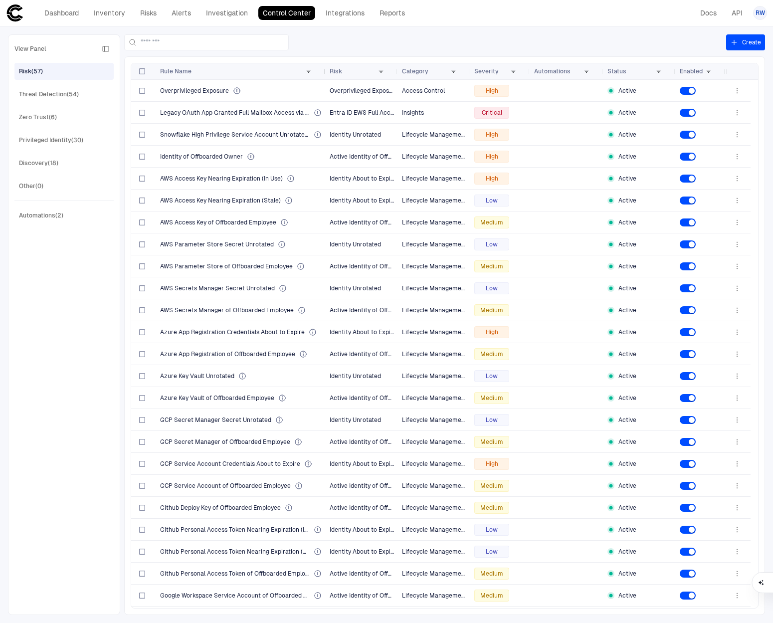
drag, startPoint x: 245, startPoint y: 72, endPoint x: 323, endPoint y: 78, distance: 78.0
click at [323, 78] on div at bounding box center [325, 71] width 4 height 16
click at [180, 17] on link "Alerts" at bounding box center [181, 13] width 28 height 14
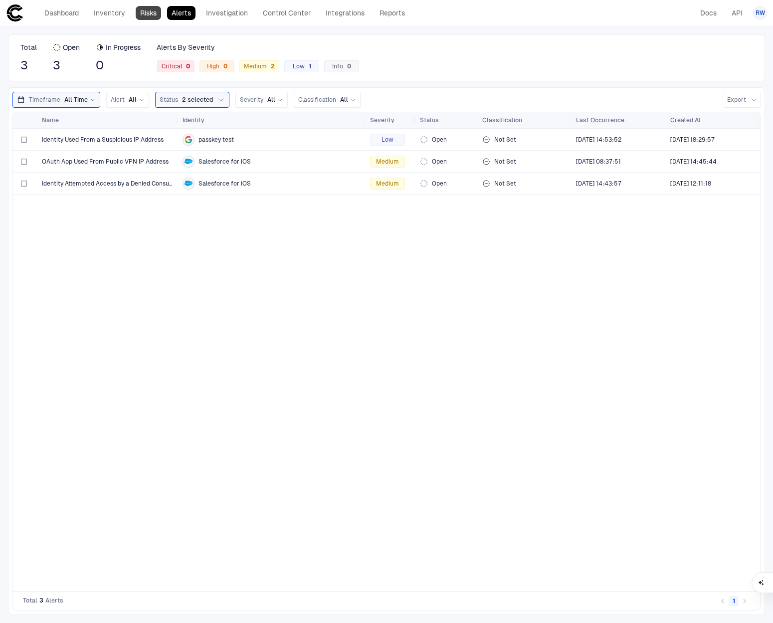
click at [151, 13] on link "Risks" at bounding box center [148, 13] width 25 height 14
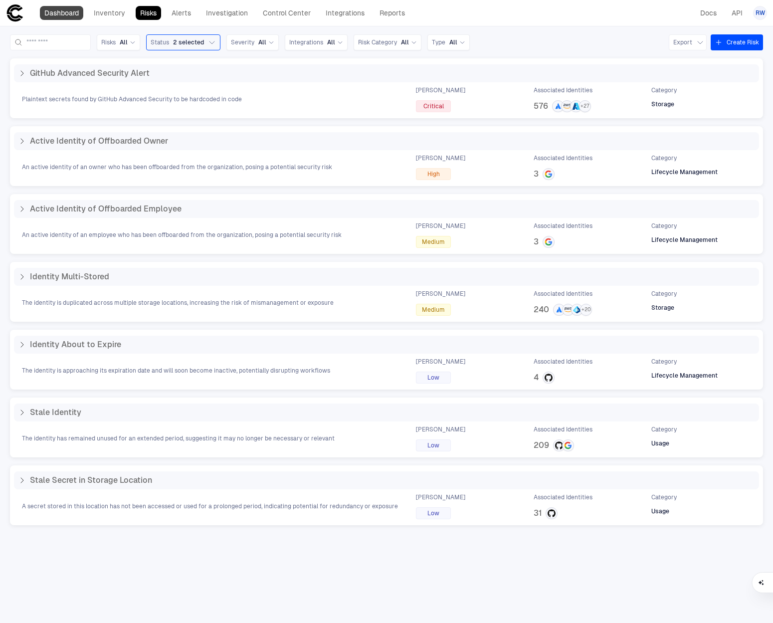
click at [65, 10] on link "Dashboard" at bounding box center [61, 13] width 43 height 14
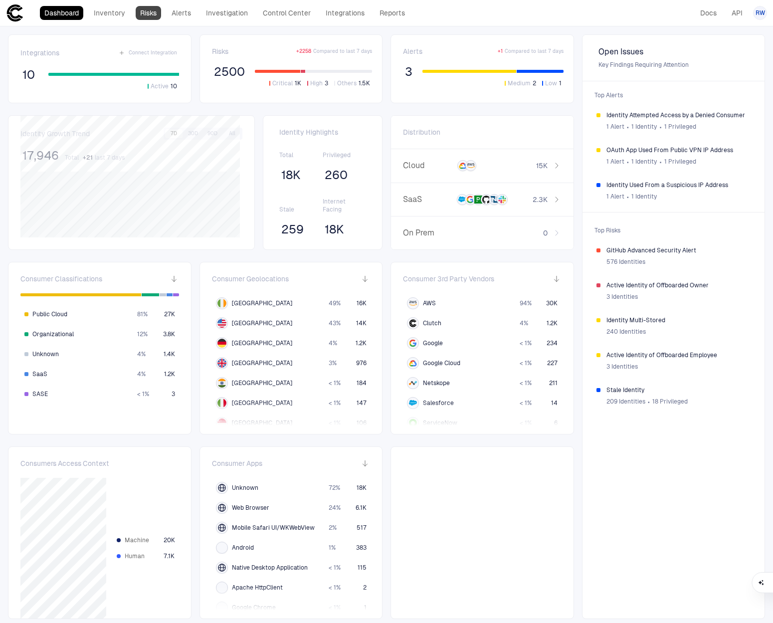
click at [136, 12] on link "Risks" at bounding box center [148, 13] width 25 height 14
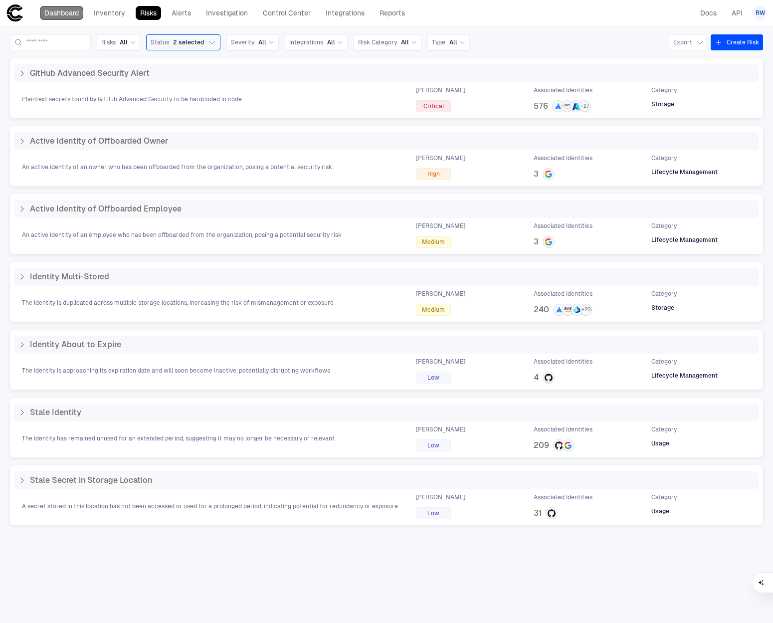
click at [74, 14] on link "Dashboard" at bounding box center [61, 13] width 43 height 14
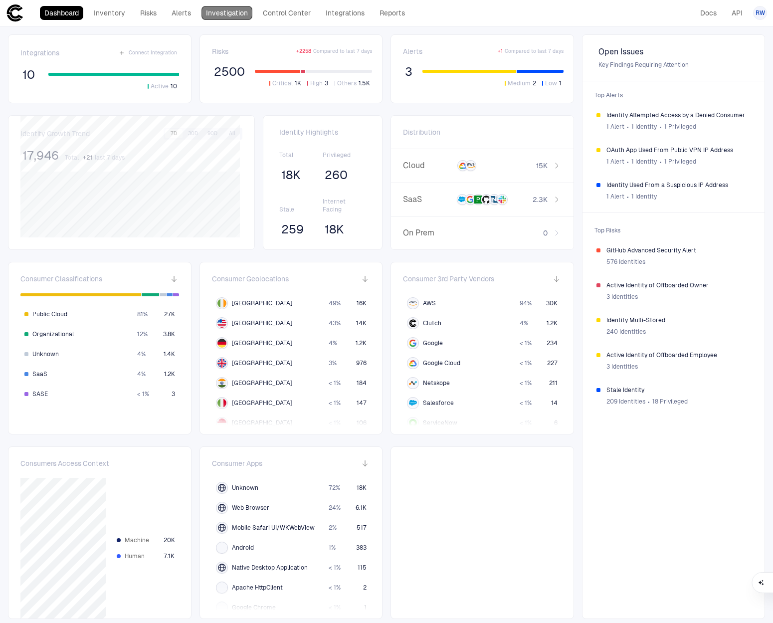
click at [242, 9] on link "Investigation" at bounding box center [226, 13] width 51 height 14
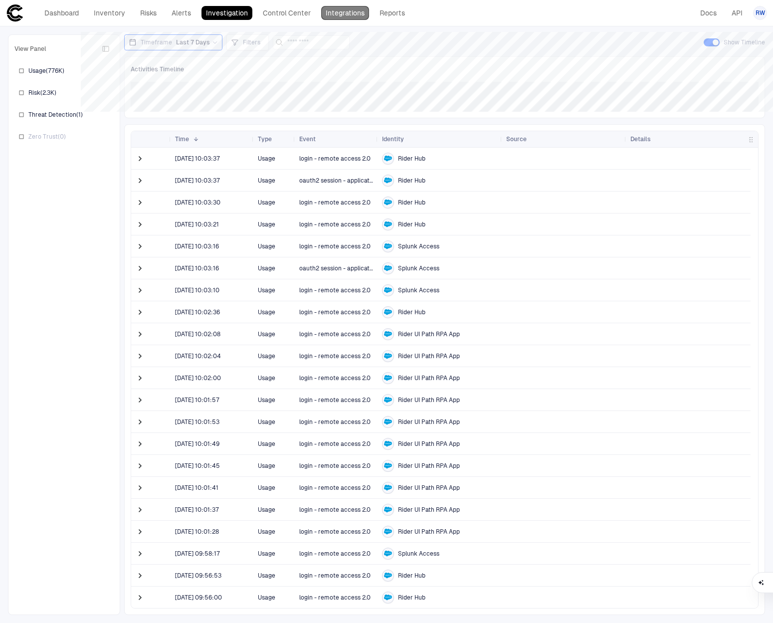
click at [334, 12] on link "Integrations" at bounding box center [345, 13] width 48 height 14
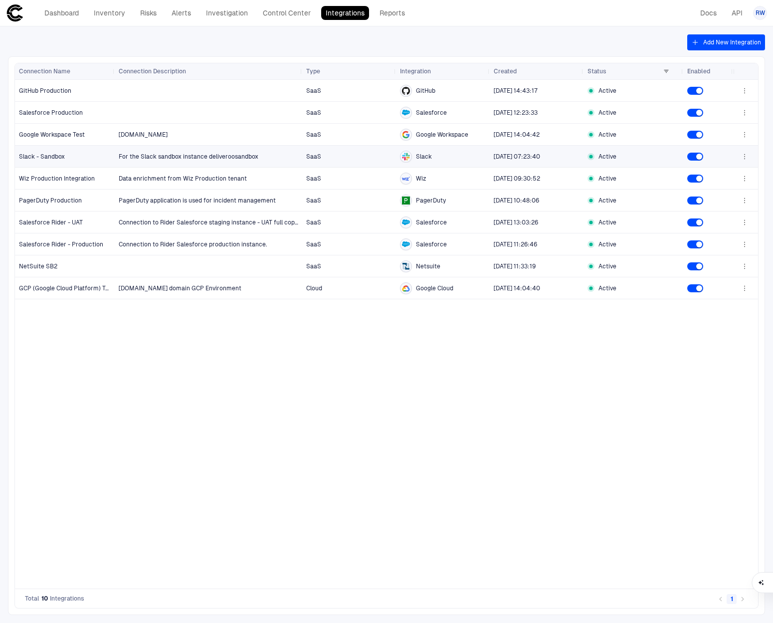
click at [104, 155] on div "Slack - Sandbox" at bounding box center [65, 157] width 92 height 8
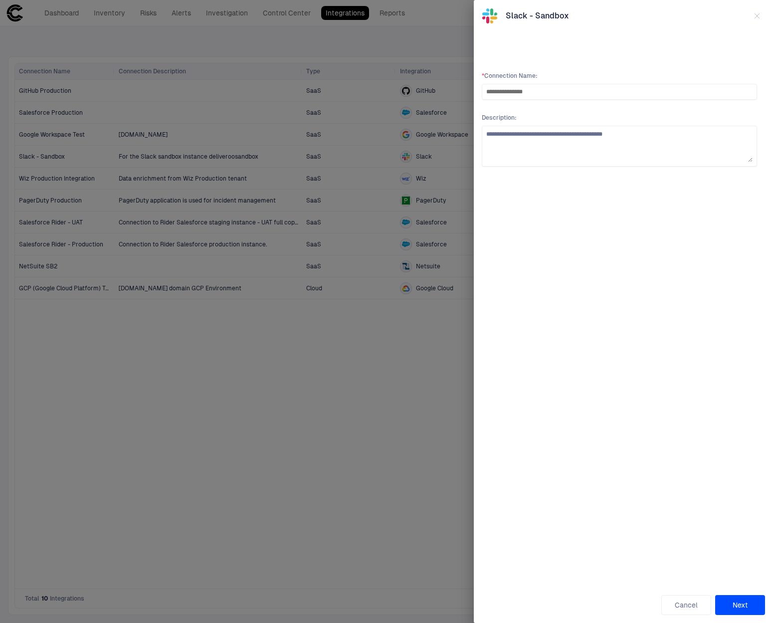
click at [756, 15] on icon "button" at bounding box center [757, 16] width 8 height 8
